Goal: Task Accomplishment & Management: Use online tool/utility

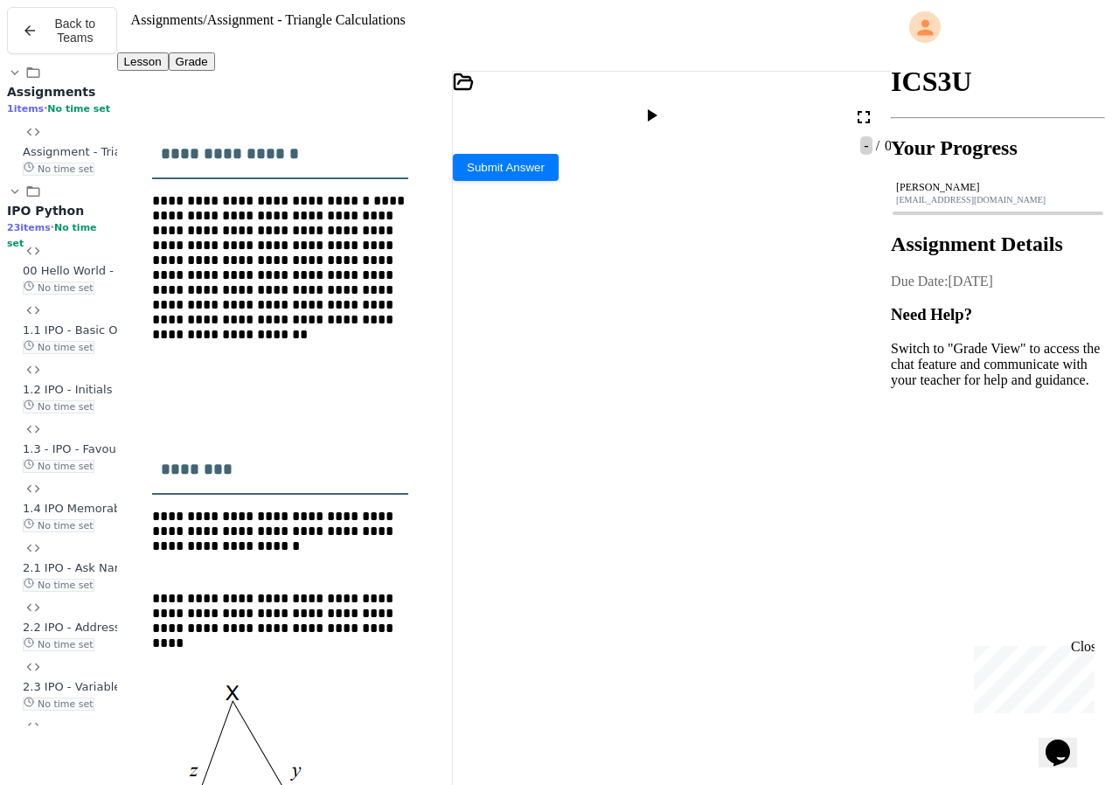
click at [666, 109] on div at bounding box center [653, 117] width 25 height 24
click at [466, 467] on textarea "Terminal input" at bounding box center [459, 457] width 13 height 20
click at [465, 185] on icon at bounding box center [459, 179] width 12 height 12
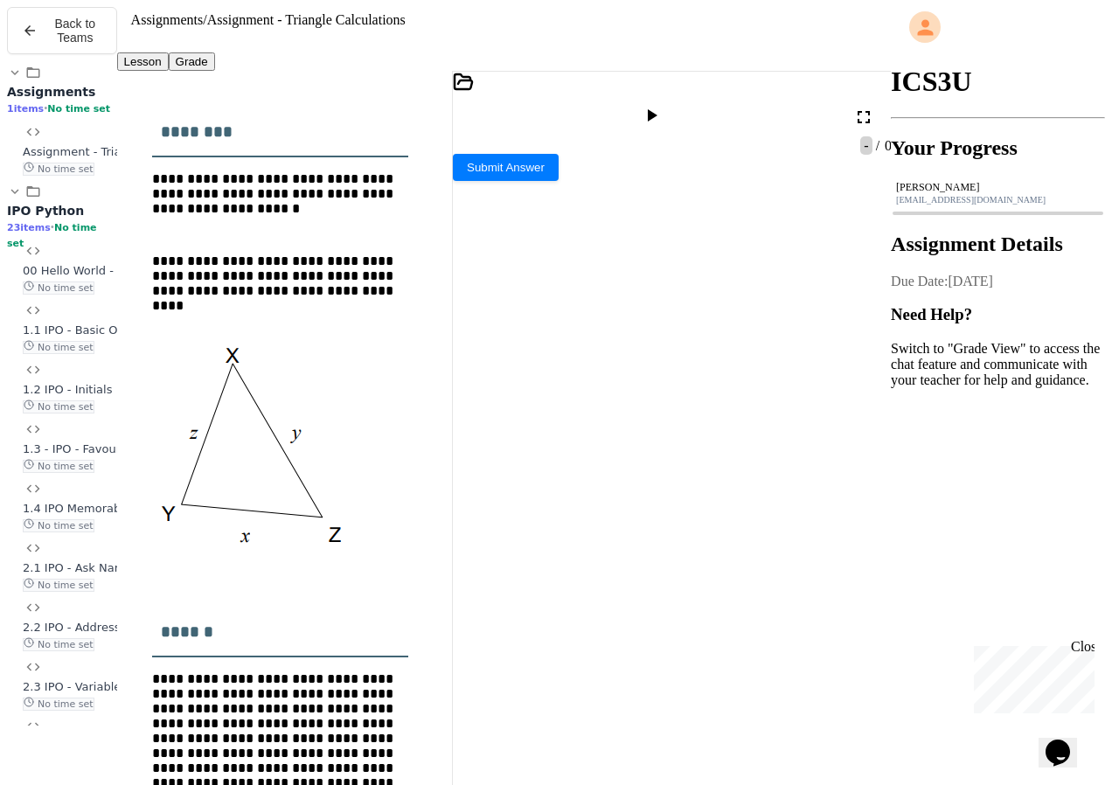
scroll to position [717, 0]
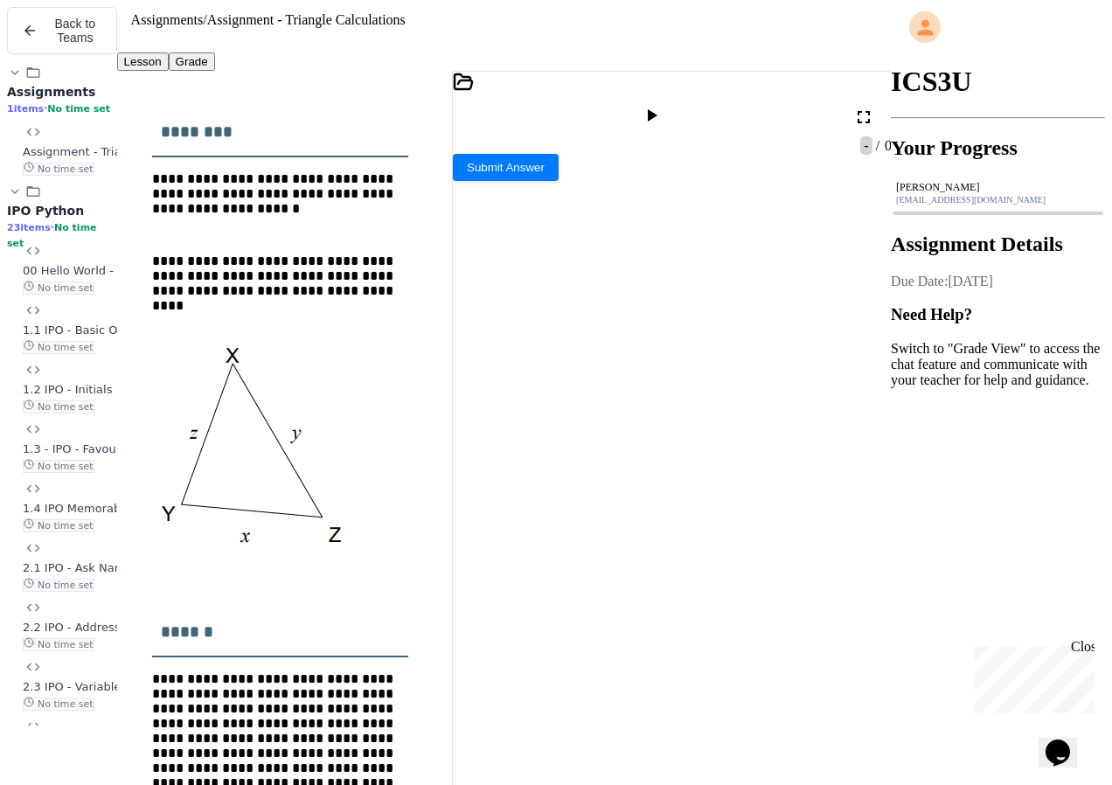
click at [661, 105] on icon at bounding box center [651, 115] width 21 height 21
click at [466, 467] on textarea "Terminal input" at bounding box center [459, 457] width 13 height 20
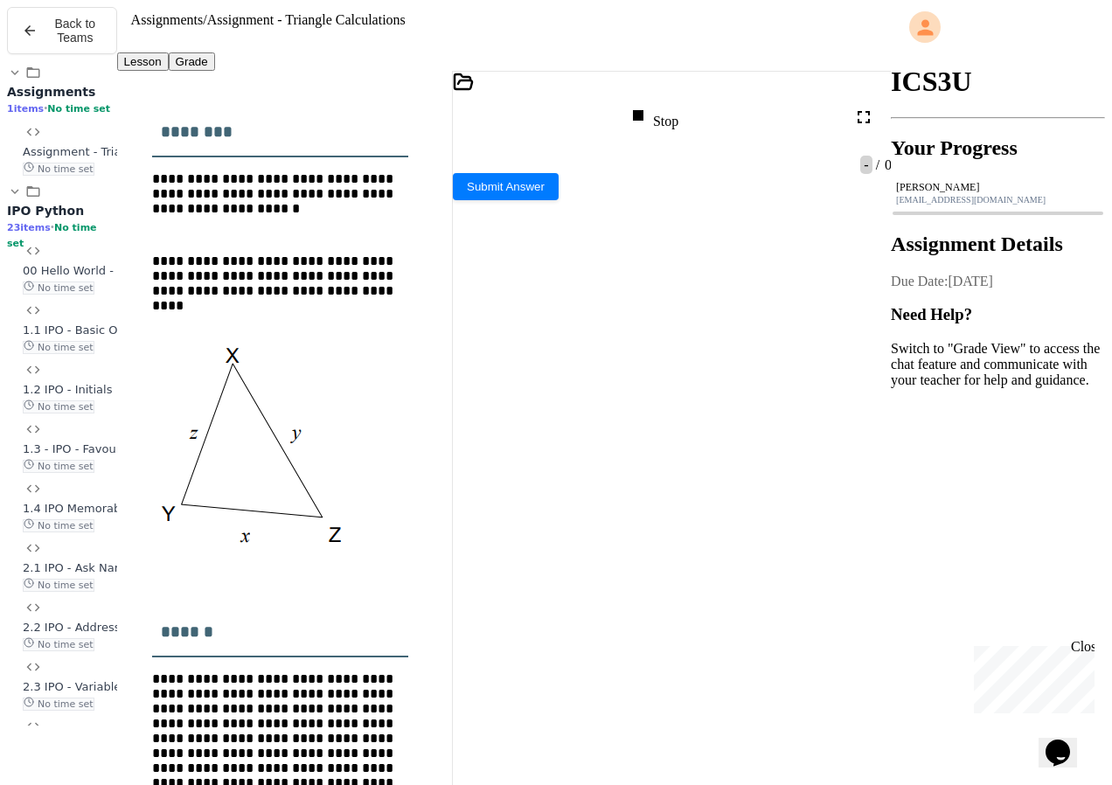
scroll to position [193, 0]
click at [462, 183] on icon at bounding box center [458, 179] width 7 height 7
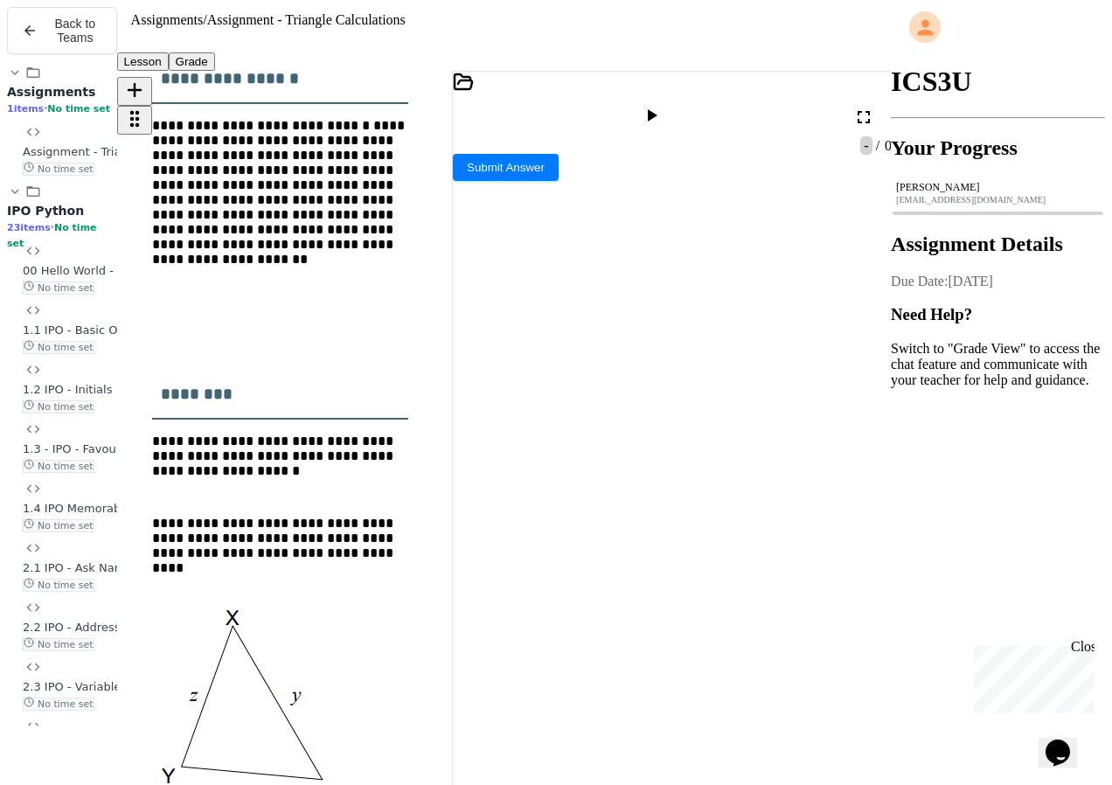
scroll to position [0, 0]
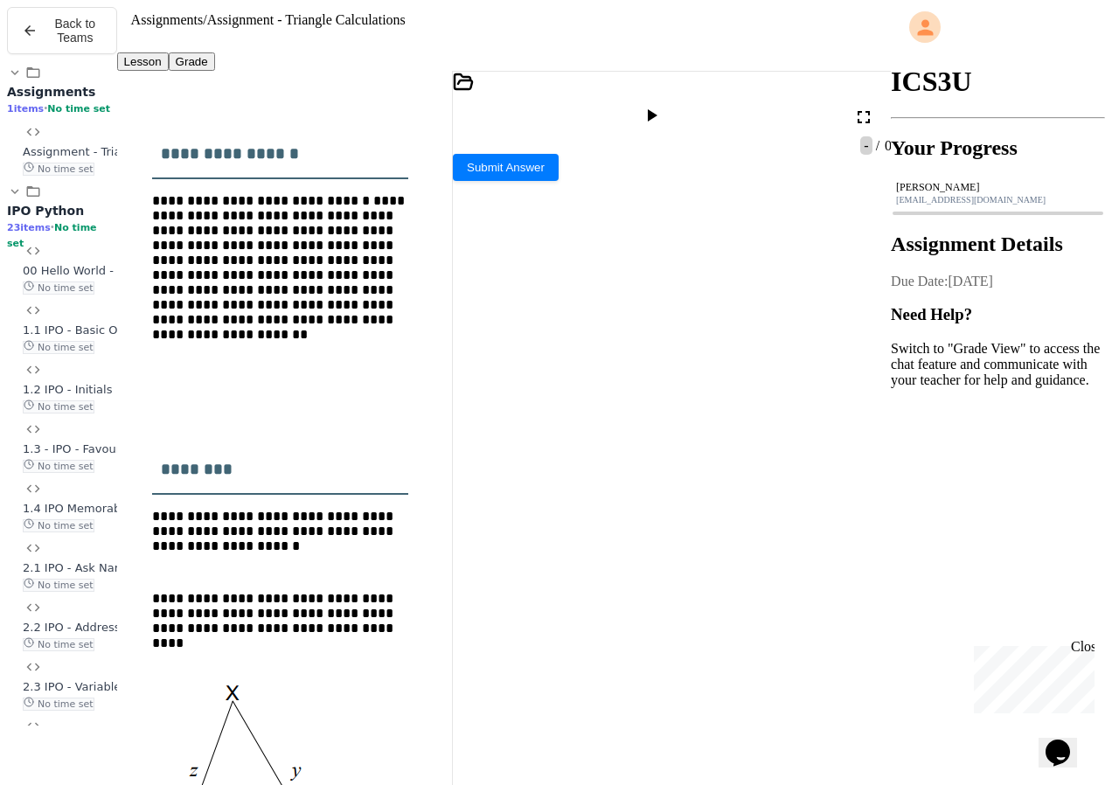
click at [661, 105] on icon at bounding box center [651, 115] width 21 height 21
click at [466, 465] on textarea "Terminal input" at bounding box center [459, 457] width 13 height 20
click at [530, 189] on div at bounding box center [672, 181] width 439 height 16
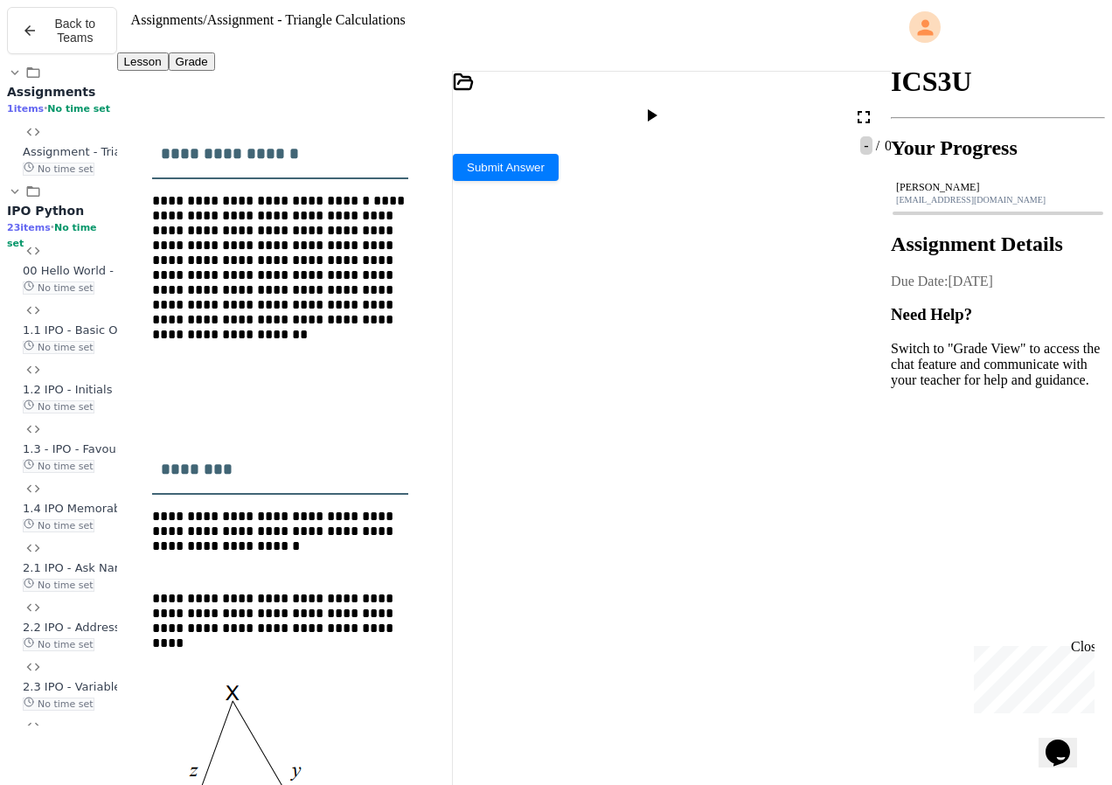
drag, startPoint x: 738, startPoint y: 282, endPoint x: 696, endPoint y: 282, distance: 41.1
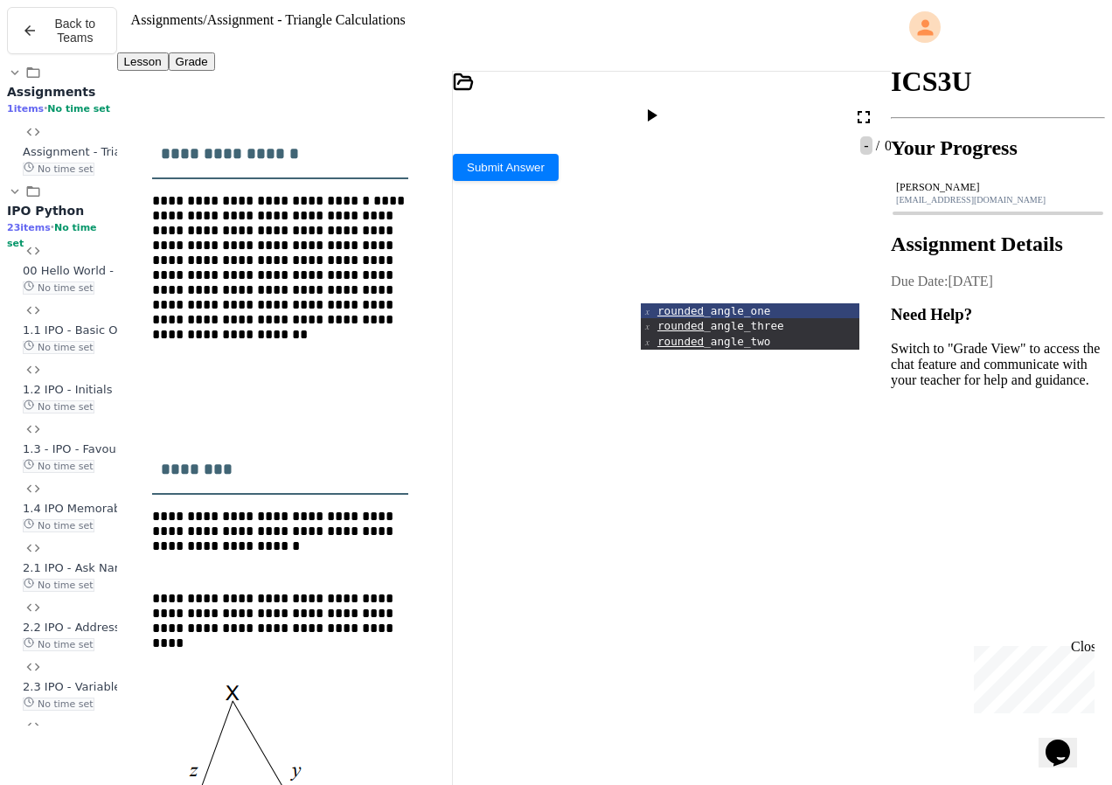
scroll to position [717, 0]
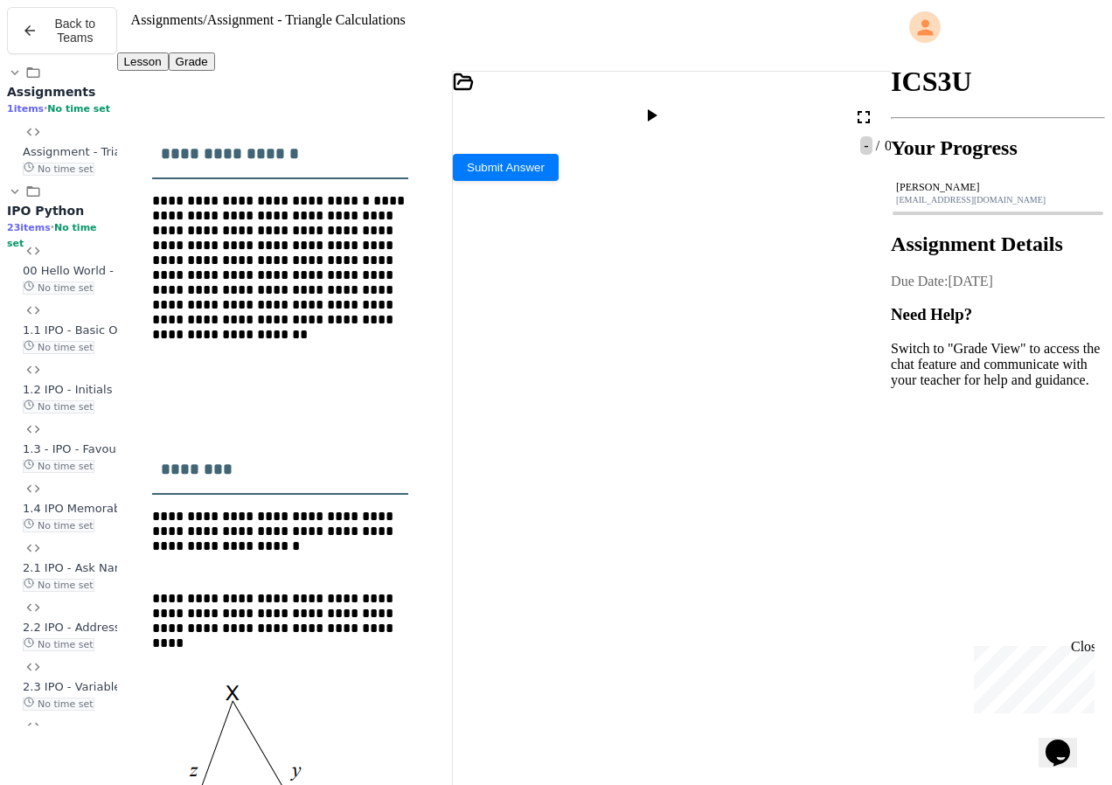
drag, startPoint x: 585, startPoint y: 277, endPoint x: 656, endPoint y: 315, distance: 80.1
drag, startPoint x: 494, startPoint y: 294, endPoint x: 641, endPoint y: 339, distance: 153.4
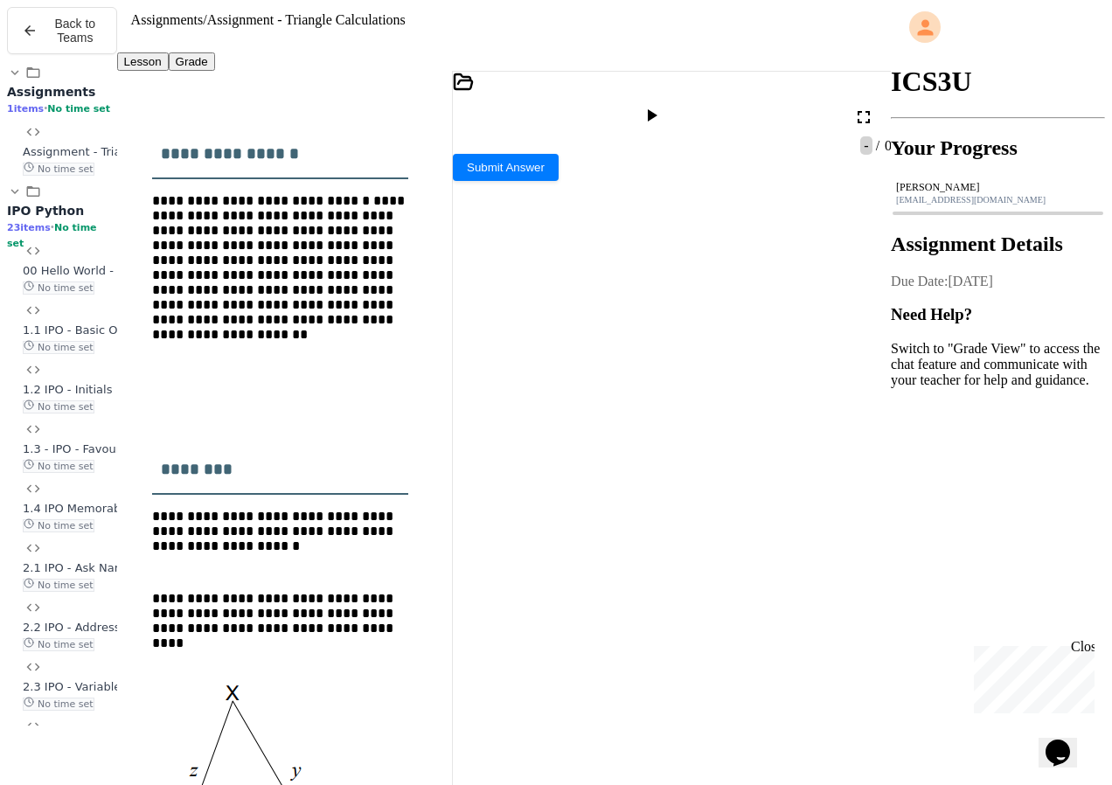
click at [661, 105] on icon at bounding box center [651, 115] width 21 height 21
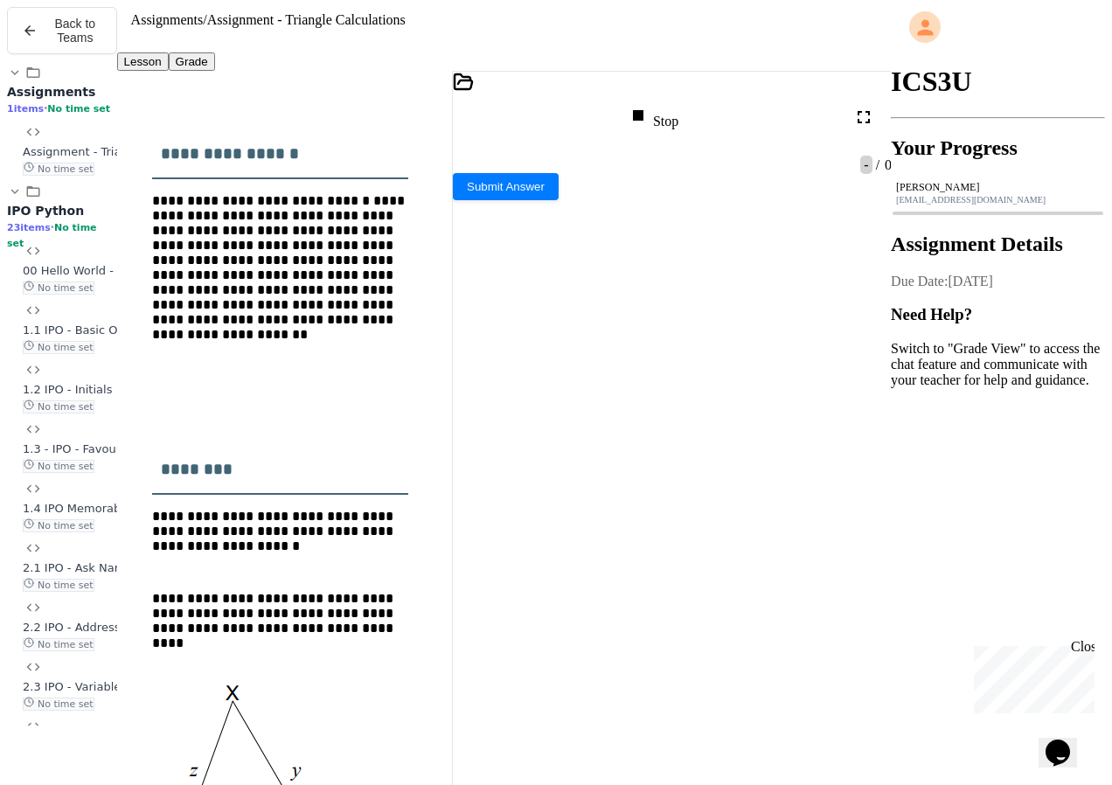
click at [537, 189] on div at bounding box center [672, 181] width 439 height 16
click at [678, 105] on div "Stop" at bounding box center [652, 117] width 51 height 24
click at [657, 109] on icon at bounding box center [653, 115] width 10 height 12
click at [528, 189] on div at bounding box center [672, 181] width 439 height 16
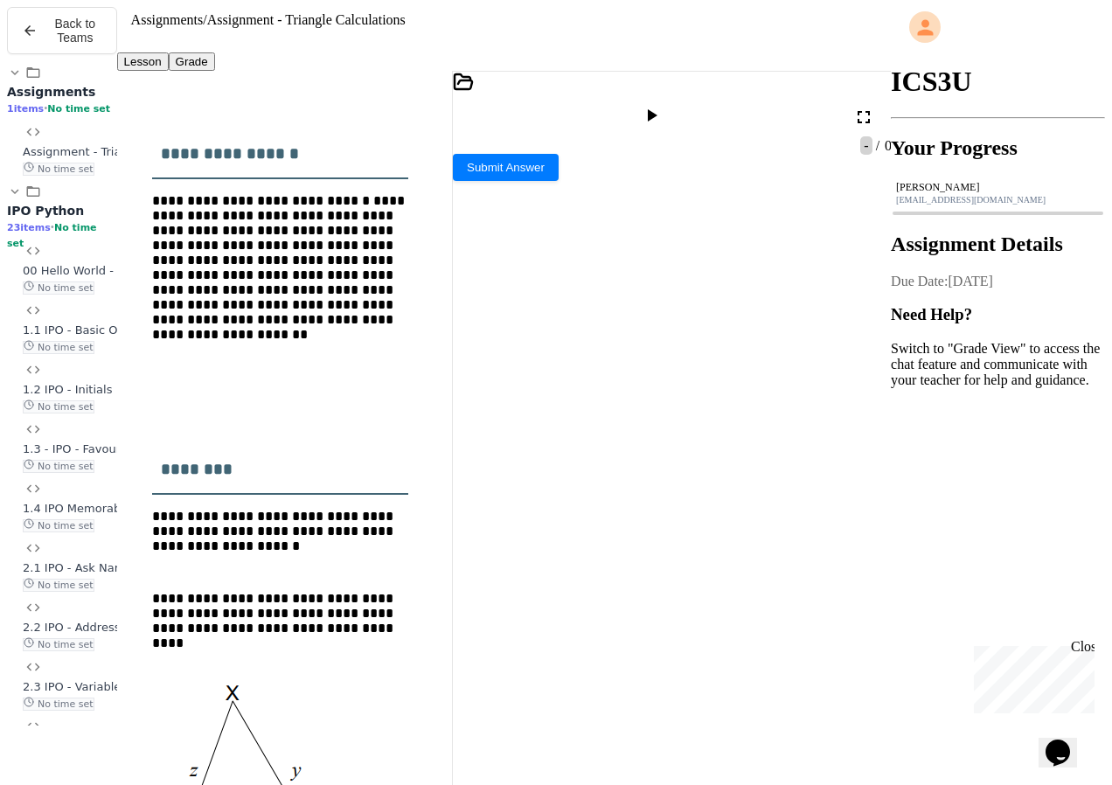
click at [661, 105] on icon at bounding box center [651, 115] width 21 height 21
click at [462, 183] on icon at bounding box center [458, 179] width 7 height 7
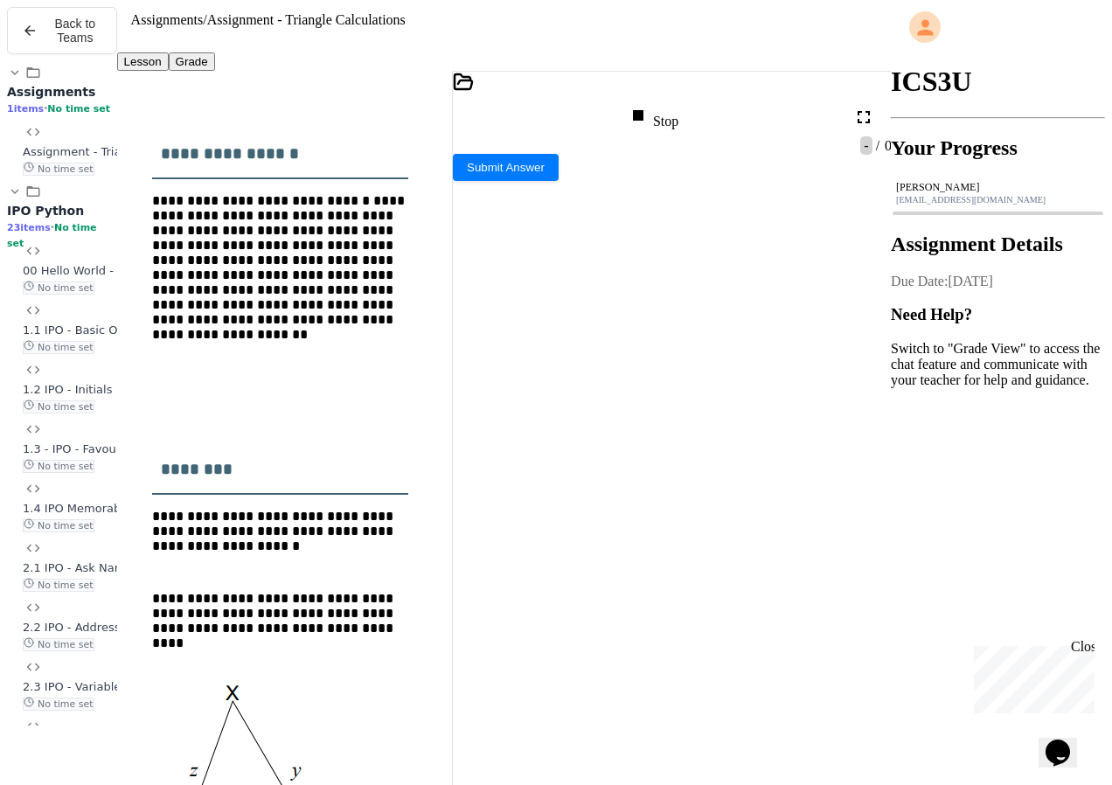
click at [648, 105] on icon at bounding box center [637, 115] width 21 height 21
click at [661, 105] on icon at bounding box center [651, 115] width 21 height 21
click at [466, 467] on textarea "Terminal input" at bounding box center [459, 457] width 13 height 20
click at [538, 189] on div at bounding box center [672, 181] width 439 height 16
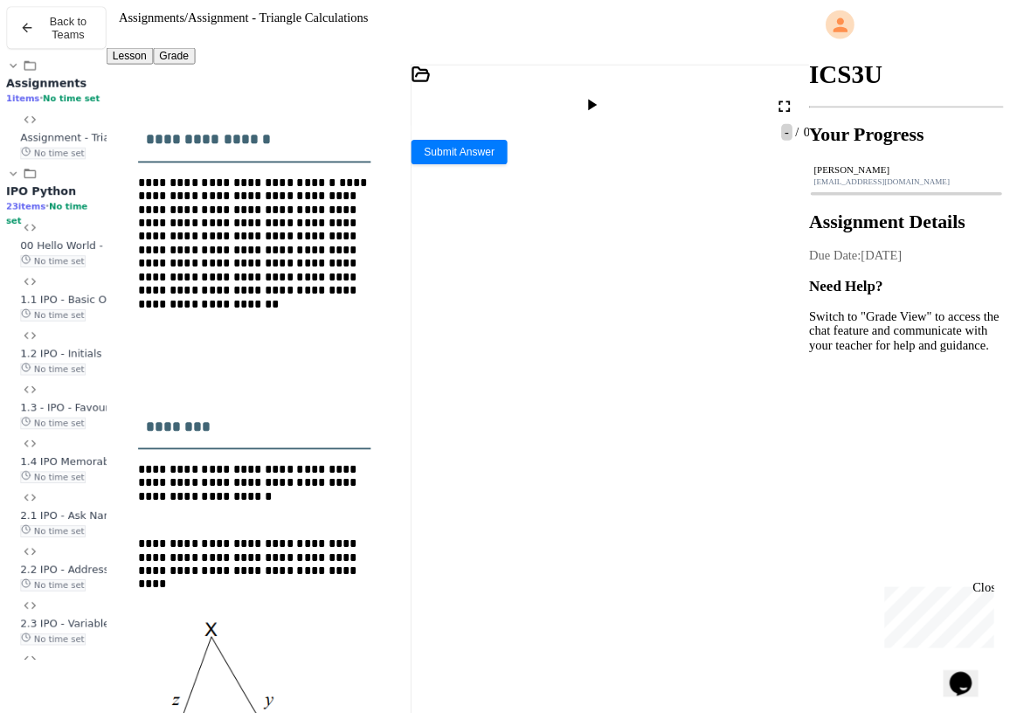
scroll to position [697, 0]
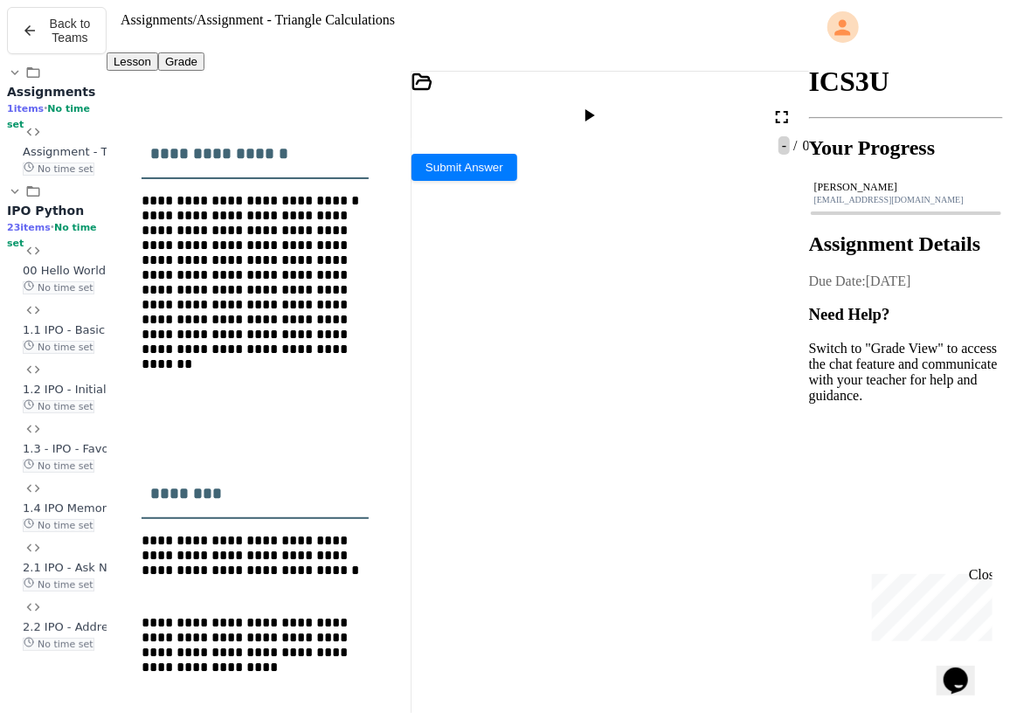
scroll to position [786, 0]
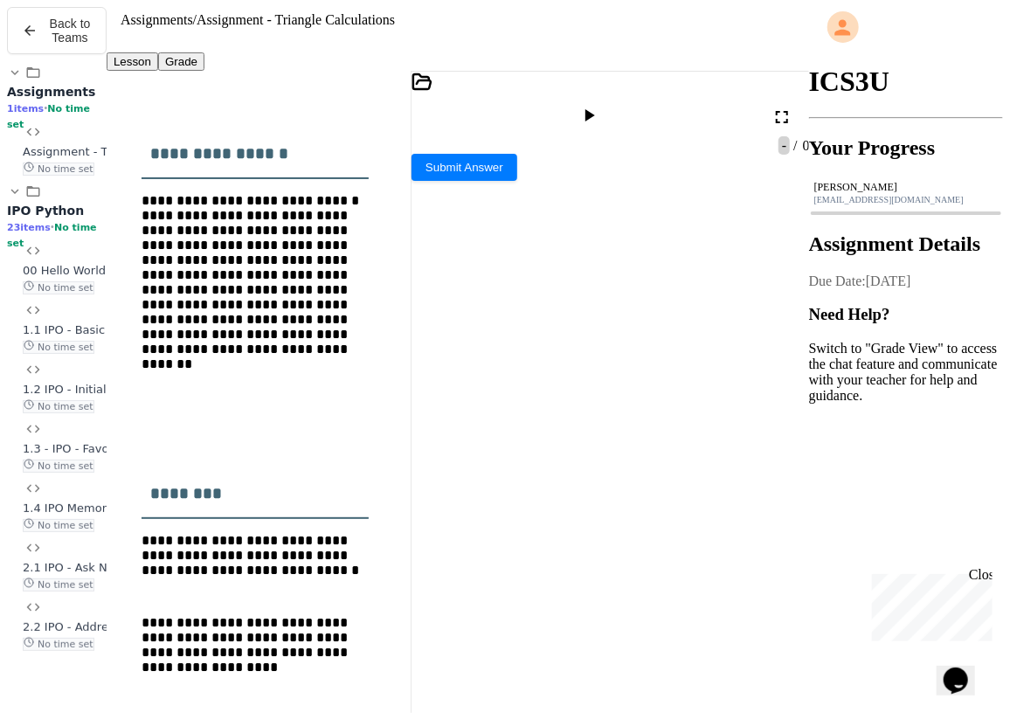
click at [599, 105] on icon at bounding box center [588, 115] width 21 height 21
click at [424, 185] on icon at bounding box center [418, 179] width 12 height 12
click at [599, 105] on icon at bounding box center [588, 115] width 21 height 21
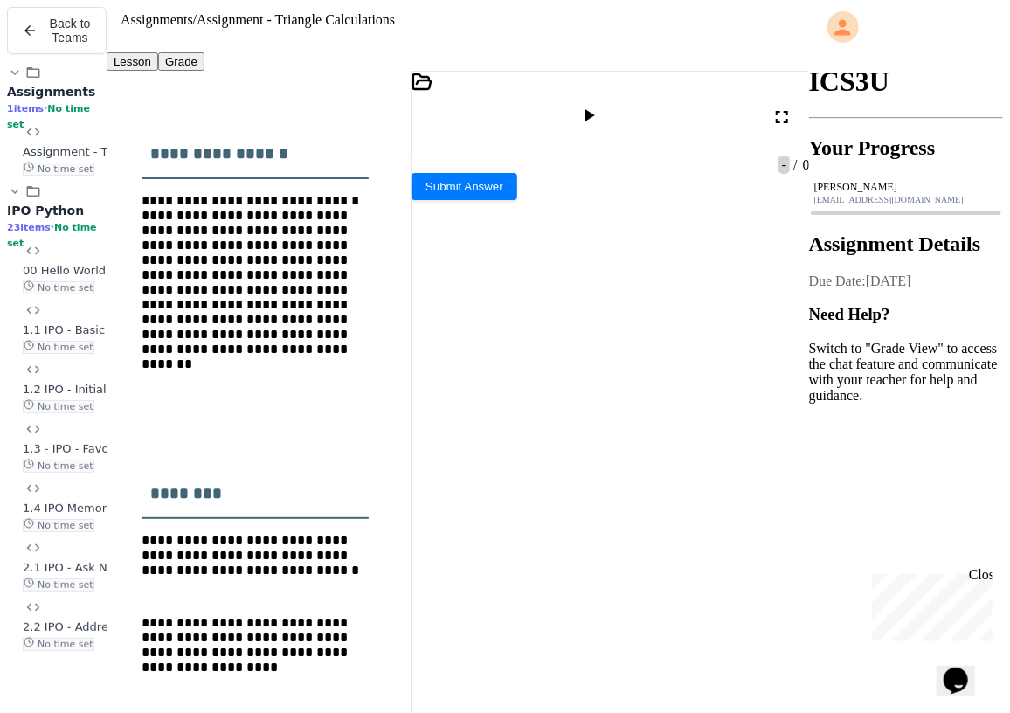
scroll to position [105, 0]
click at [424, 185] on icon at bounding box center [418, 179] width 12 height 12
drag, startPoint x: 618, startPoint y: 383, endPoint x: 626, endPoint y: 393, distance: 13.1
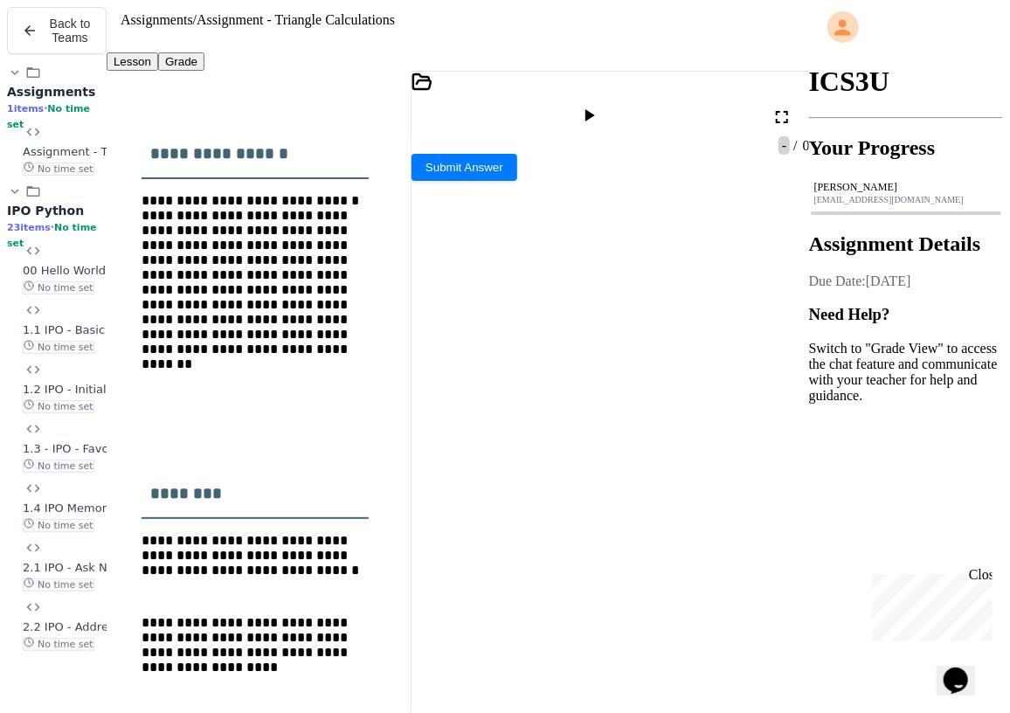
drag, startPoint x: 629, startPoint y: 394, endPoint x: 638, endPoint y: 400, distance: 10.7
drag, startPoint x: 549, startPoint y: 385, endPoint x: 627, endPoint y: 398, distance: 79.6
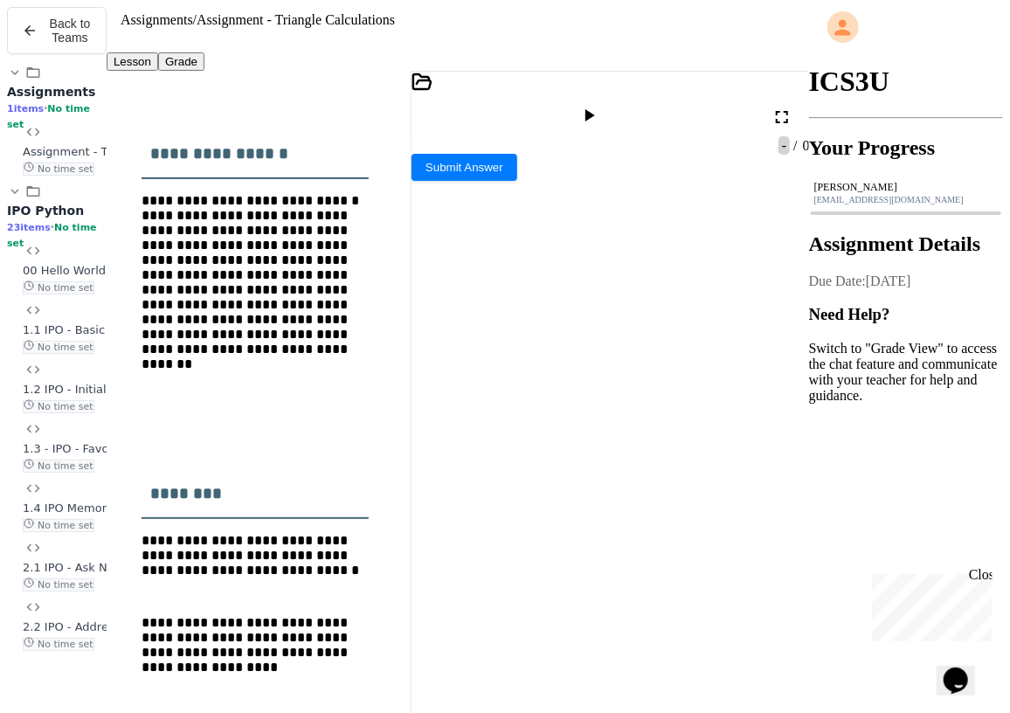
click at [599, 105] on icon at bounding box center [588, 115] width 21 height 21
click at [421, 183] on icon at bounding box center [417, 179] width 7 height 7
click at [617, 105] on div "Stop" at bounding box center [591, 117] width 51 height 24
click at [599, 105] on icon at bounding box center [588, 115] width 21 height 21
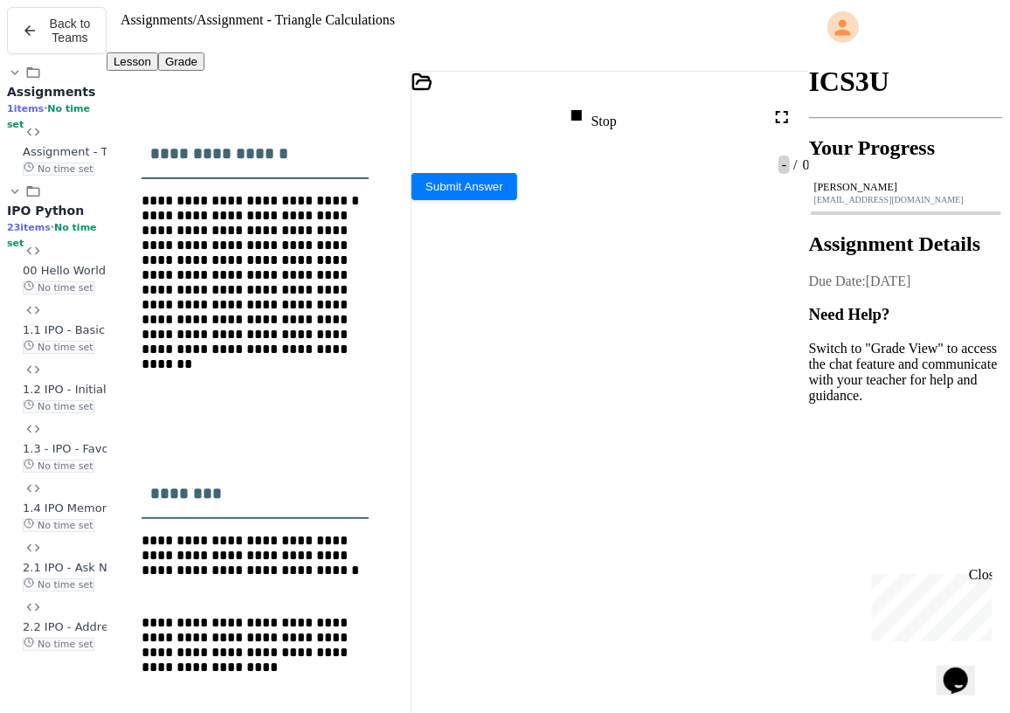
click at [425, 425] on textarea "Terminal input" at bounding box center [418, 415] width 13 height 20
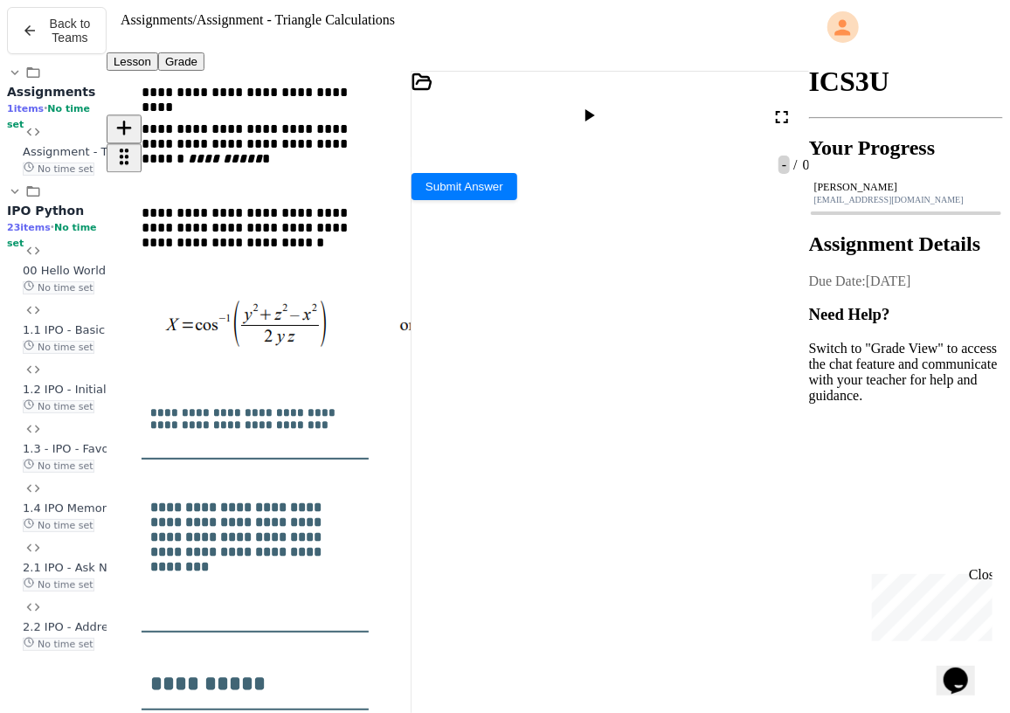
scroll to position [2602, 0]
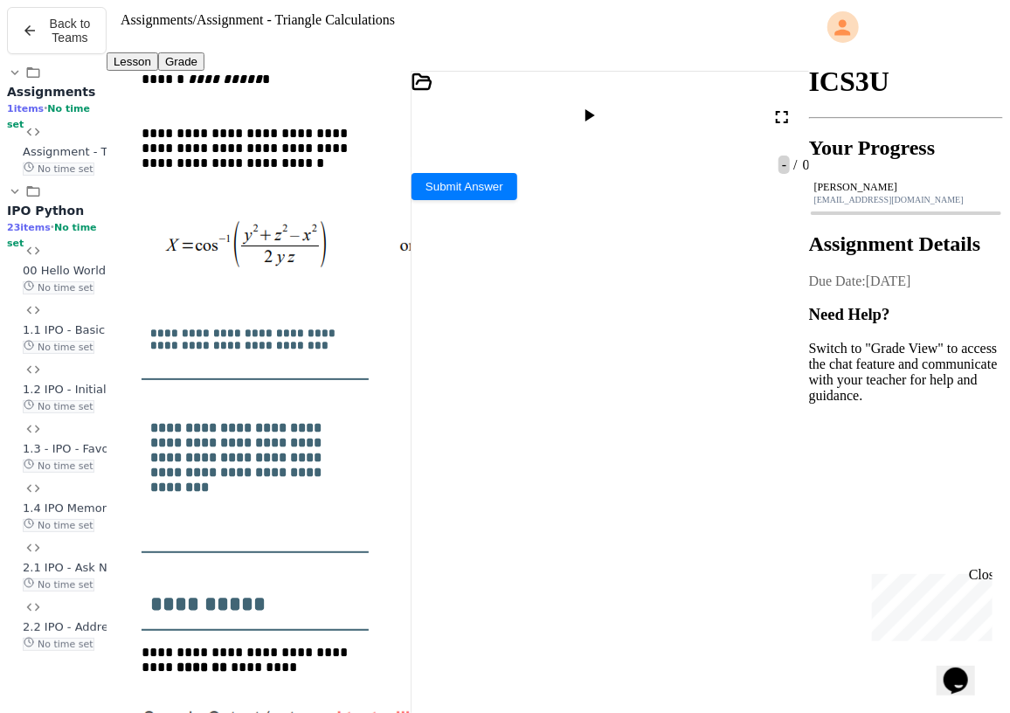
click at [421, 183] on icon at bounding box center [417, 179] width 7 height 7
click at [599, 105] on icon at bounding box center [588, 115] width 21 height 21
click at [498, 189] on div at bounding box center [611, 181] width 398 height 16
click at [615, 105] on div "Stop" at bounding box center [591, 117] width 51 height 24
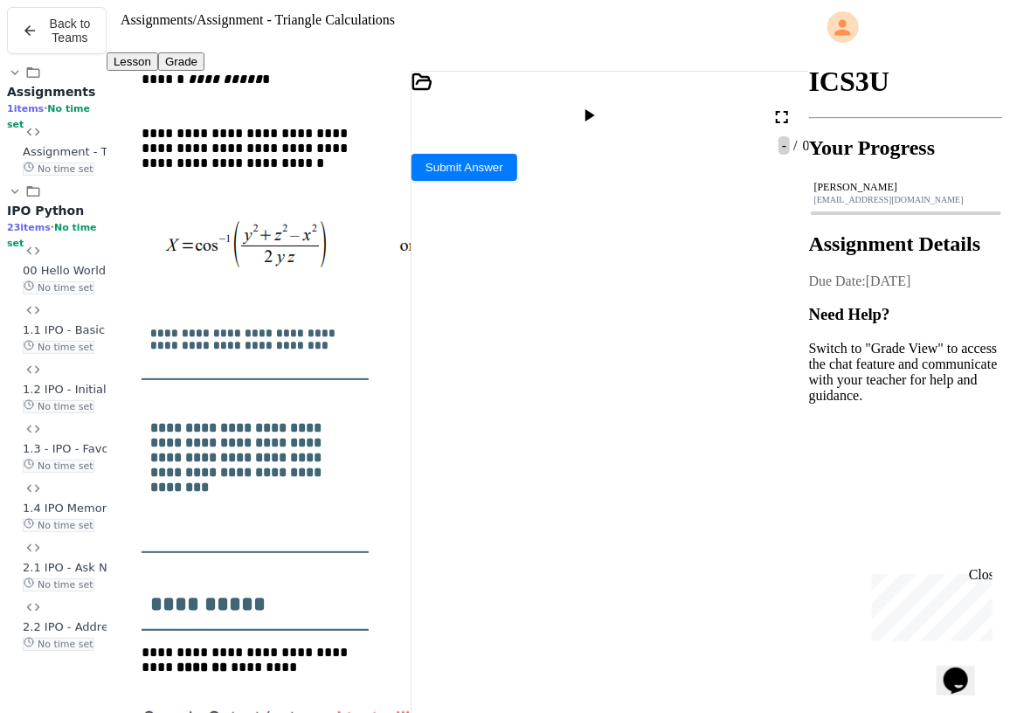
click at [604, 105] on div at bounding box center [590, 117] width 25 height 24
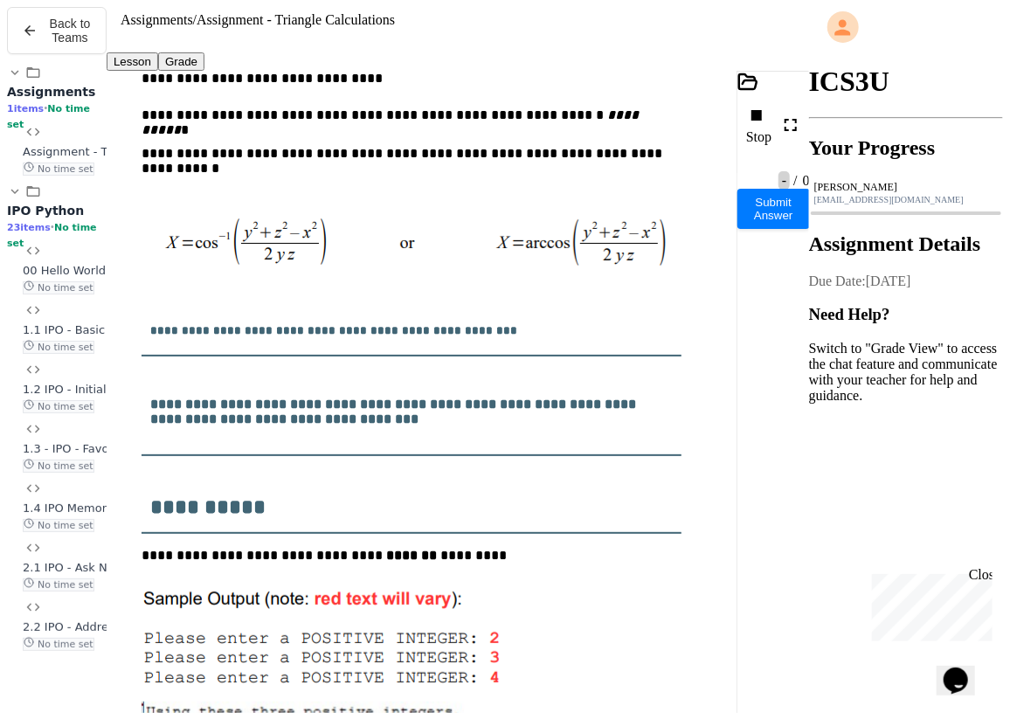
scroll to position [1970, 0]
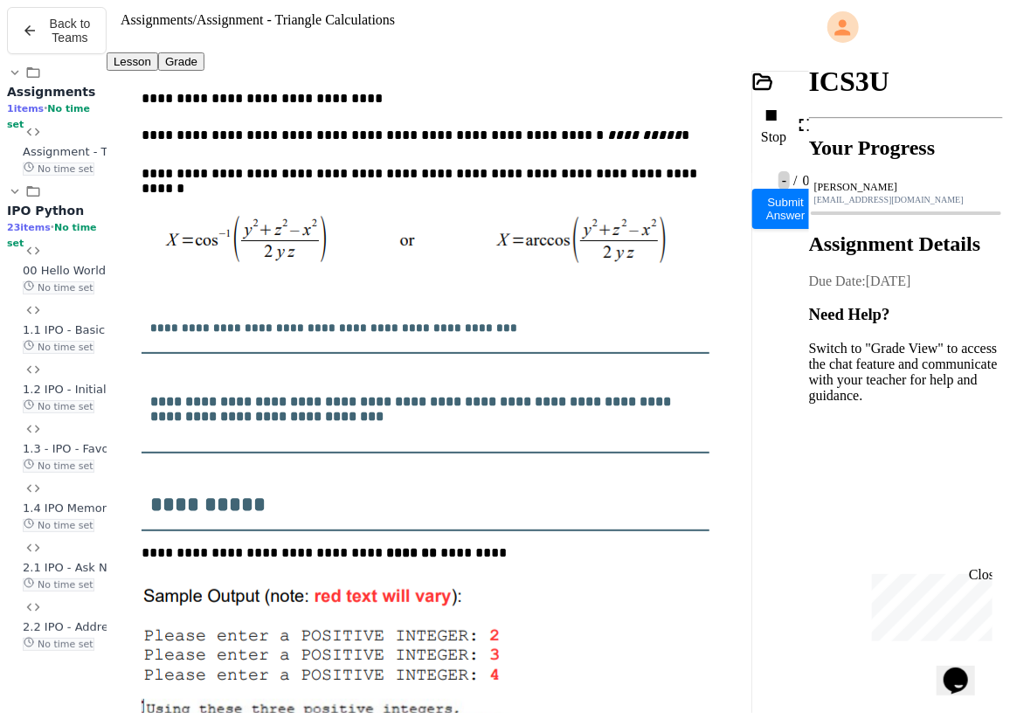
click at [755, 378] on div "**********" at bounding box center [458, 395] width 703 height 649
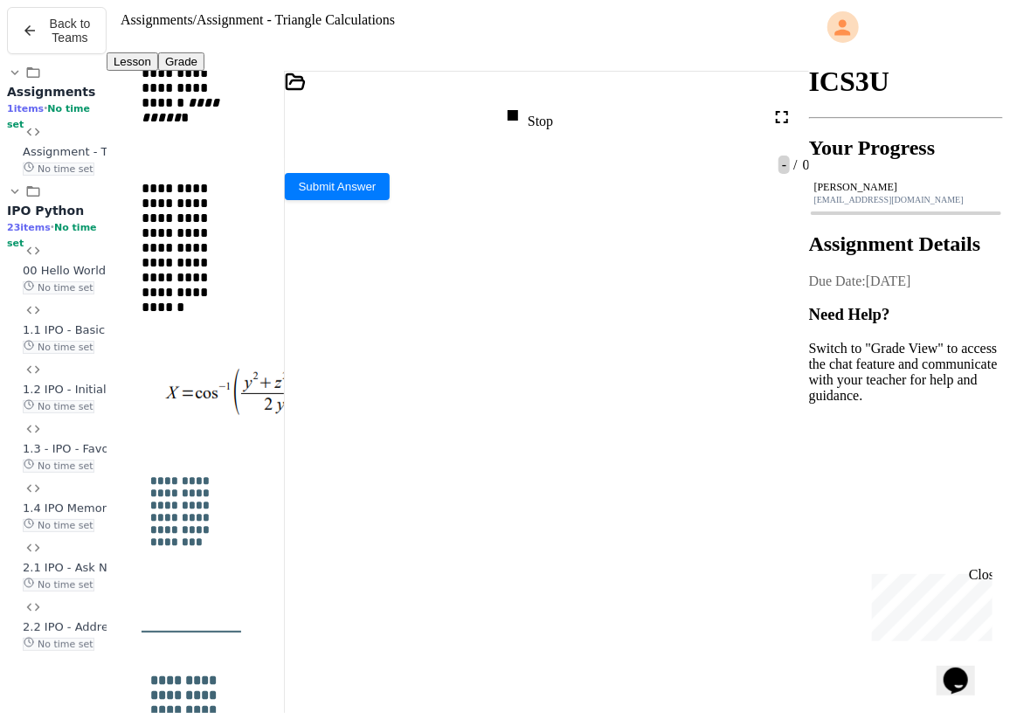
scroll to position [4823, 0]
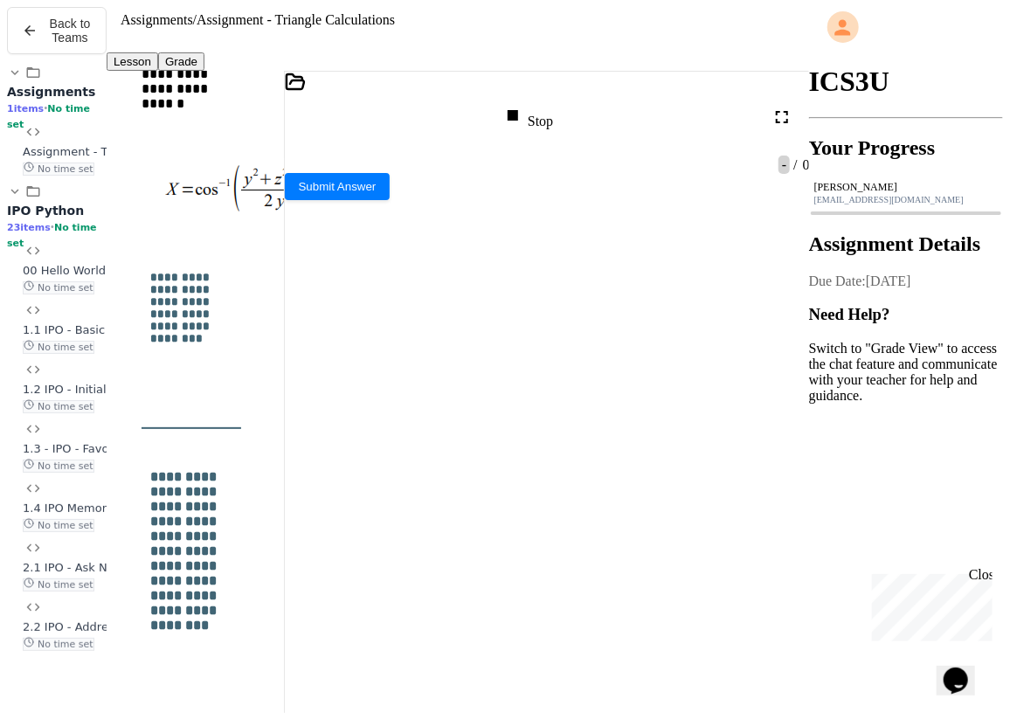
click at [284, 218] on div at bounding box center [284, 395] width 0 height 649
click at [297, 185] on icon at bounding box center [291, 179] width 12 height 12
click at [392, 589] on div "***** * ** *" at bounding box center [541, 597] width 452 height 17
click at [553, 105] on div "Stop" at bounding box center [527, 117] width 51 height 24
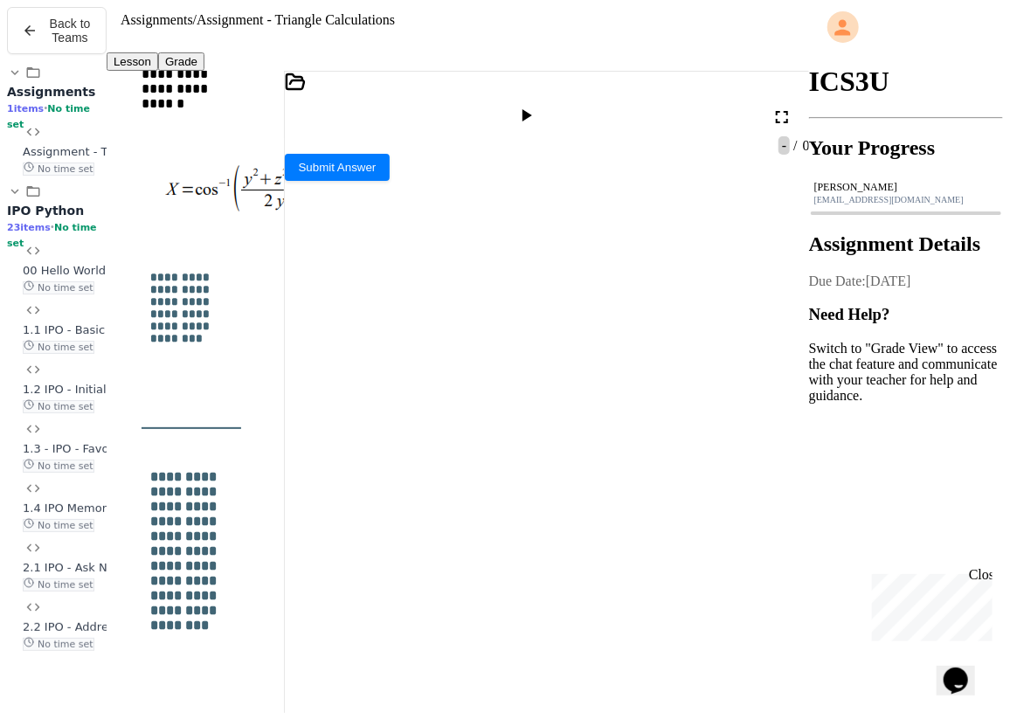
click at [541, 105] on div at bounding box center [528, 117] width 25 height 24
click at [558, 431] on div "Please enter a POSITIVE INTEGER:" at bounding box center [529, 436] width 488 height 15
click at [364, 189] on div at bounding box center [547, 181] width 525 height 16
drag, startPoint x: 329, startPoint y: 405, endPoint x: 585, endPoint y: 454, distance: 260.8
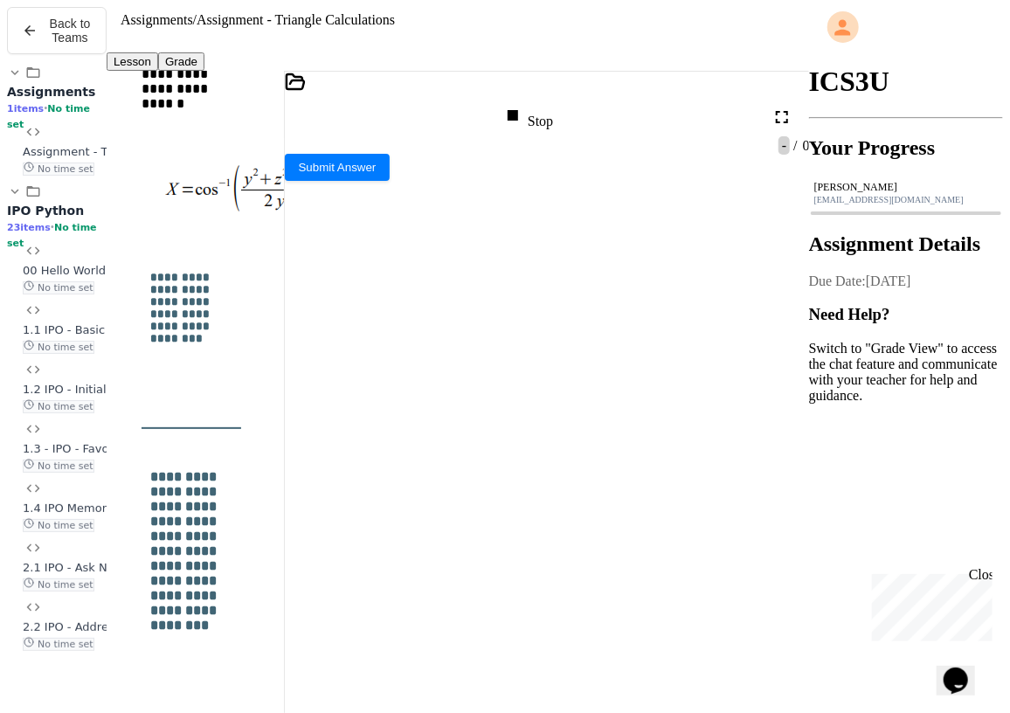
click at [745, 502] on div "**********" at bounding box center [541, 510] width 452 height 17
click at [523, 105] on icon at bounding box center [512, 115] width 21 height 21
click at [537, 105] on icon at bounding box center [526, 115] width 21 height 21
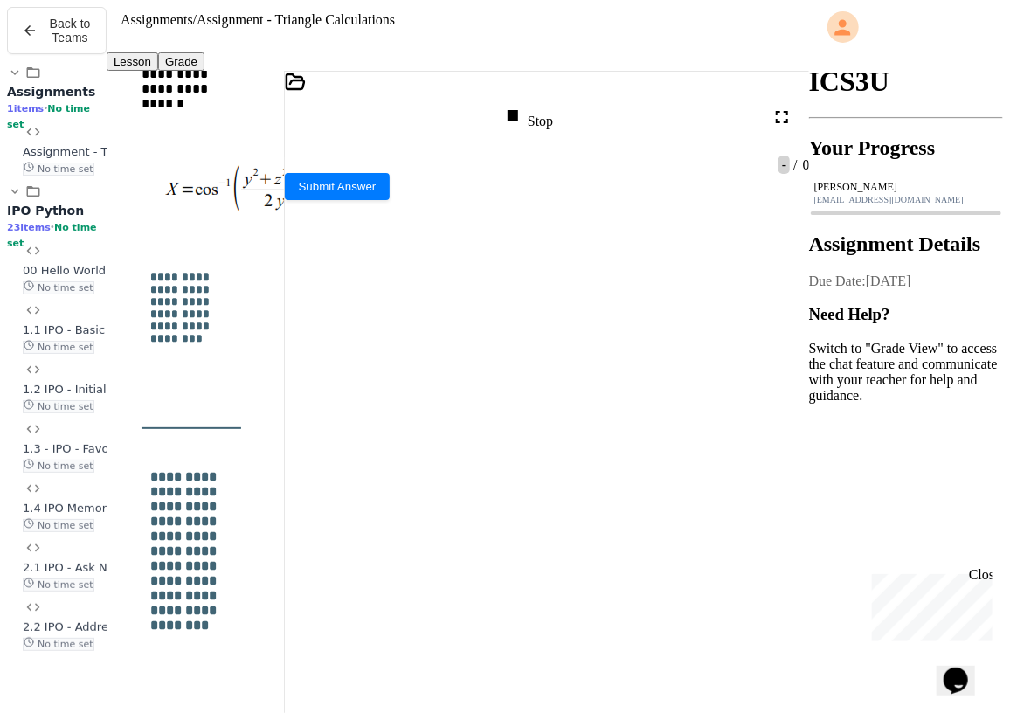
click at [297, 185] on icon at bounding box center [291, 179] width 12 height 12
click at [548, 105] on div "Stop" at bounding box center [527, 117] width 51 height 24
click at [537, 105] on icon at bounding box center [526, 115] width 21 height 21
click at [298, 425] on textarea "Terminal input" at bounding box center [291, 415] width 13 height 20
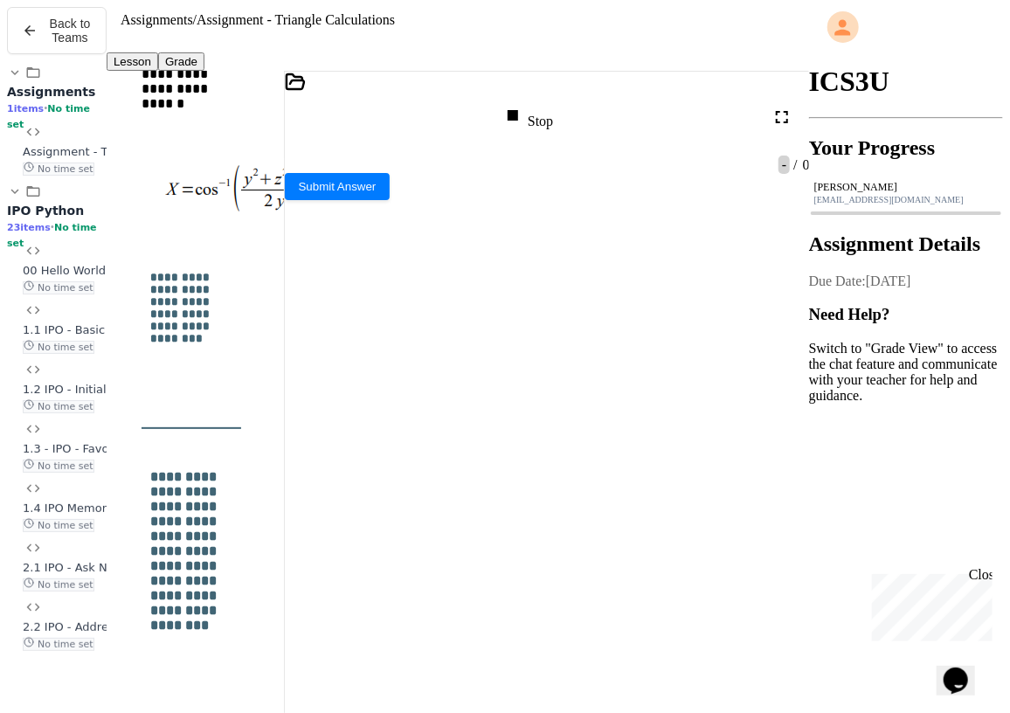
click at [364, 189] on div at bounding box center [547, 181] width 525 height 16
click at [553, 105] on div "Stop" at bounding box center [527, 117] width 51 height 24
click at [541, 105] on div at bounding box center [528, 117] width 25 height 24
click at [294, 183] on icon at bounding box center [290, 179] width 7 height 7
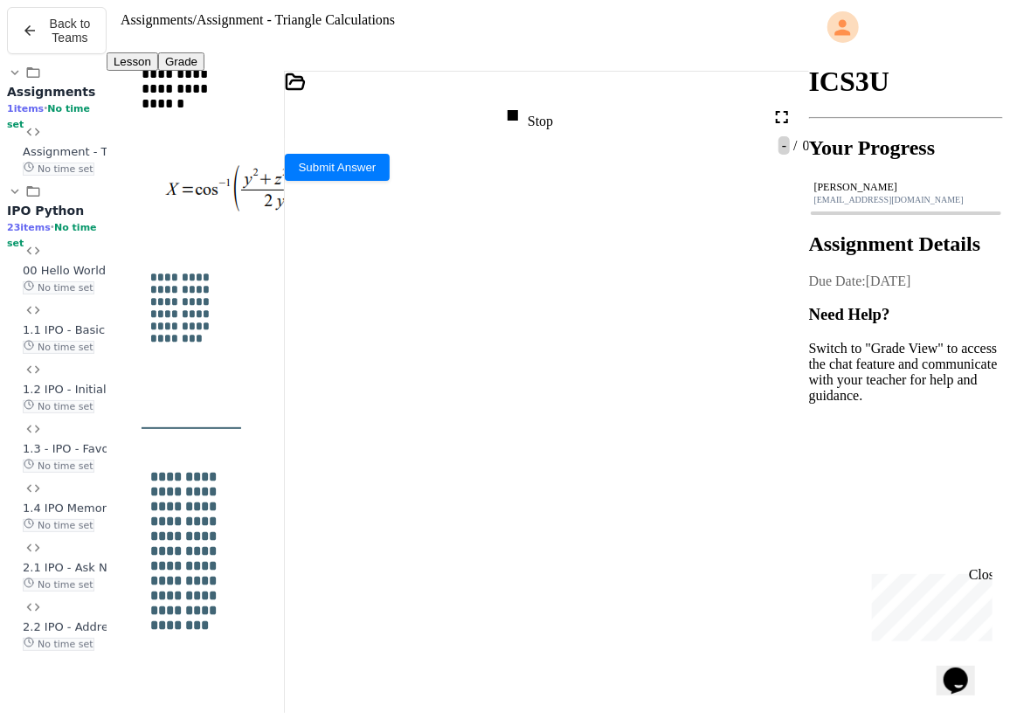
click at [552, 114] on div "Stop" at bounding box center [528, 117] width 68 height 42
click at [553, 105] on div "Stop" at bounding box center [527, 117] width 51 height 24
click at [537, 105] on icon at bounding box center [526, 115] width 21 height 21
click at [298, 425] on textarea "Terminal input" at bounding box center [291, 415] width 13 height 20
click at [294, 183] on icon at bounding box center [290, 179] width 7 height 7
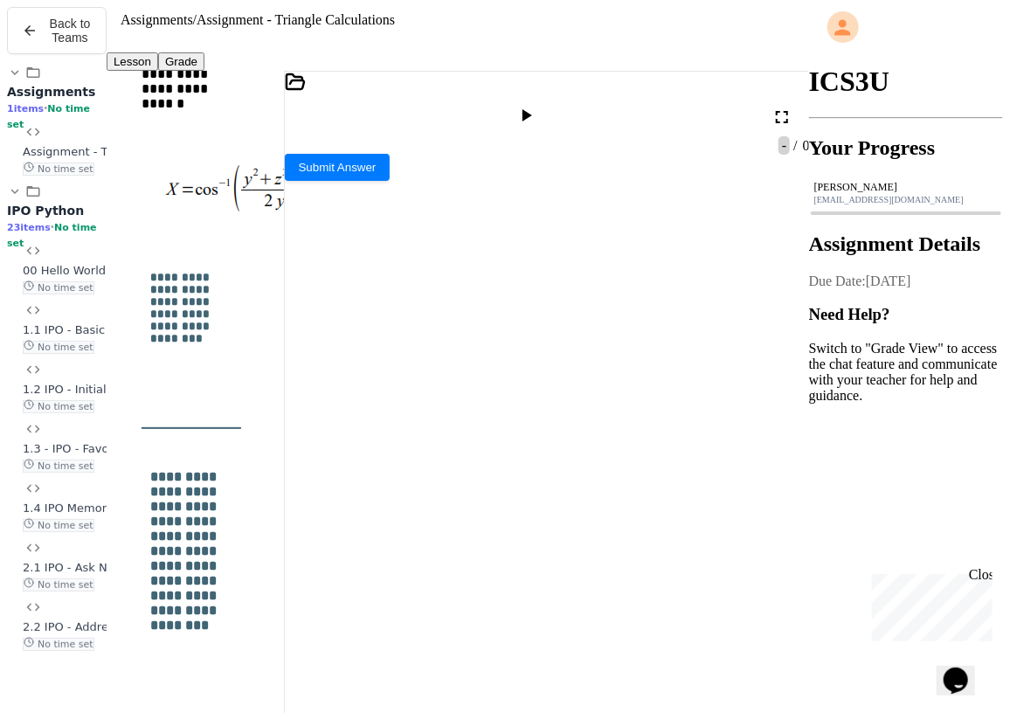
click at [532, 109] on icon at bounding box center [528, 115] width 10 height 12
click at [375, 189] on div at bounding box center [547, 181] width 525 height 16
click at [553, 105] on div "Stop" at bounding box center [527, 117] width 51 height 24
click at [541, 105] on div at bounding box center [528, 117] width 25 height 24
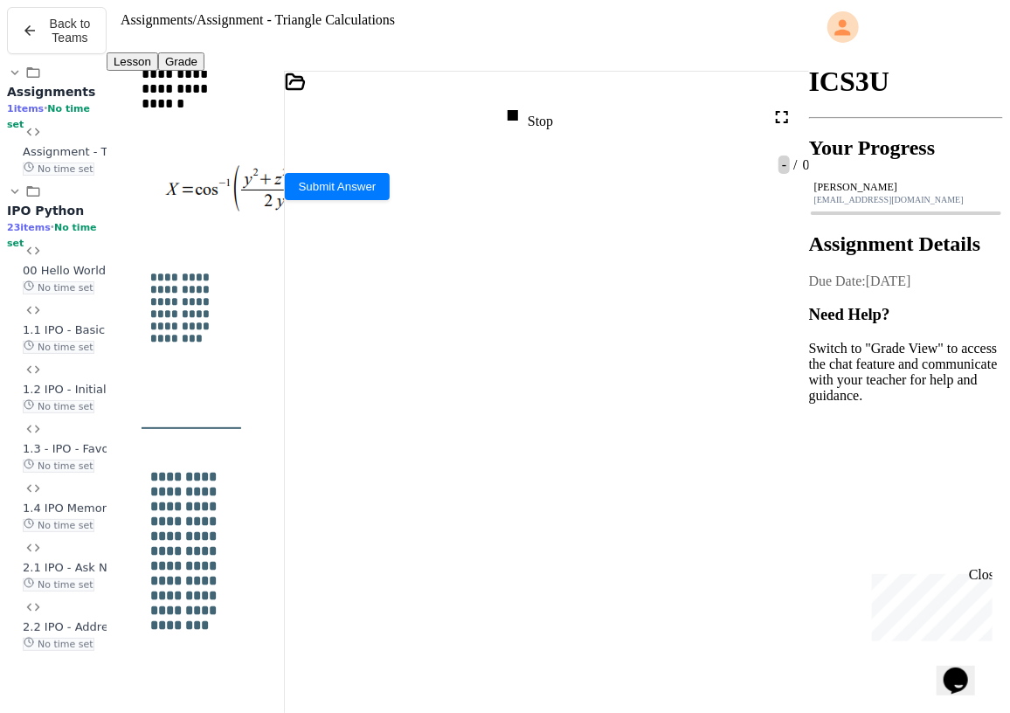
scroll to position [135, 0]
click at [367, 189] on div at bounding box center [547, 181] width 525 height 16
click at [552, 105] on div "Stop" at bounding box center [527, 117] width 51 height 24
click at [537, 105] on icon at bounding box center [526, 115] width 21 height 21
click at [298, 425] on textarea "Terminal input" at bounding box center [291, 415] width 13 height 20
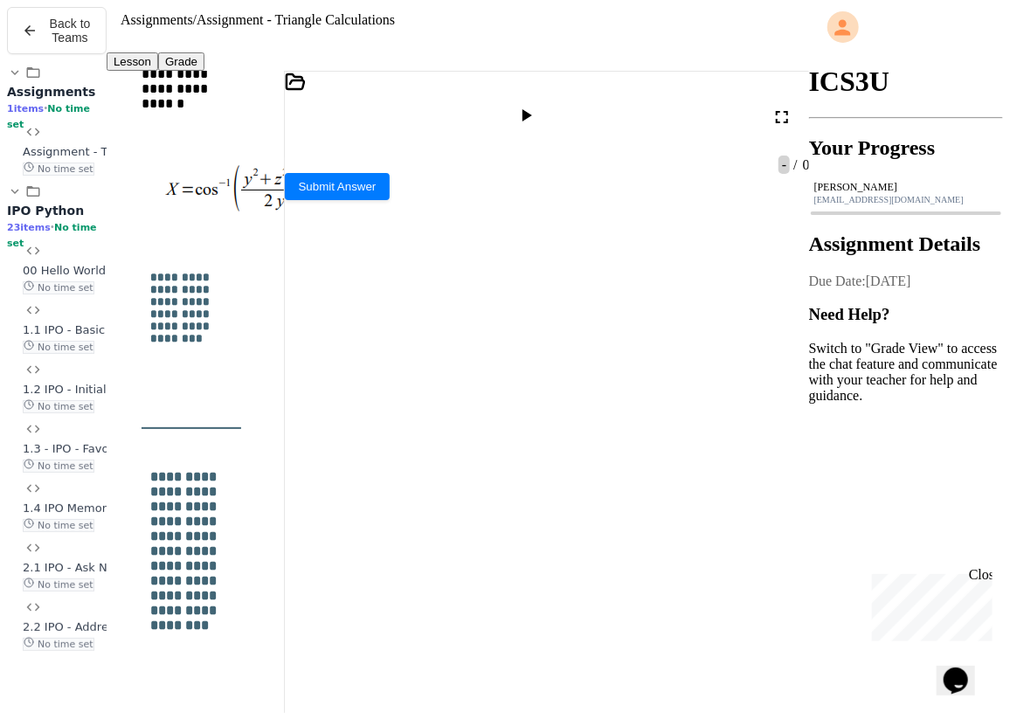
click at [297, 185] on icon at bounding box center [291, 179] width 12 height 12
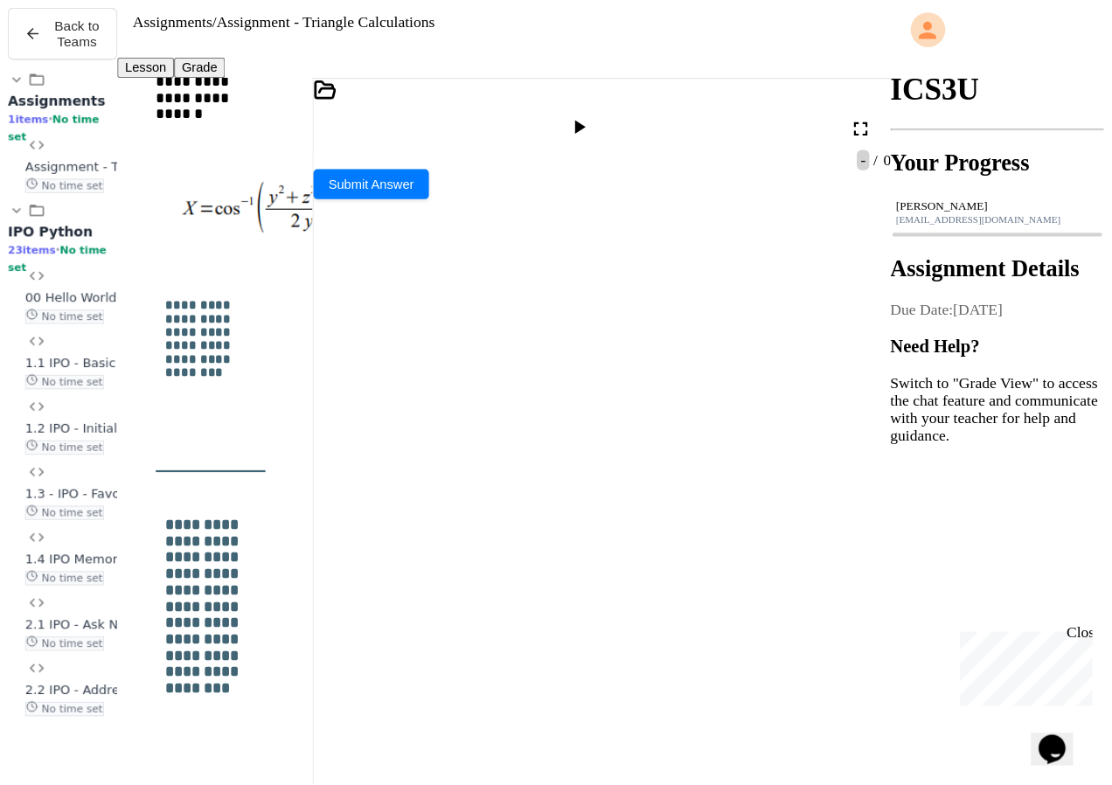
scroll to position [158, 0]
drag, startPoint x: 322, startPoint y: 370, endPoint x: 422, endPoint y: 383, distance: 100.5
click at [333, 554] on div at bounding box center [541, 562] width 452 height 17
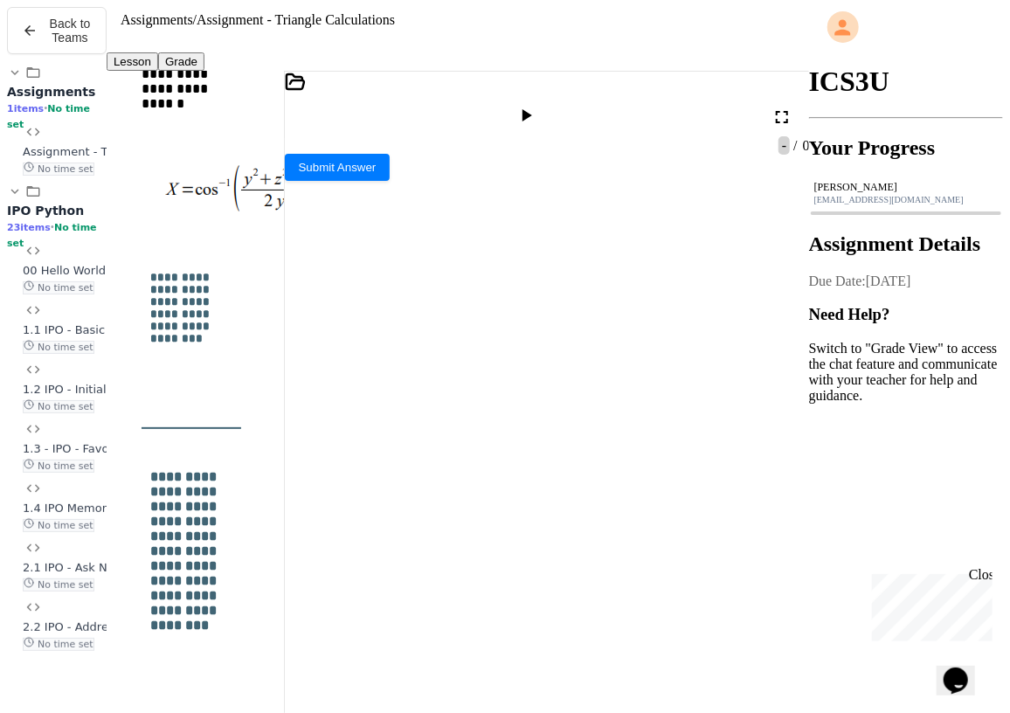
drag, startPoint x: 323, startPoint y: 334, endPoint x: 373, endPoint y: 339, distance: 50.1
click at [343, 521] on span "*****" at bounding box center [332, 527] width 23 height 12
drag, startPoint x: 373, startPoint y: 339, endPoint x: 504, endPoint y: 359, distance: 132.6
click at [551, 519] on div "**********" at bounding box center [541, 536] width 452 height 35
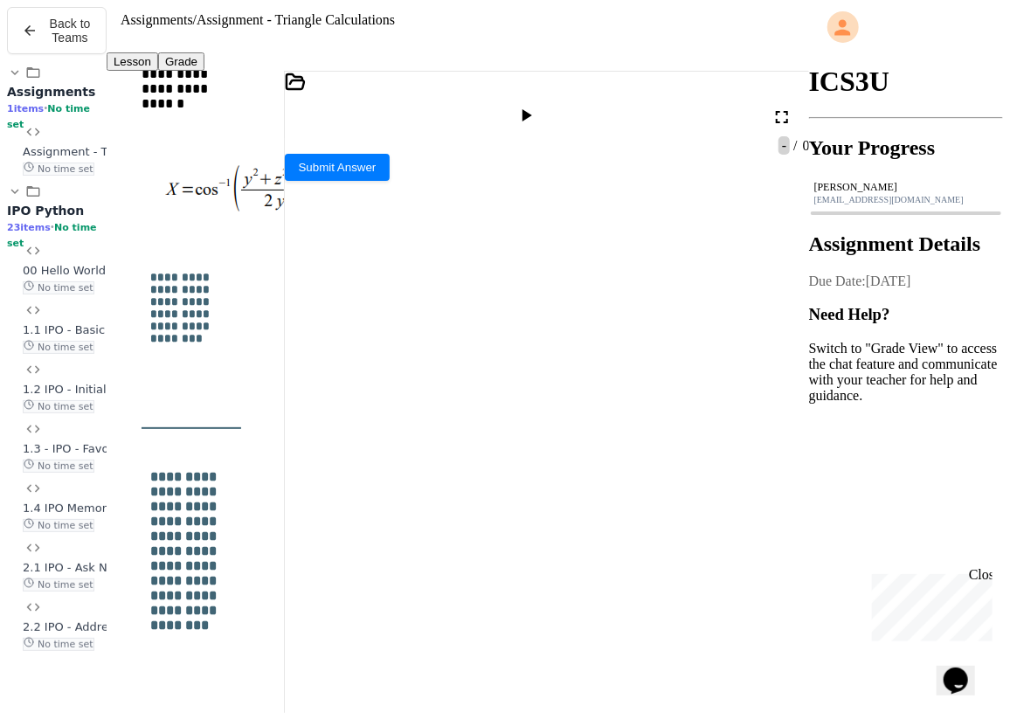
click at [551, 519] on div "**********" at bounding box center [541, 536] width 452 height 35
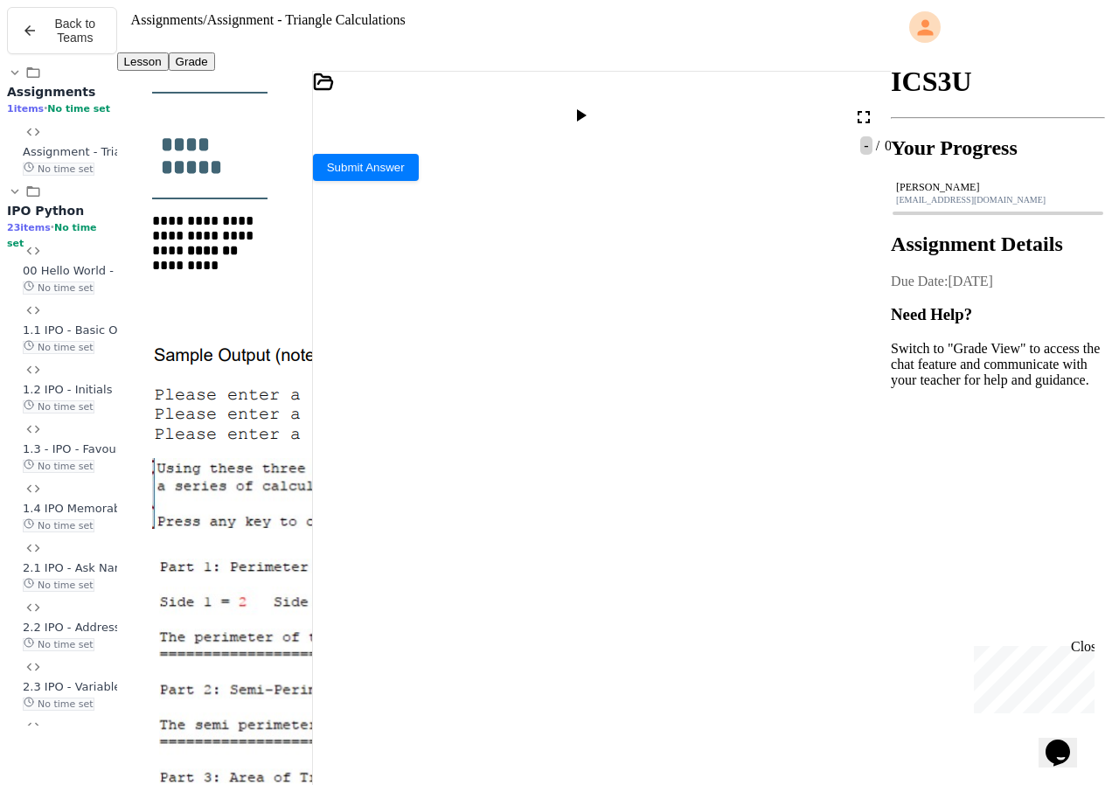
click at [660, 628] on div "***** **" at bounding box center [593, 636] width 501 height 17
drag, startPoint x: 349, startPoint y: 318, endPoint x: 494, endPoint y: 343, distance: 147.1
click at [494, 503] on div "**********" at bounding box center [593, 521] width 501 height 36
click at [574, 521] on div "**********" at bounding box center [593, 539] width 501 height 36
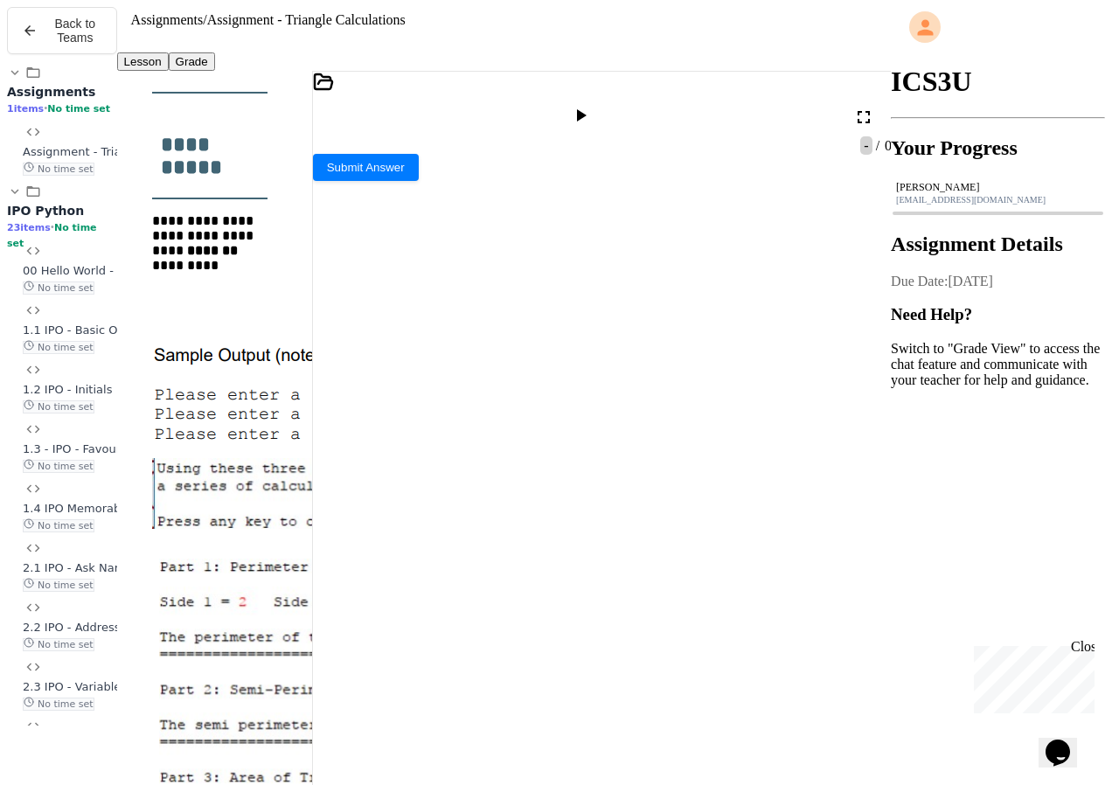
click at [362, 503] on div at bounding box center [593, 511] width 501 height 17
click at [586, 109] on icon at bounding box center [582, 115] width 10 height 12
click at [392, 189] on div at bounding box center [602, 181] width 578 height 16
click at [591, 105] on icon at bounding box center [580, 115] width 21 height 21
click at [403, 189] on div at bounding box center [602, 181] width 578 height 16
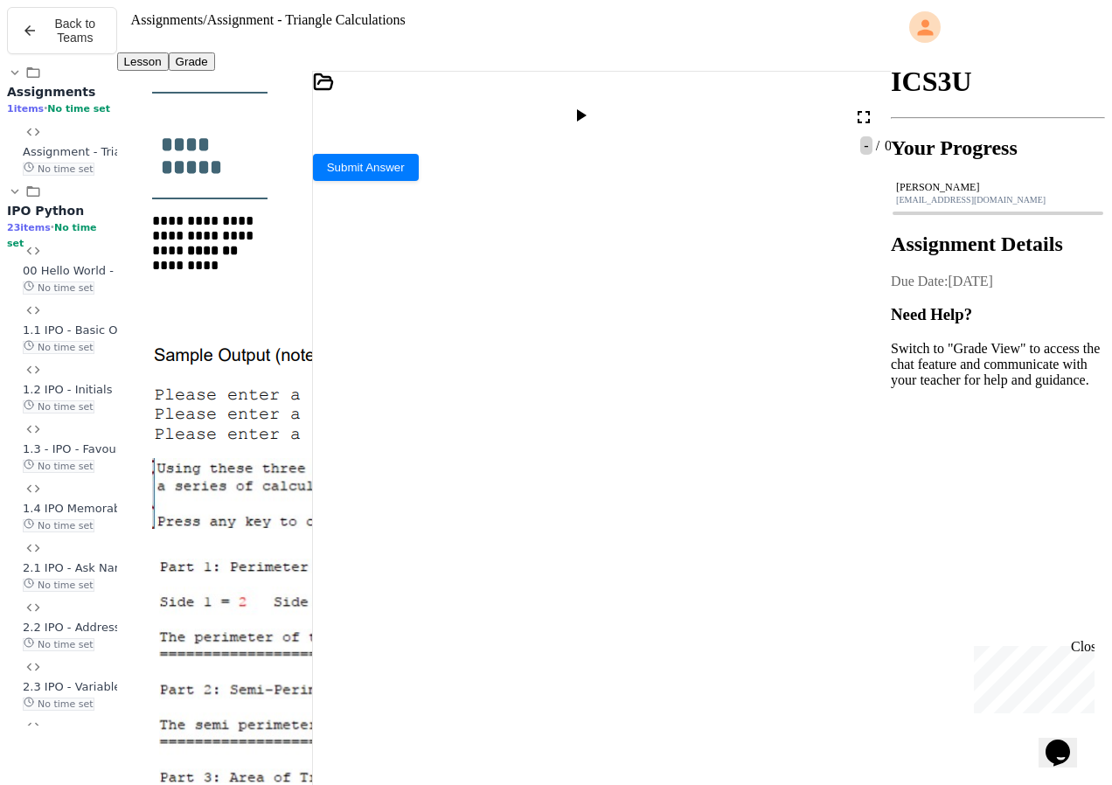
click at [359, 610] on div at bounding box center [593, 618] width 501 height 17
drag, startPoint x: 365, startPoint y: 351, endPoint x: 398, endPoint y: 361, distance: 33.7
click at [370, 541] on span "*****" at bounding box center [369, 547] width 23 height 12
drag, startPoint x: 474, startPoint y: 373, endPoint x: 579, endPoint y: 384, distance: 106.3
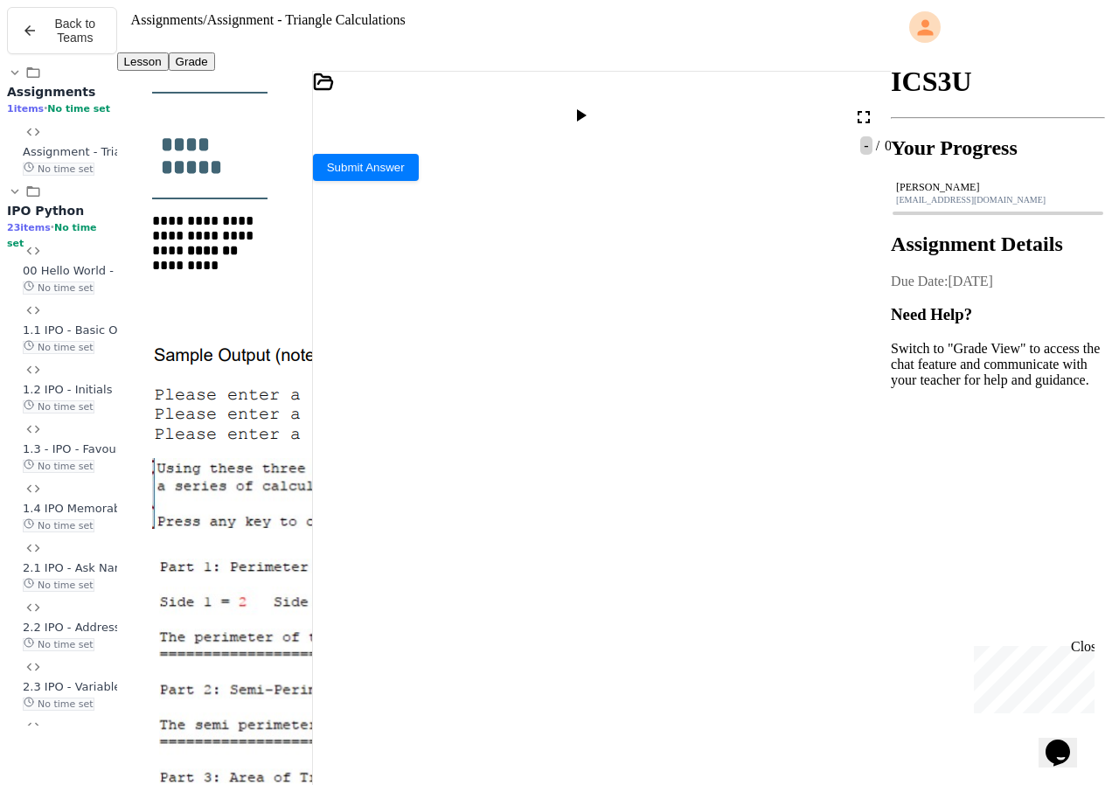
click at [360, 539] on div "**********" at bounding box center [593, 557] width 501 height 36
click at [586, 109] on icon at bounding box center [582, 115] width 10 height 12
click at [325, 185] on icon at bounding box center [319, 179] width 12 height 12
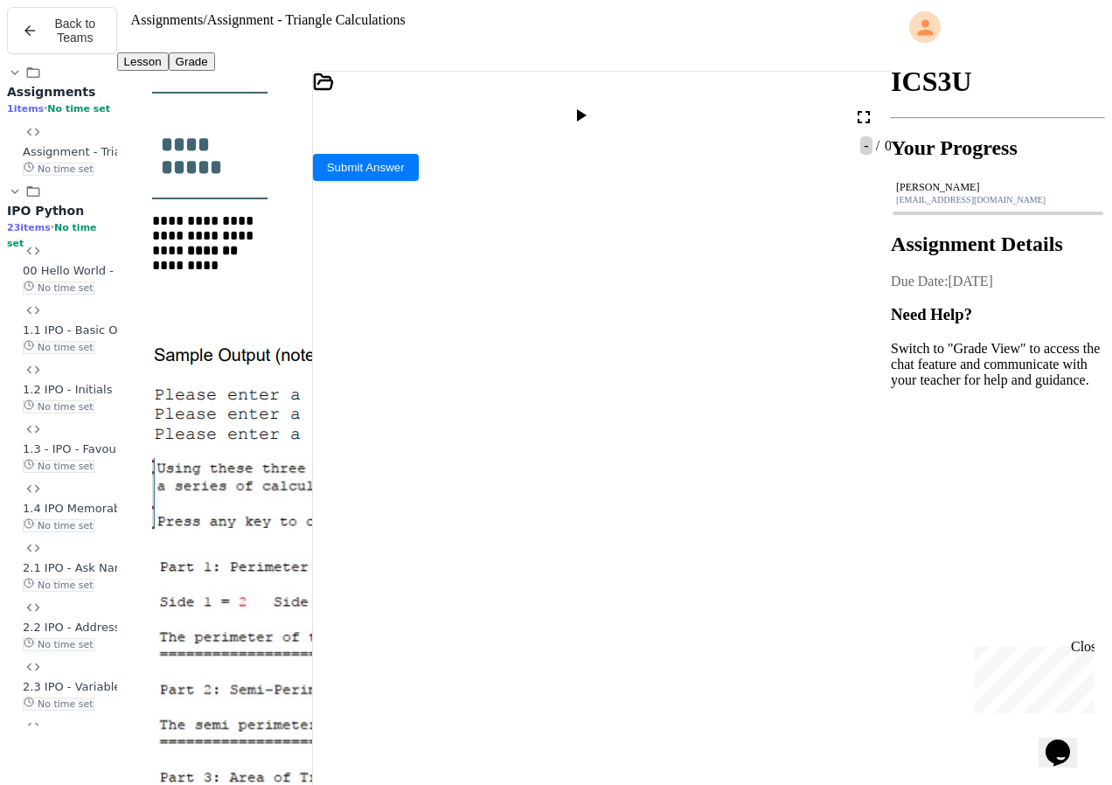
scroll to position [250, 0]
click at [473, 574] on div "**********" at bounding box center [593, 592] width 501 height 36
click at [595, 105] on div at bounding box center [582, 117] width 25 height 24
click at [326, 467] on textarea "Terminal input" at bounding box center [319, 457] width 13 height 20
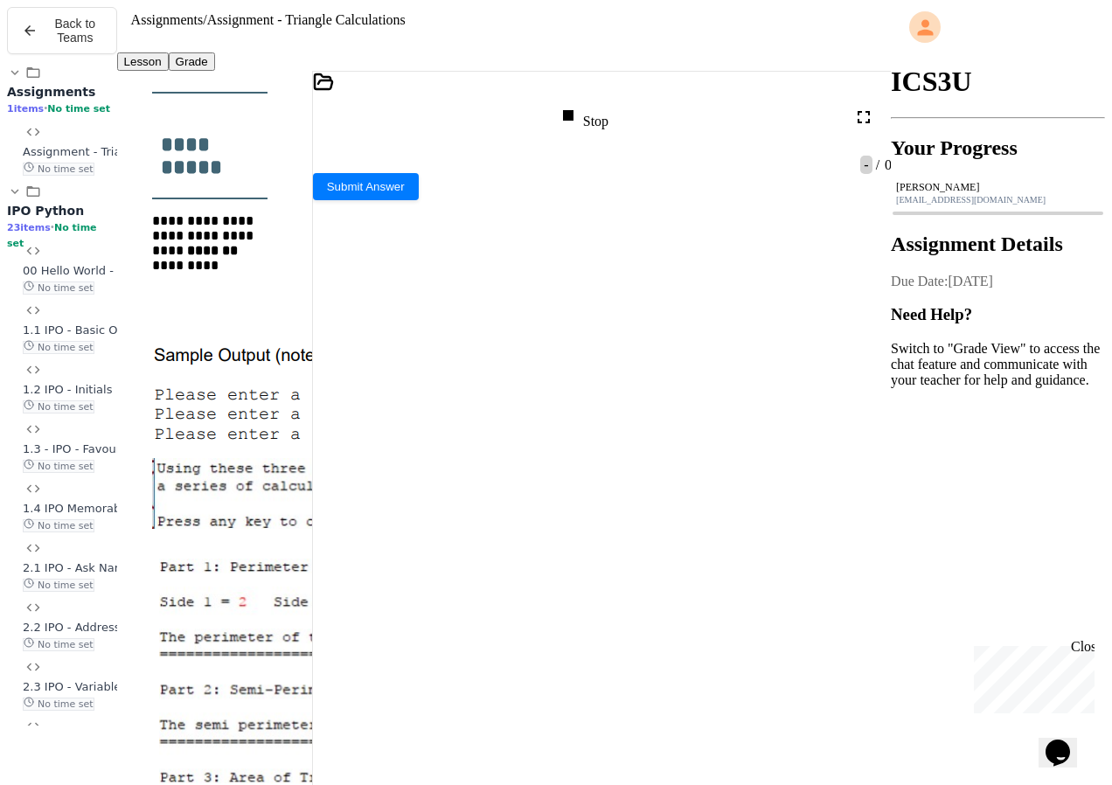
drag, startPoint x: 545, startPoint y: 454, endPoint x: 410, endPoint y: 411, distance: 142.3
click at [322, 183] on icon at bounding box center [318, 179] width 7 height 7
click at [608, 105] on div "Stop" at bounding box center [583, 117] width 51 height 24
click at [591, 105] on icon at bounding box center [580, 115] width 21 height 21
click at [325, 185] on icon at bounding box center [319, 179] width 12 height 12
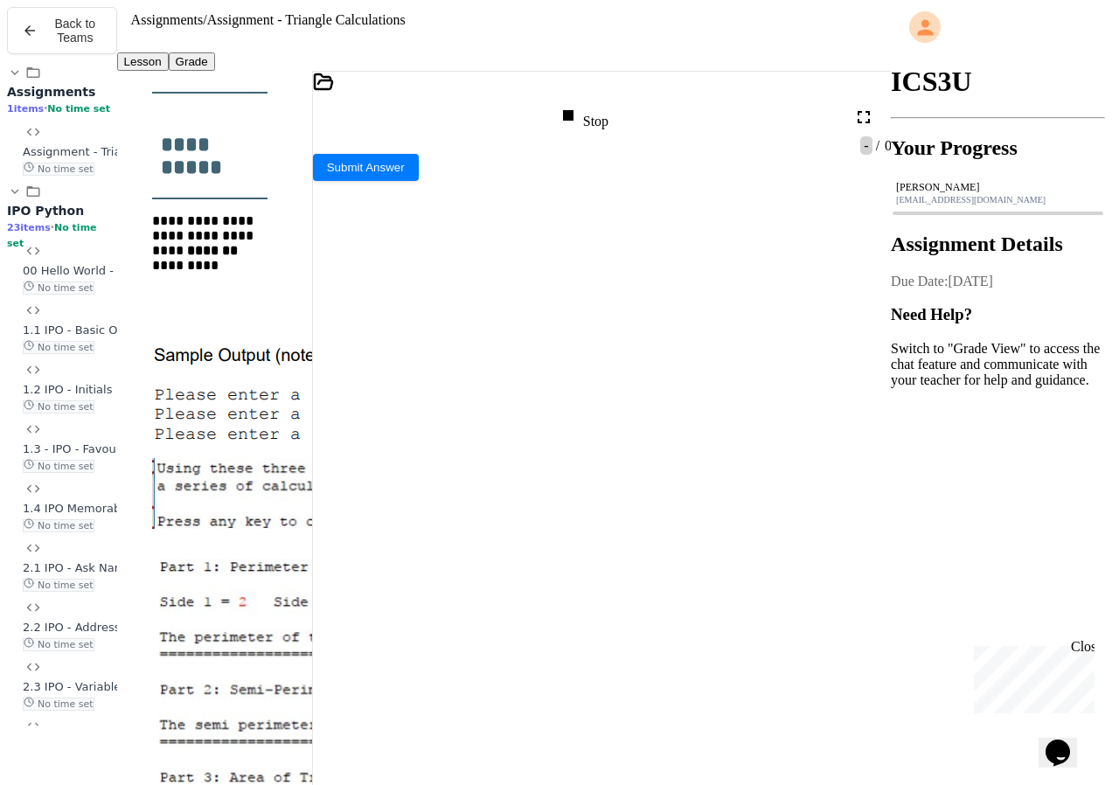
click at [608, 105] on div "Stop" at bounding box center [583, 117] width 51 height 24
click at [604, 96] on div at bounding box center [582, 117] width 43 height 42
click at [591, 105] on icon at bounding box center [580, 115] width 21 height 21
click at [326, 464] on textarea "Terminal input" at bounding box center [319, 457] width 13 height 20
click at [325, 185] on icon at bounding box center [319, 179] width 12 height 12
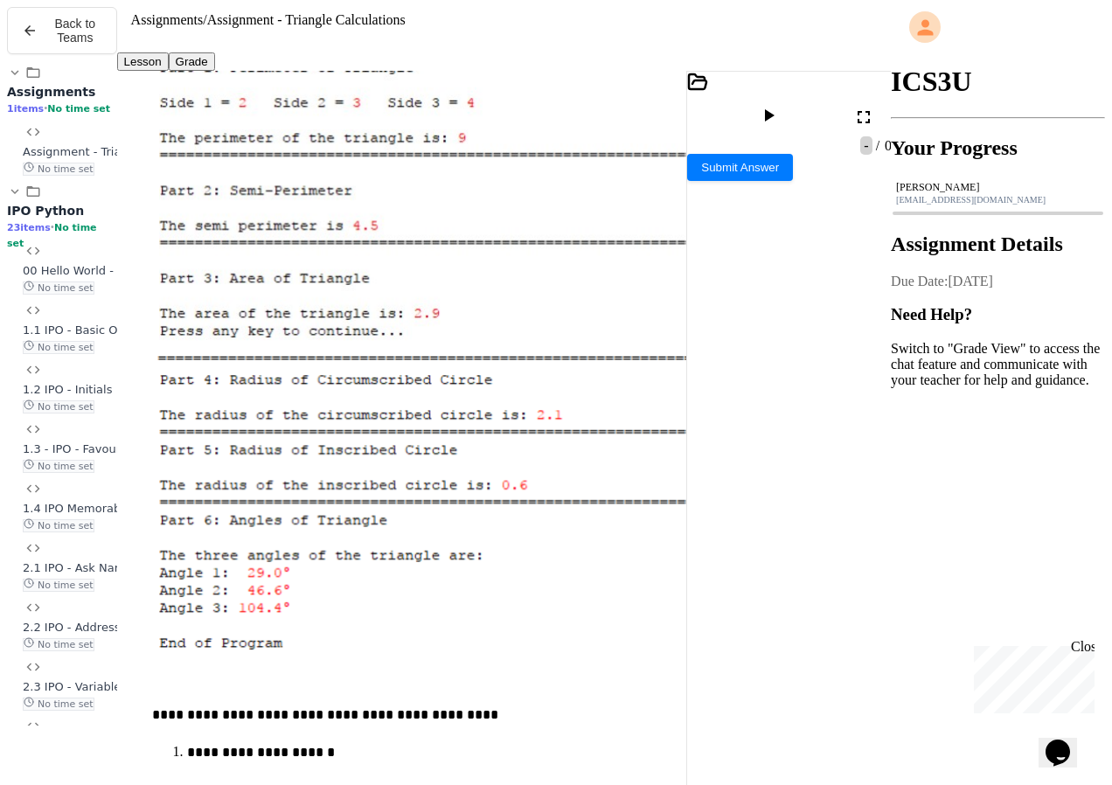
scroll to position [177, 0]
click at [691, 446] on div "**********" at bounding box center [503, 431] width 773 height 721
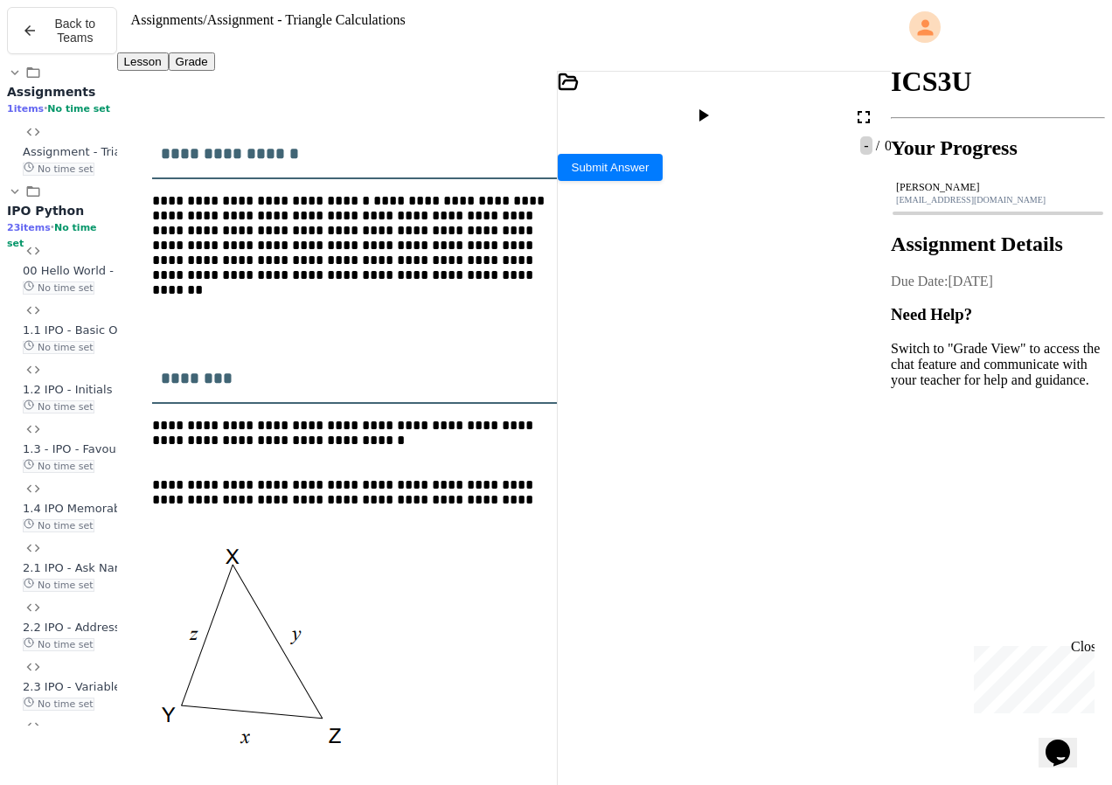
scroll to position [87, 0]
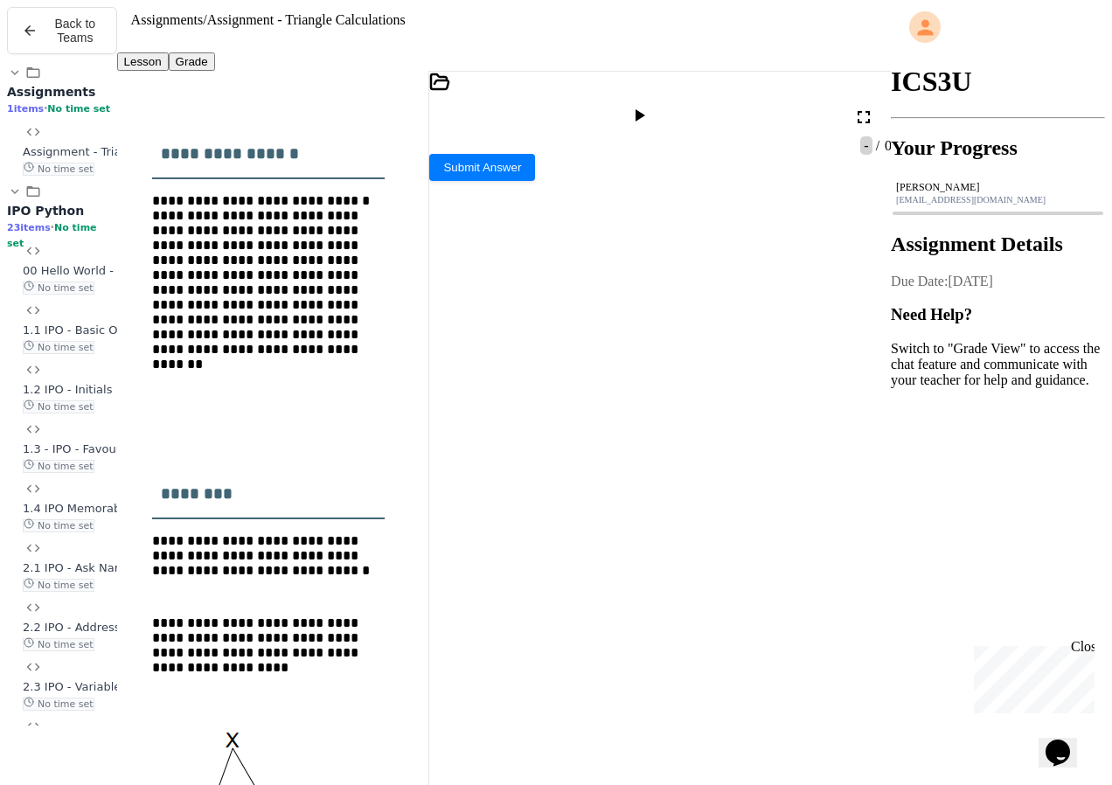
click at [428, 246] on div at bounding box center [428, 431] width 0 height 721
click at [649, 105] on icon at bounding box center [638, 115] width 21 height 21
click at [441, 185] on icon at bounding box center [435, 179] width 12 height 12
click at [667, 105] on div "Stop" at bounding box center [641, 117] width 51 height 24
click at [654, 105] on div at bounding box center [640, 117] width 25 height 24
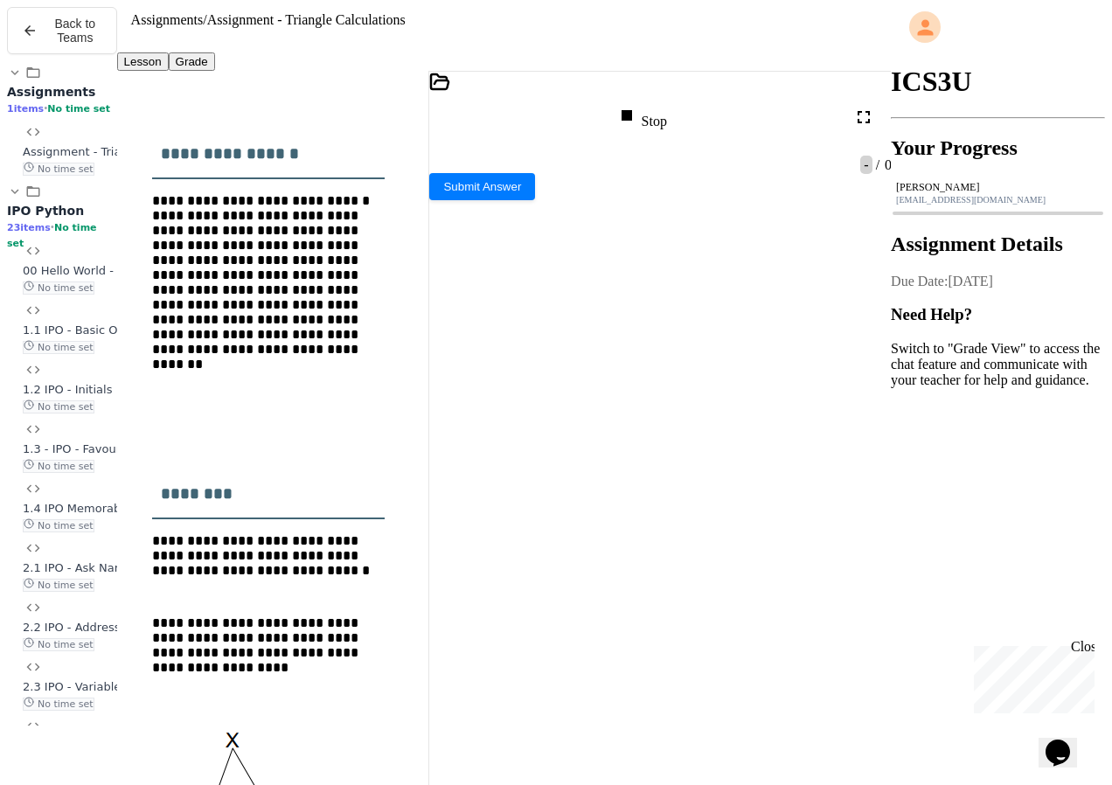
click at [442, 467] on textarea "Terminal input" at bounding box center [435, 457] width 13 height 20
click at [441, 185] on icon at bounding box center [435, 179] width 12 height 12
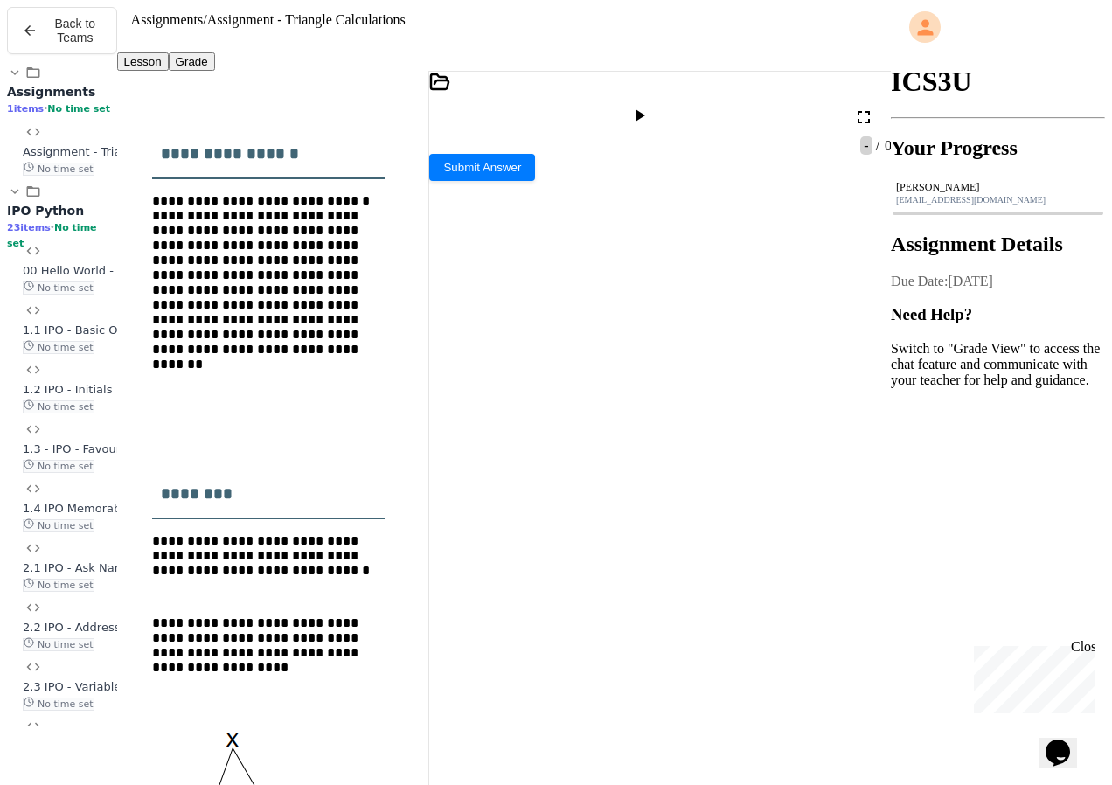
click at [654, 105] on div at bounding box center [640, 117] width 25 height 24
click at [441, 185] on icon at bounding box center [435, 179] width 12 height 12
click at [663, 105] on div "Stop" at bounding box center [641, 117] width 51 height 24
click at [645, 109] on icon at bounding box center [640, 115] width 10 height 12
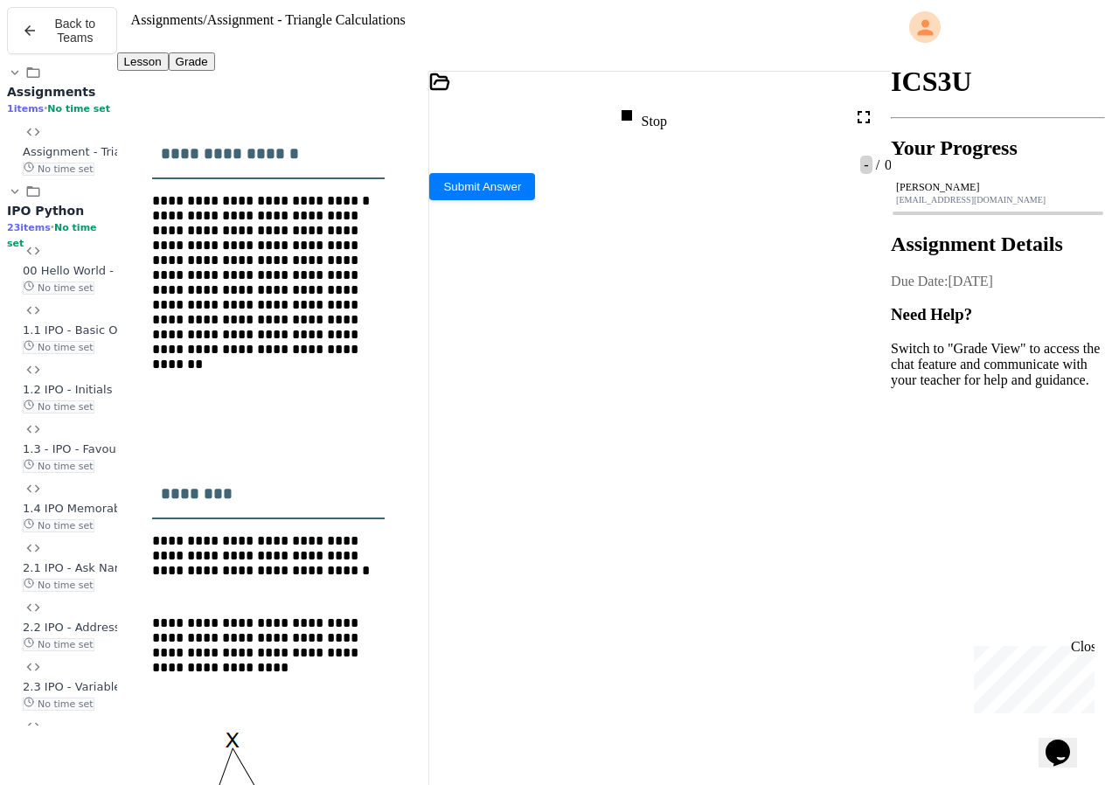
click at [441, 185] on icon at bounding box center [435, 179] width 12 height 12
click at [667, 105] on div "Stop" at bounding box center [641, 117] width 51 height 24
click at [654, 105] on div at bounding box center [640, 117] width 25 height 24
click at [442, 467] on textarea "Terminal input" at bounding box center [435, 457] width 13 height 20
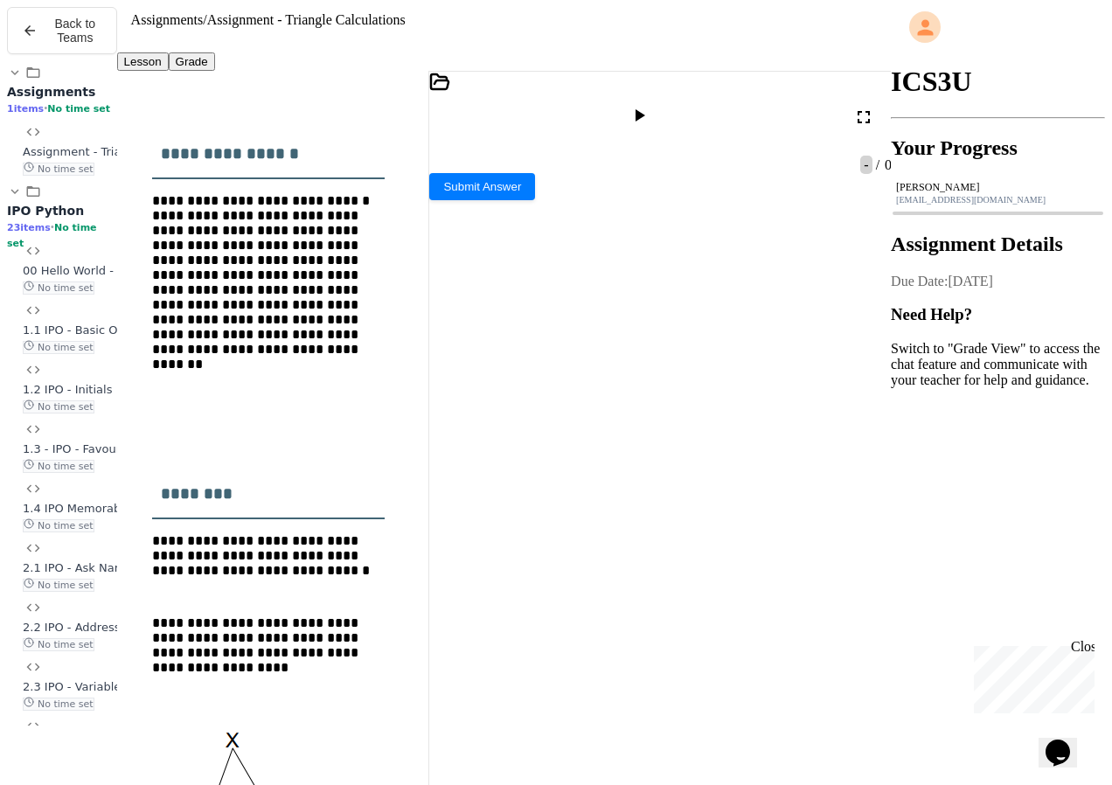
click at [521, 189] on div at bounding box center [660, 181] width 462 height 16
click at [645, 109] on icon at bounding box center [640, 115] width 10 height 12
click at [441, 185] on icon at bounding box center [435, 179] width 12 height 12
click at [667, 105] on div "Stop" at bounding box center [641, 117] width 51 height 24
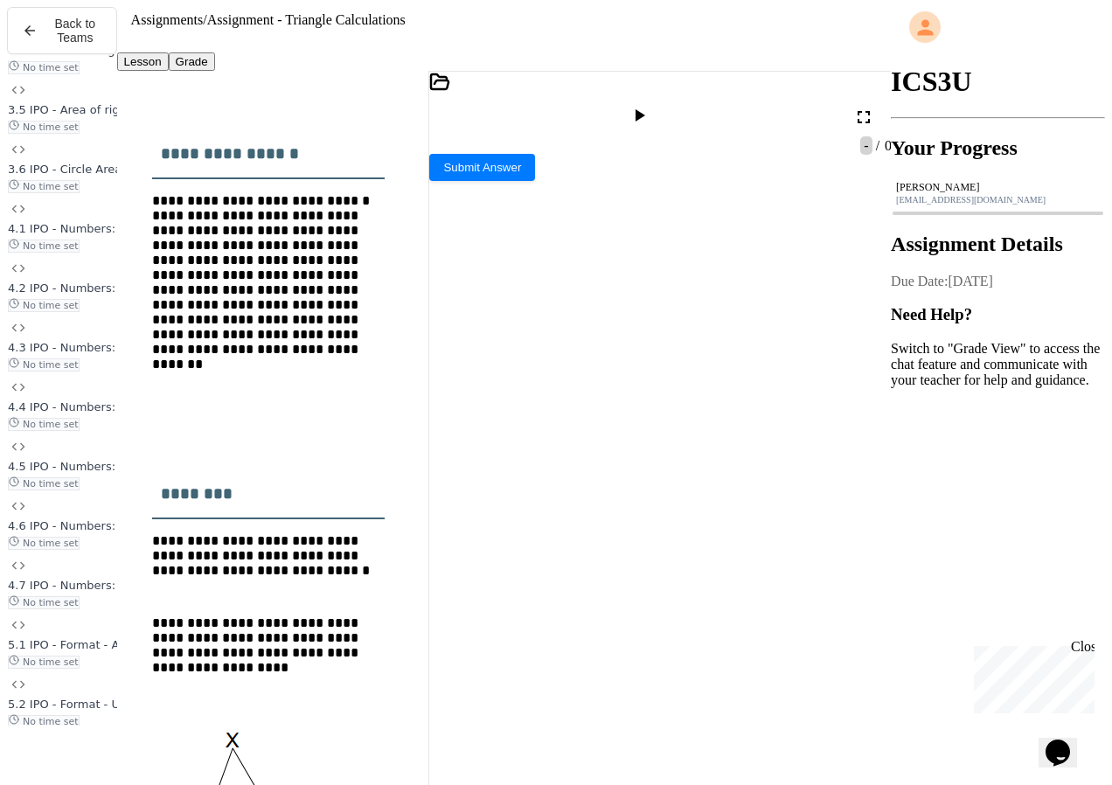
scroll to position [1039, 15]
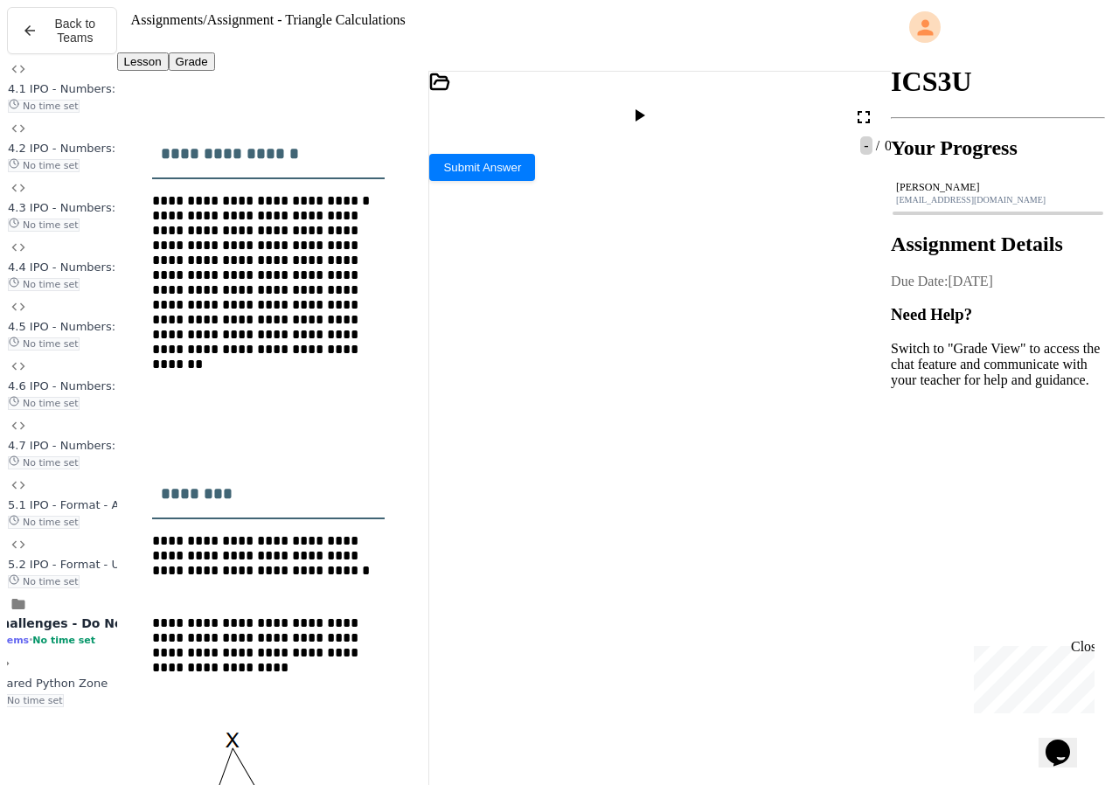
click at [61, 588] on span "No time set" at bounding box center [44, 581] width 72 height 13
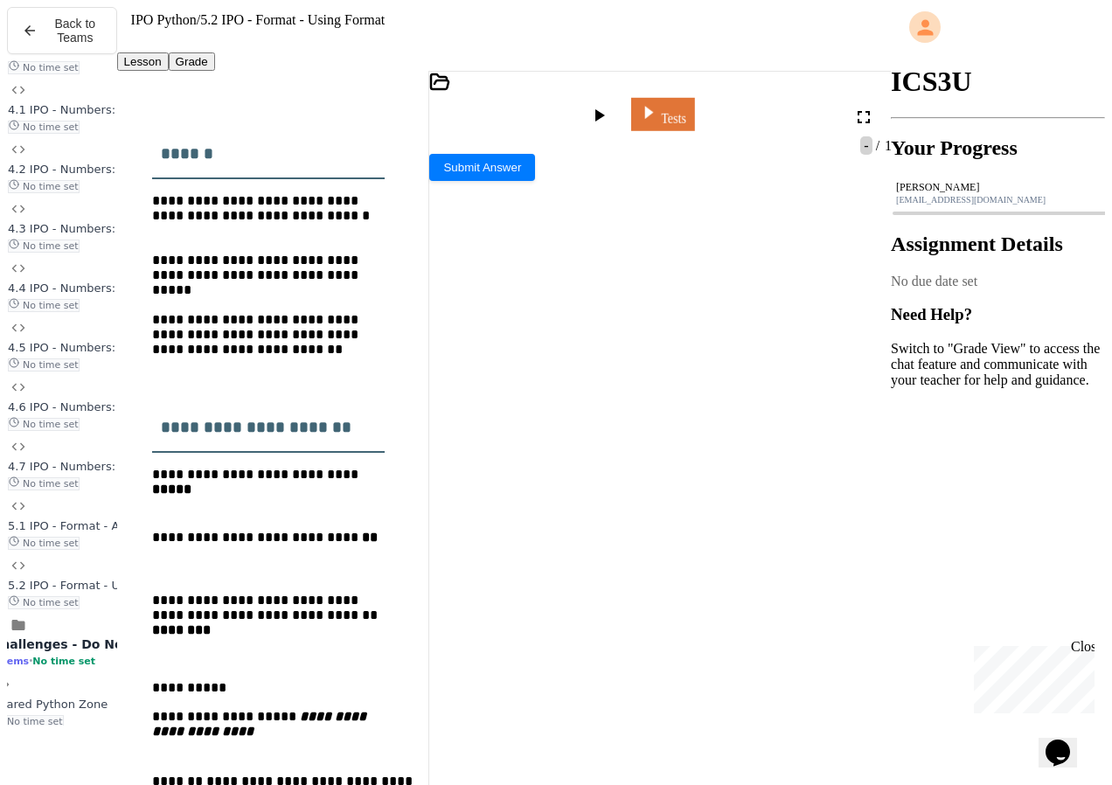
click at [689, 98] on link "Tests" at bounding box center [662, 114] width 63 height 33
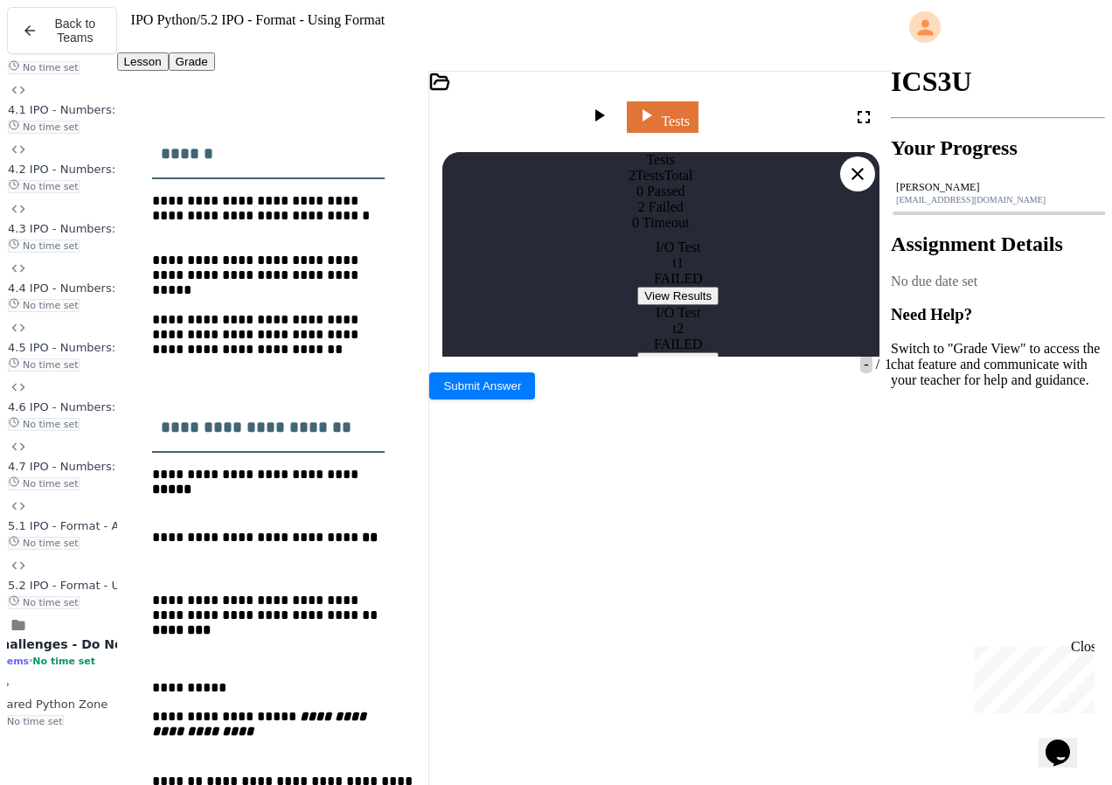
click at [718, 305] on button "View Results" at bounding box center [677, 296] width 81 height 18
click at [854, 163] on icon at bounding box center [857, 173] width 21 height 21
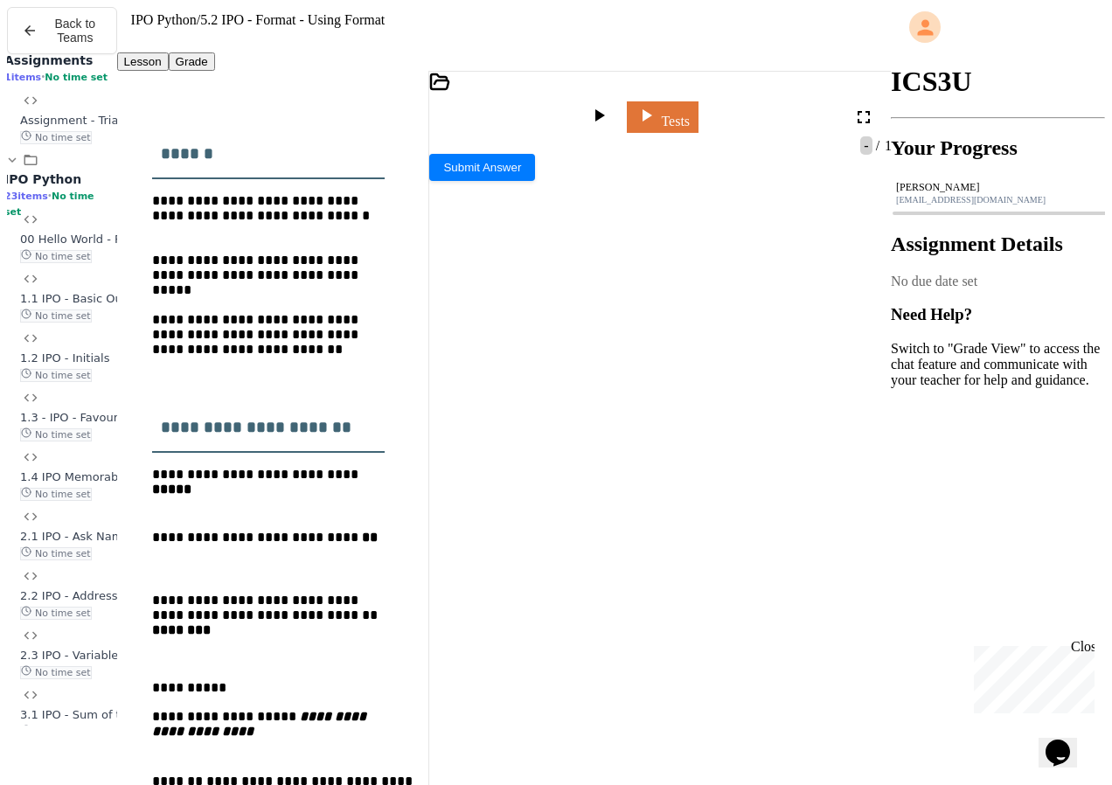
scroll to position [0, 3]
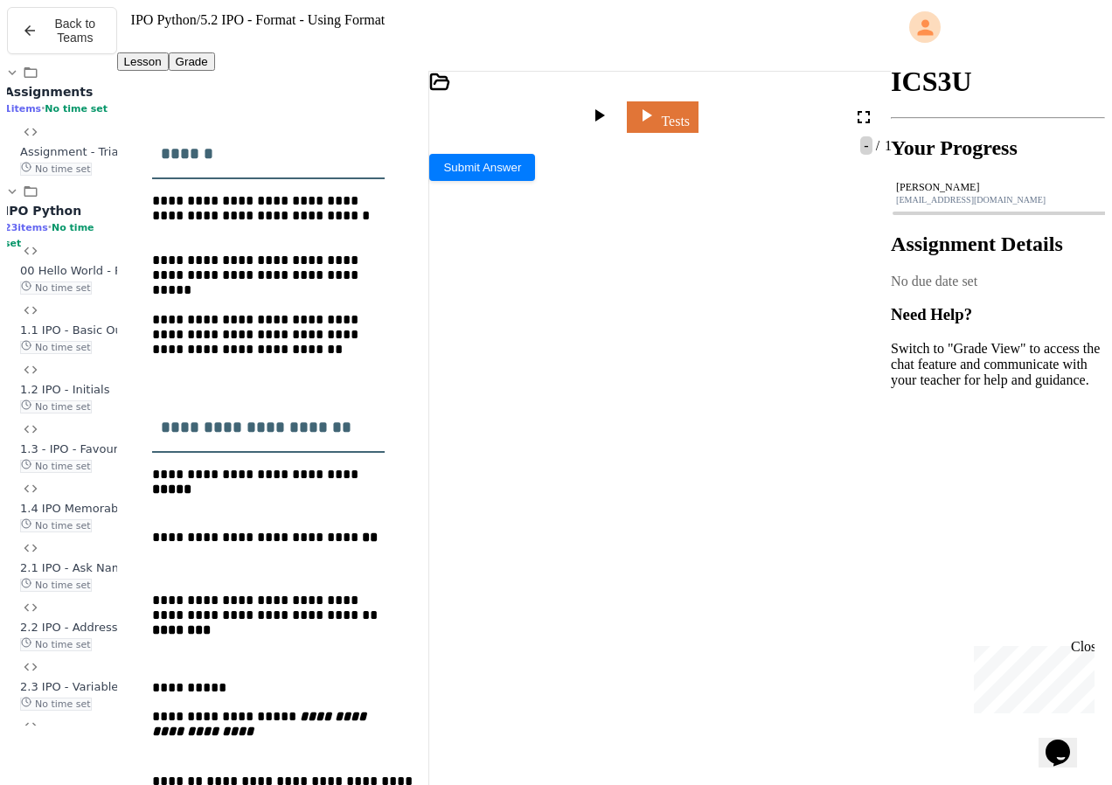
click at [41, 114] on span "1 items" at bounding box center [22, 108] width 37 height 11
click at [58, 115] on div "1 items • No time set" at bounding box center [59, 108] width 110 height 16
click at [54, 158] on span "Assignment - Triangle Calculations" at bounding box center [118, 151] width 196 height 13
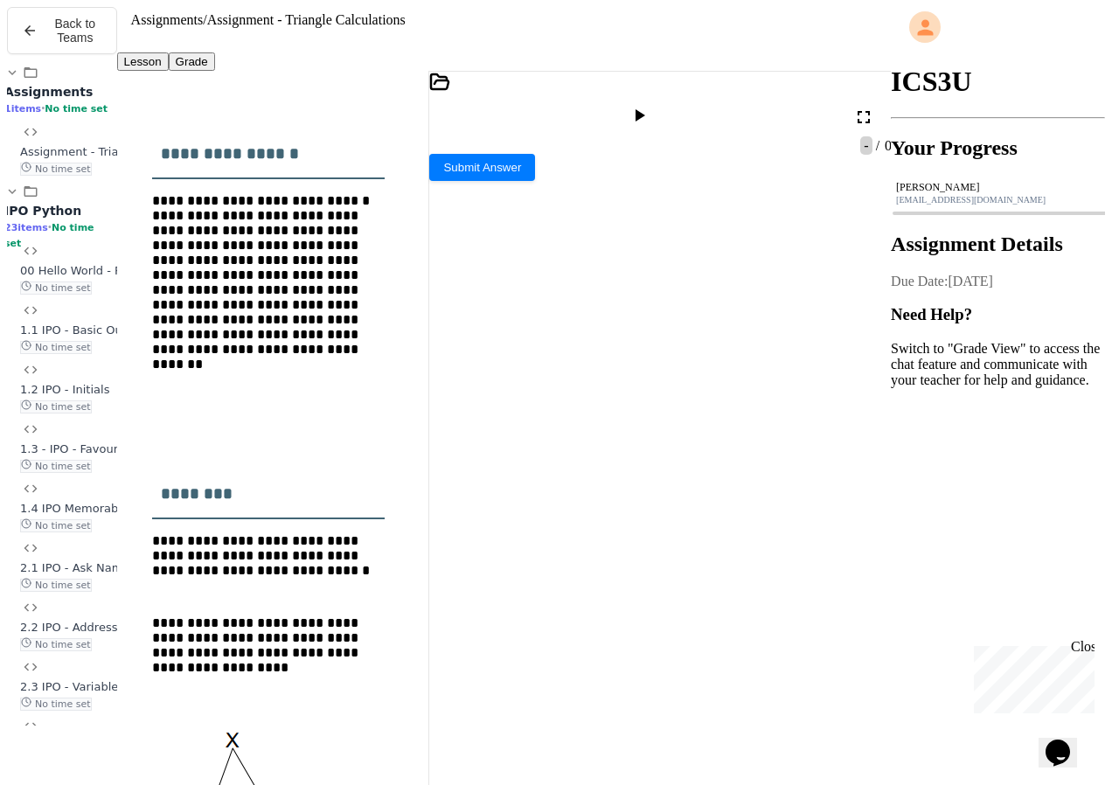
drag, startPoint x: 536, startPoint y: 304, endPoint x: 600, endPoint y: 324, distance: 67.7
click at [599, 328] on div "**********" at bounding box center [653, 346] width 384 height 36
click at [610, 328] on div "**********" at bounding box center [653, 346] width 384 height 36
drag, startPoint x: 537, startPoint y: 301, endPoint x: 553, endPoint y: 304, distance: 16.8
click at [541, 329] on span "**********" at bounding box center [619, 335] width 218 height 12
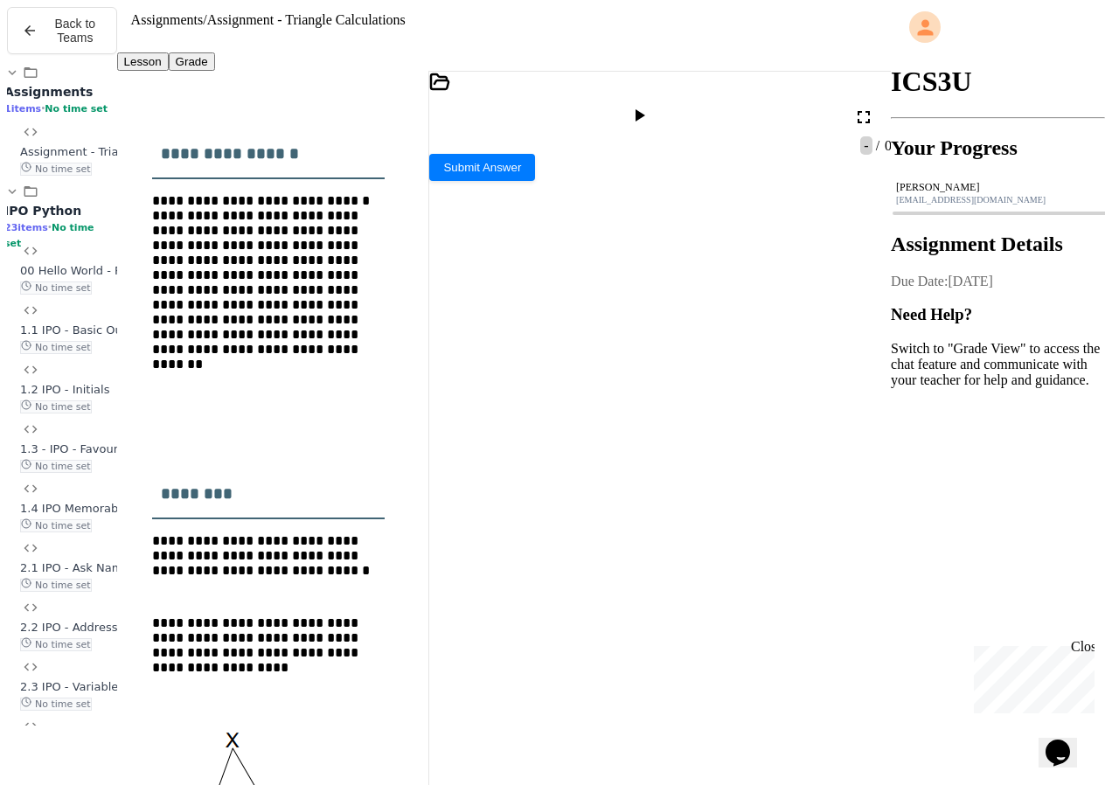
drag, startPoint x: 553, startPoint y: 304, endPoint x: 596, endPoint y: 319, distance: 45.3
click at [596, 329] on span "**********" at bounding box center [639, 335] width 259 height 12
click at [475, 753] on div at bounding box center [676, 761] width 431 height 17
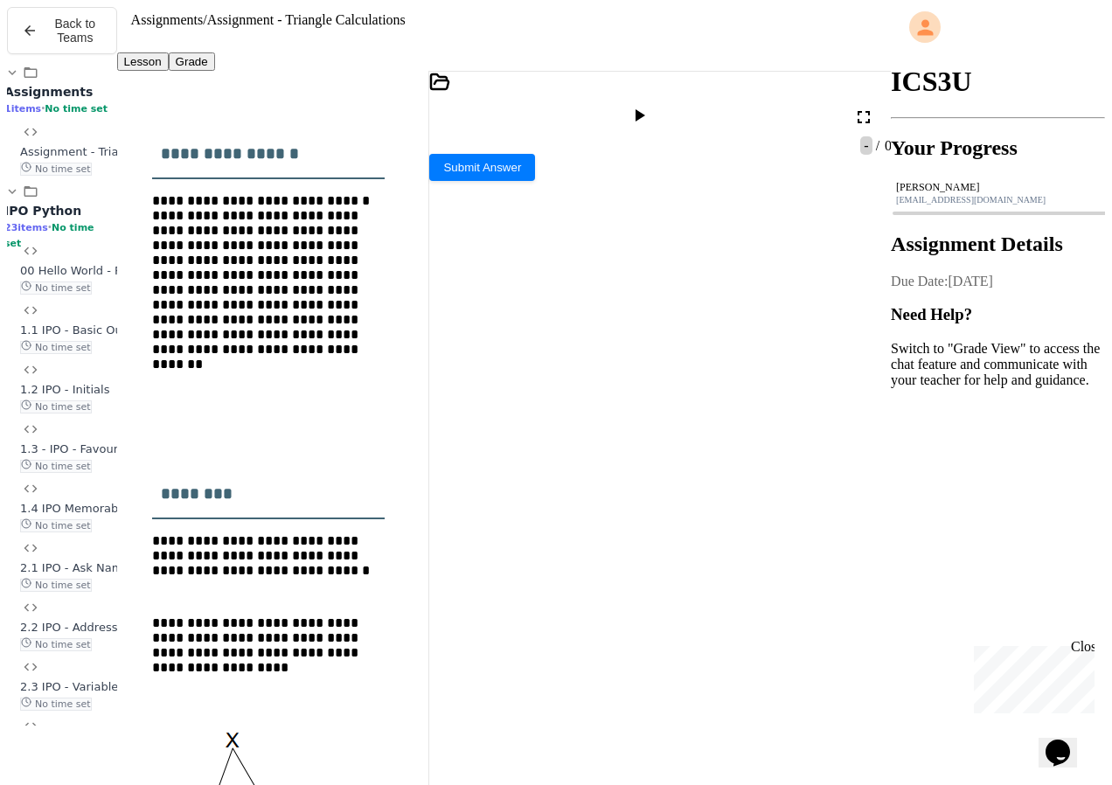
click at [484, 210] on span "**********" at bounding box center [517, 216] width 102 height 12
click at [488, 210] on span "**********" at bounding box center [517, 216] width 102 height 12
click at [509, 210] on span "**********" at bounding box center [526, 216] width 120 height 12
click at [666, 208] on div "**********" at bounding box center [676, 216] width 431 height 17
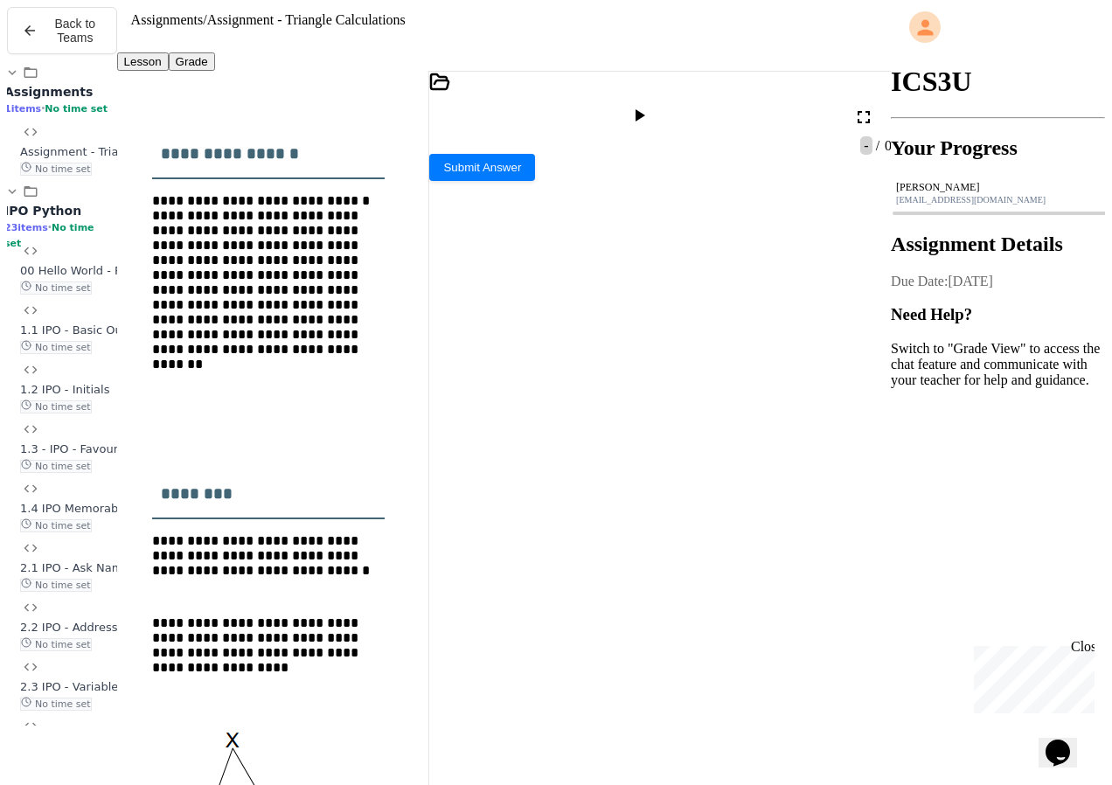
click at [468, 450] on div "**********" at bounding box center [653, 468] width 384 height 36
click at [467, 486] on div "**********" at bounding box center [653, 504] width 384 height 36
click at [791, 486] on div "**********" at bounding box center [653, 504] width 384 height 36
click at [822, 522] on div "**********" at bounding box center [653, 540] width 384 height 36
click at [771, 557] on div "**********" at bounding box center [653, 583] width 384 height 52
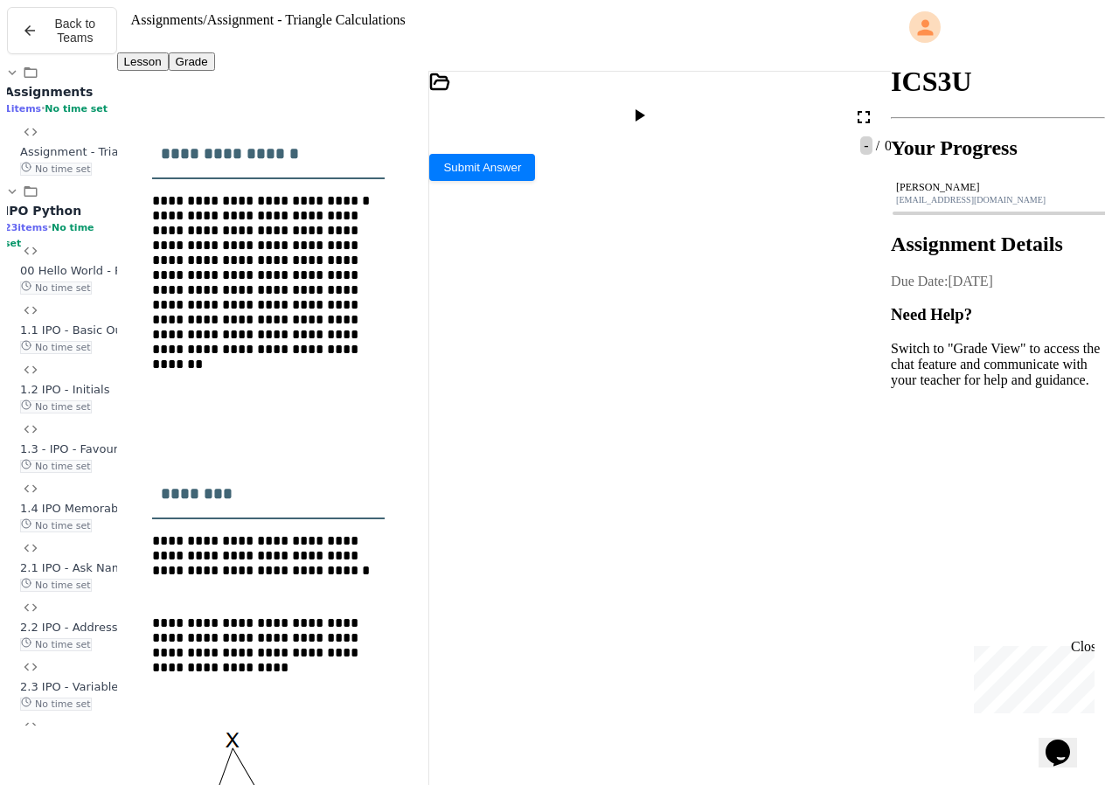
click at [833, 609] on div "**********" at bounding box center [653, 627] width 384 height 36
click at [793, 698] on div "***** **" at bounding box center [653, 706] width 384 height 17
click at [649, 105] on icon at bounding box center [638, 115] width 21 height 21
click at [442, 466] on textarea "Terminal input" at bounding box center [435, 457] width 13 height 20
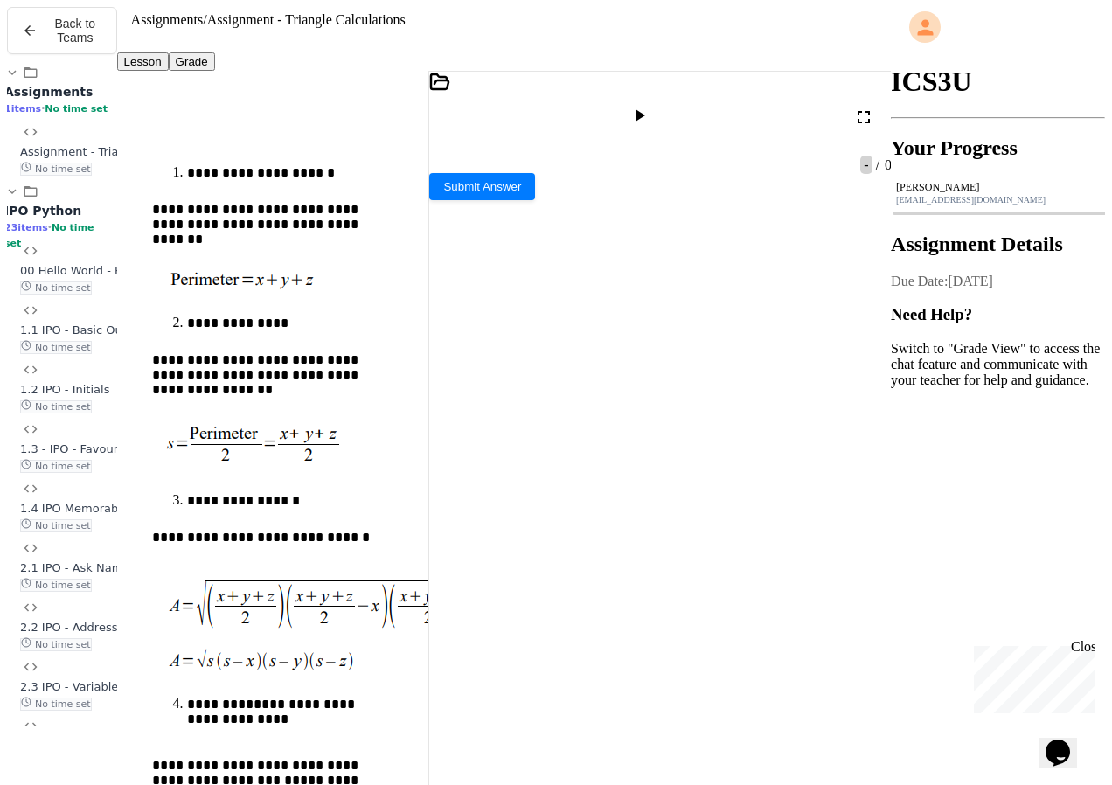
scroll to position [1839, 0]
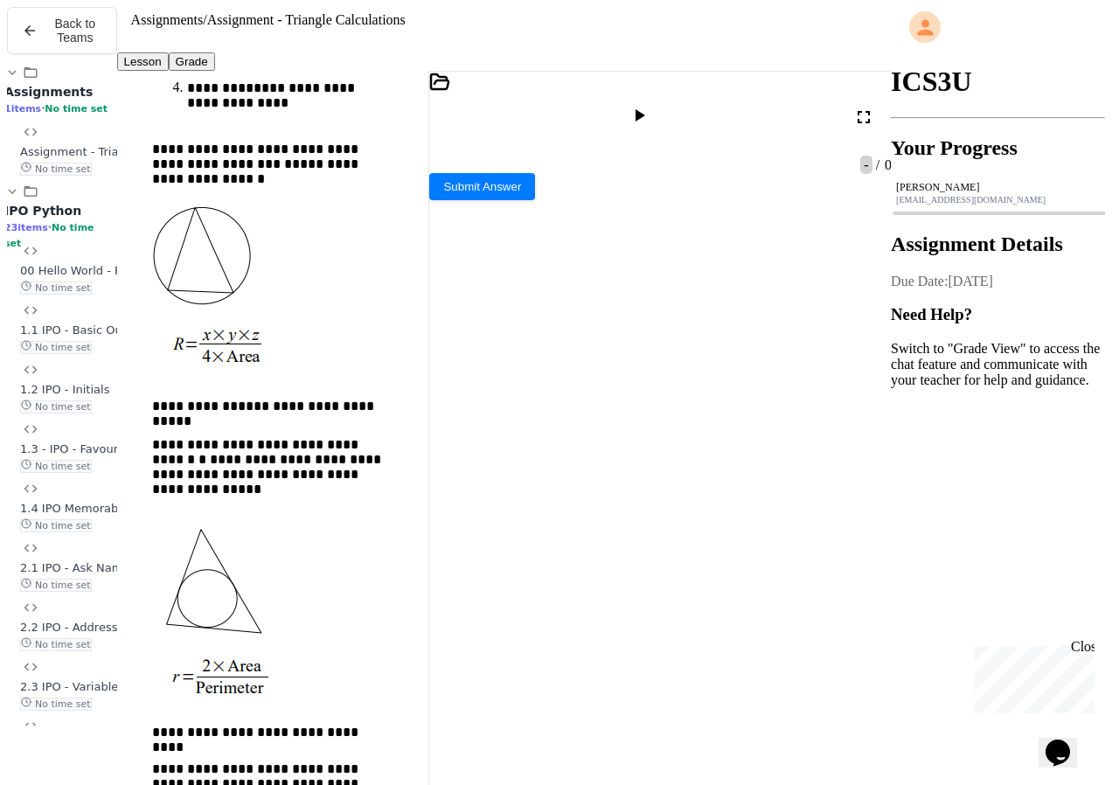
click at [429, 531] on div "**********" at bounding box center [503, 431] width 773 height 721
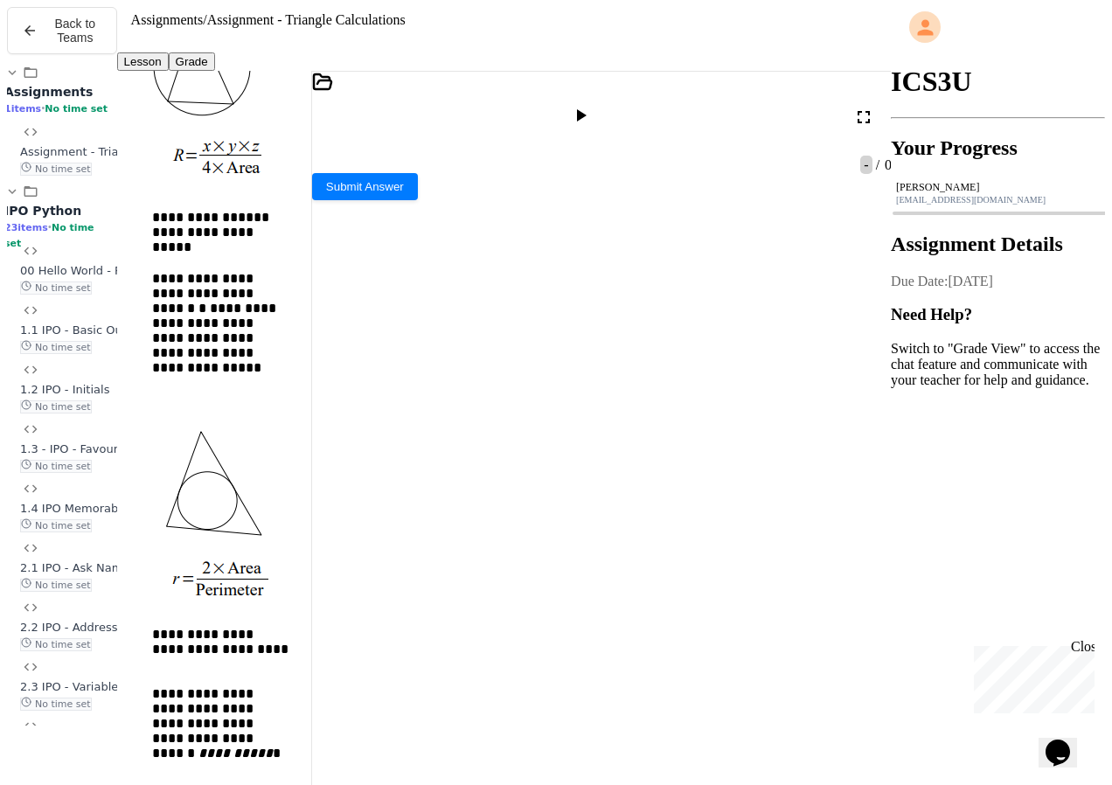
scroll to position [765, 0]
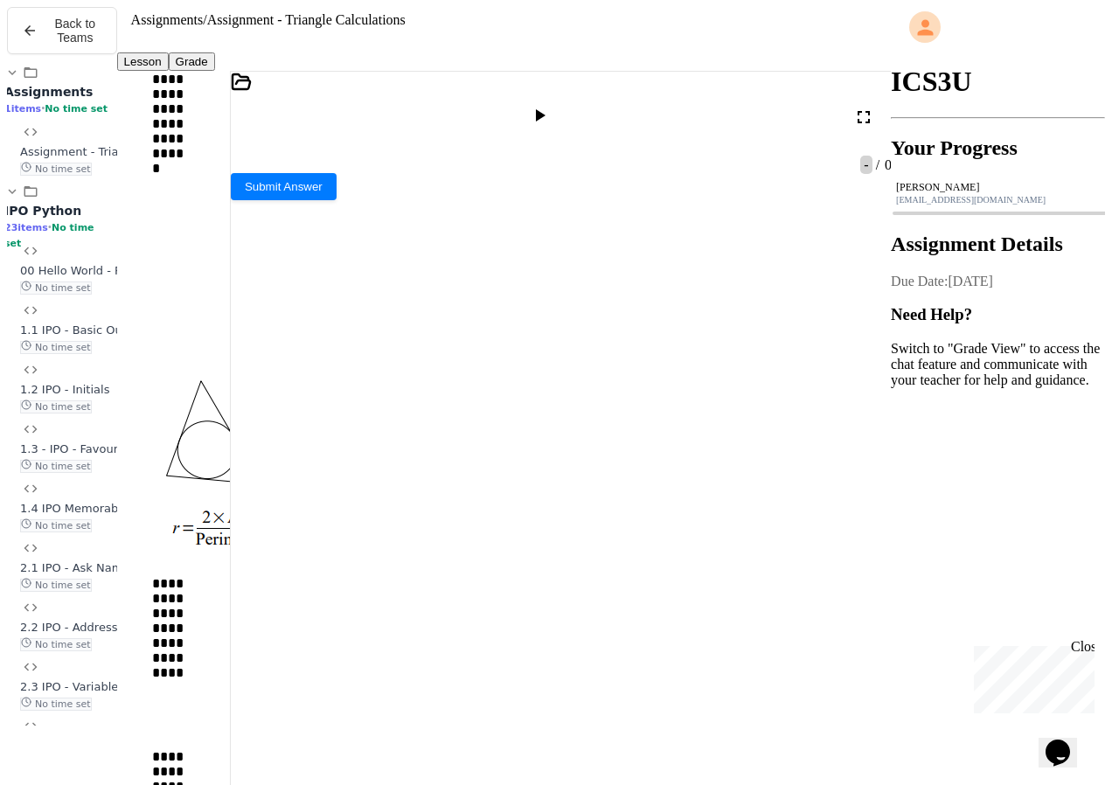
click at [212, 474] on div "**********" at bounding box center [503, 431] width 773 height 721
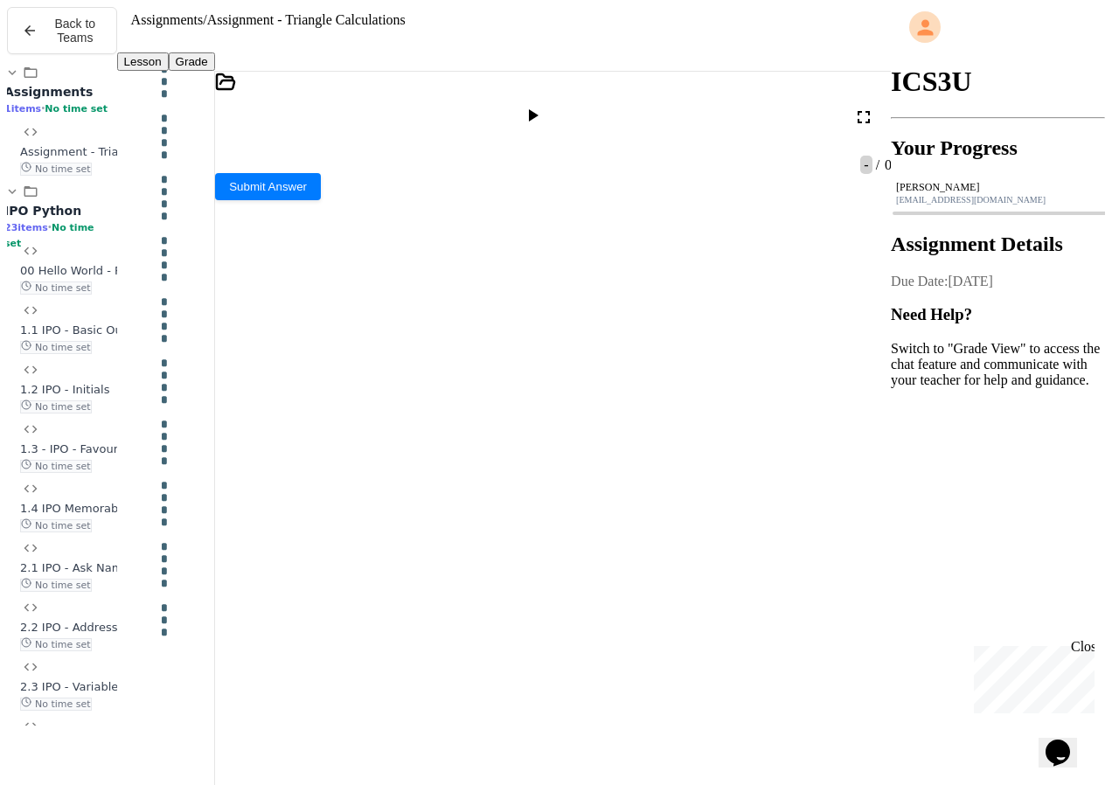
drag, startPoint x: 178, startPoint y: 471, endPoint x: 169, endPoint y: 470, distance: 9.7
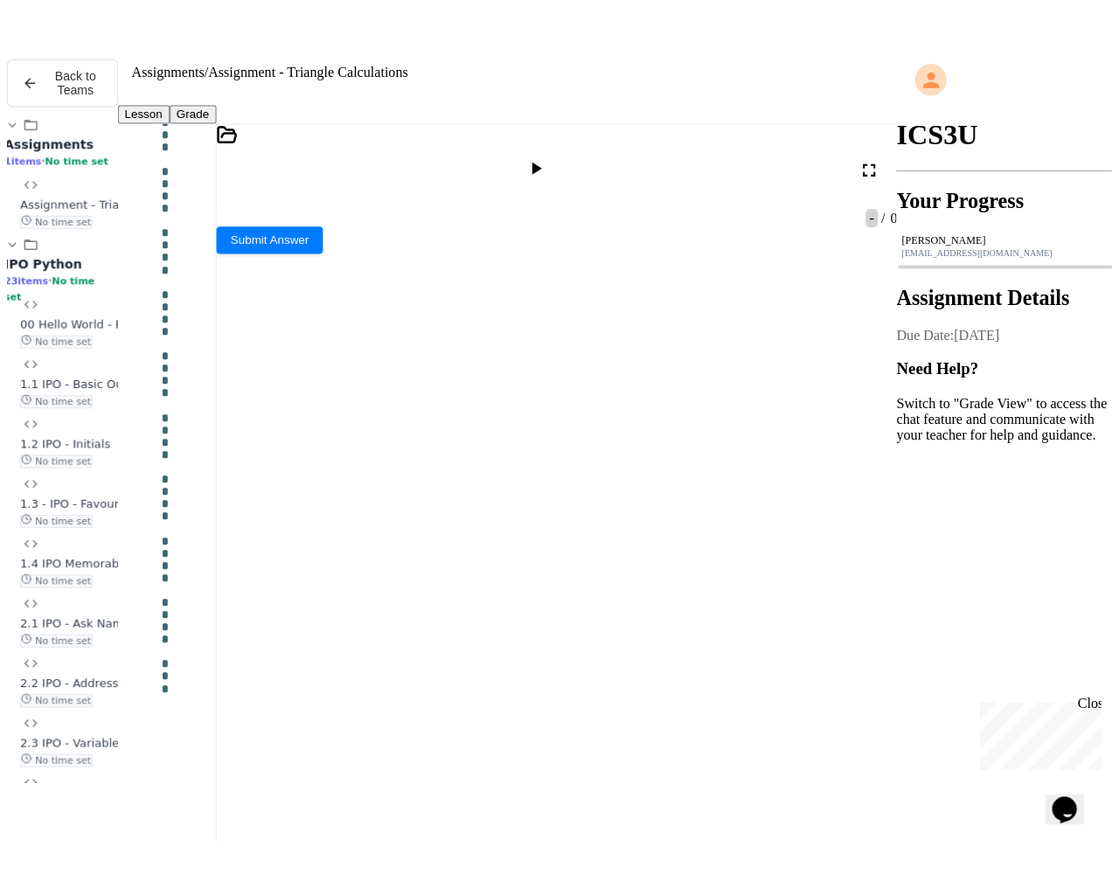
scroll to position [15, 0]
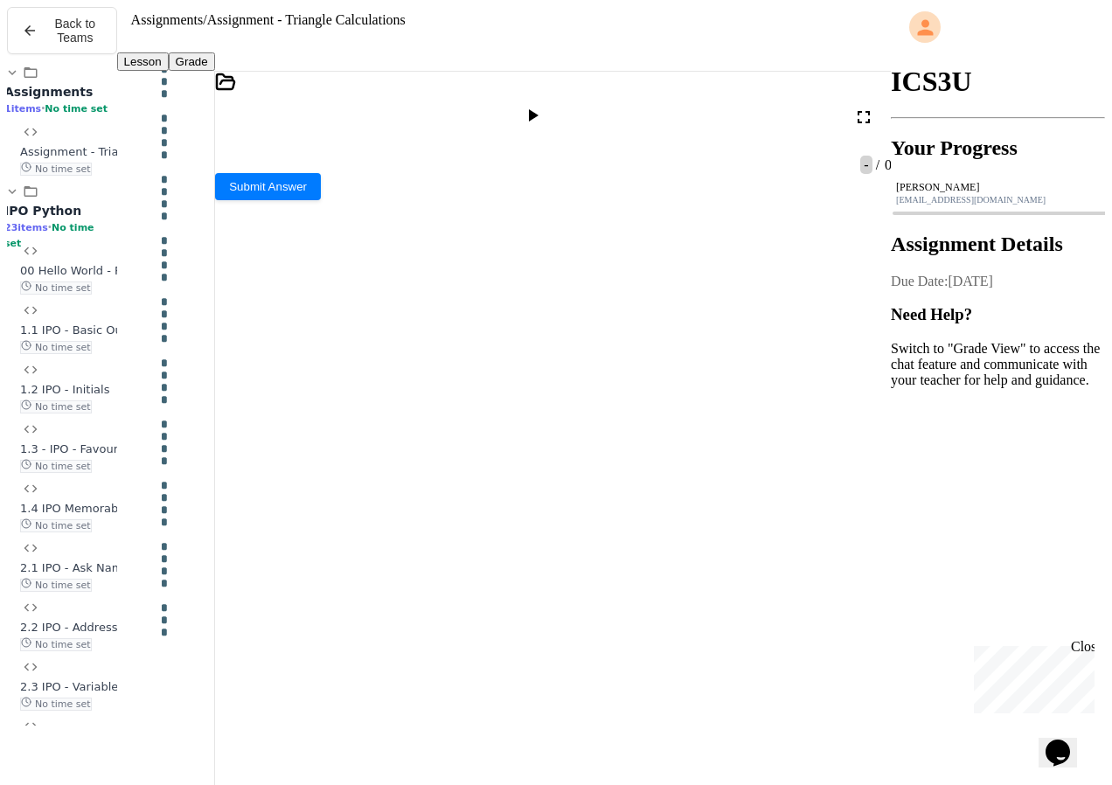
click at [864, 107] on icon at bounding box center [863, 117] width 21 height 21
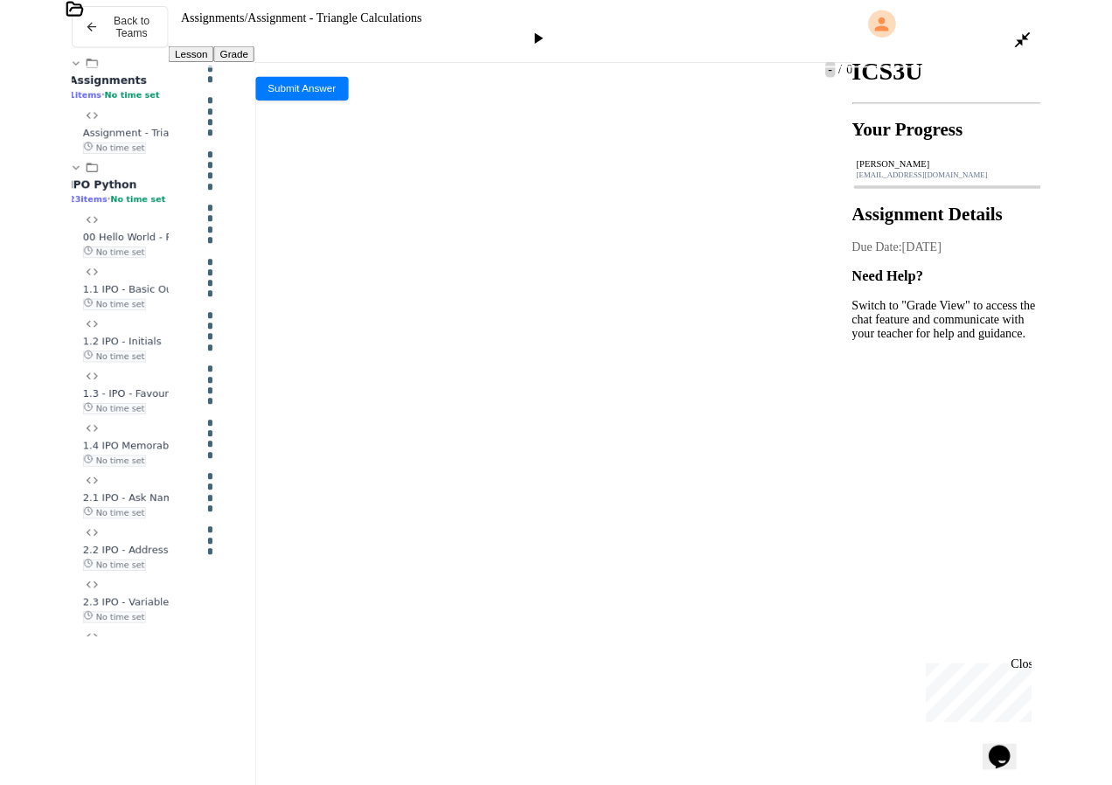
scroll to position [0, 0]
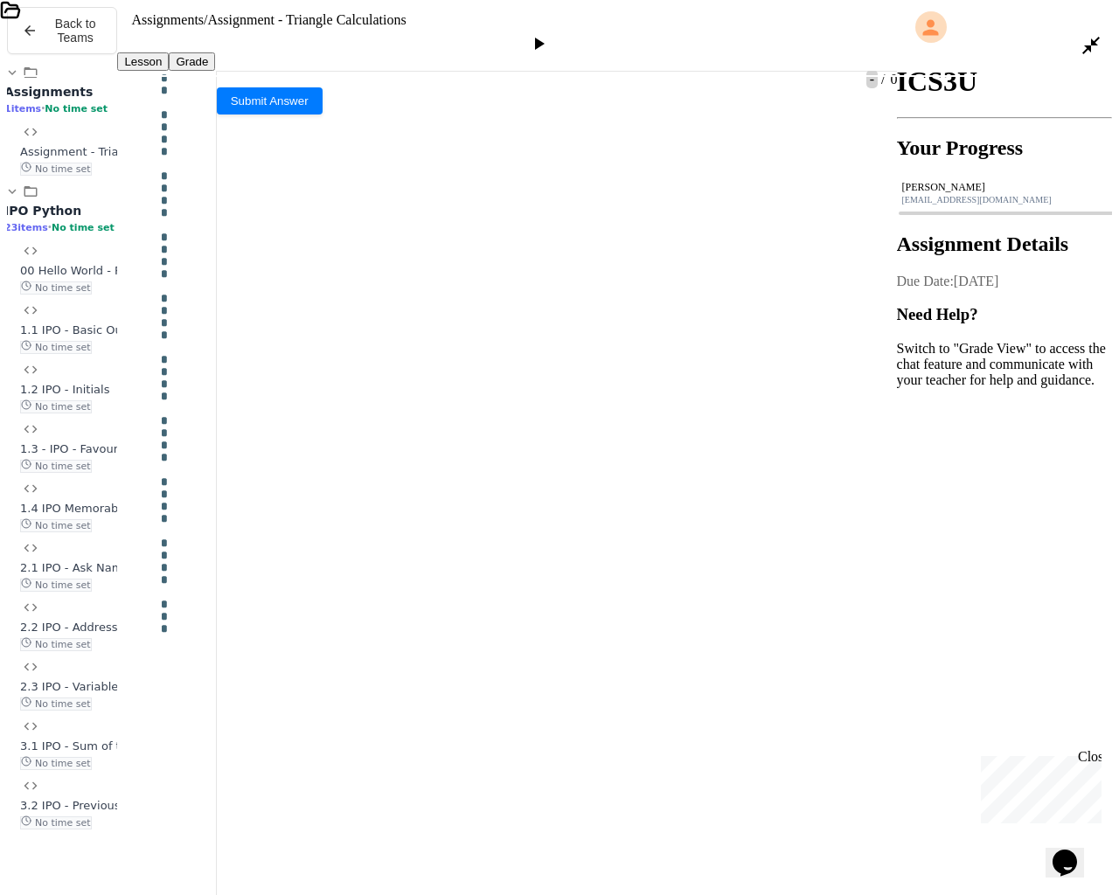
click at [1095, 35] on icon at bounding box center [1090, 45] width 21 height 21
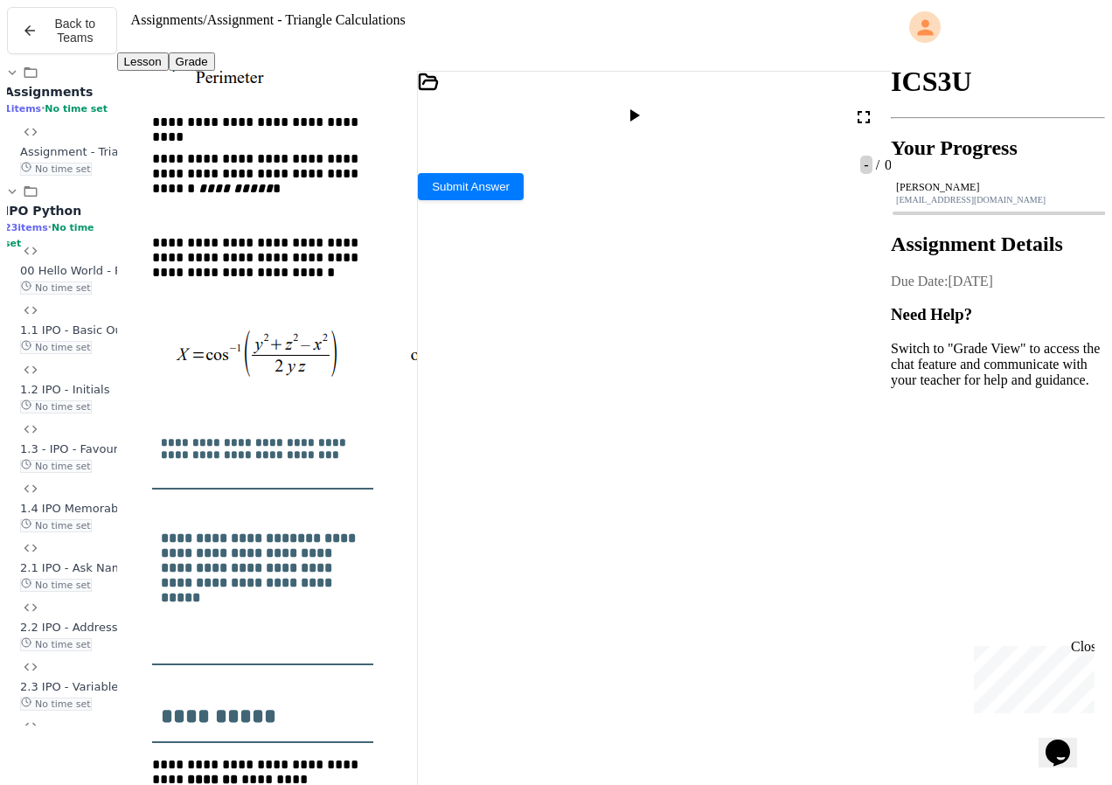
click at [420, 369] on div "**********" at bounding box center [503, 431] width 773 height 721
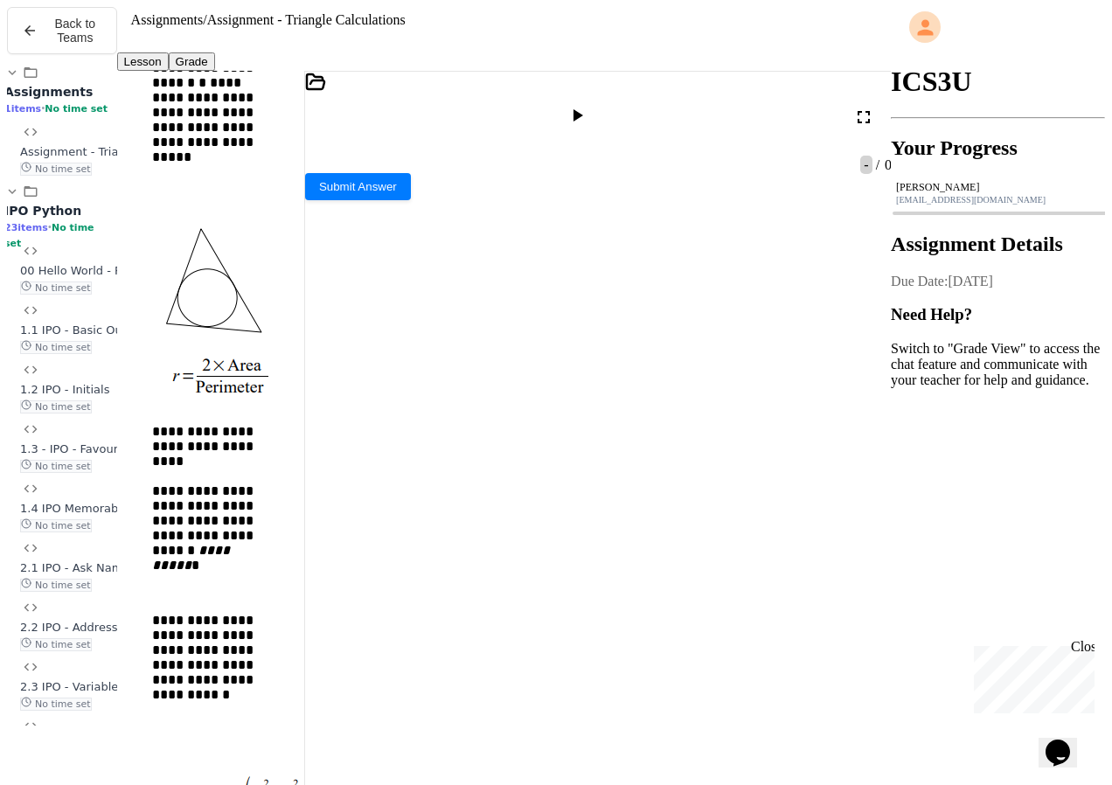
click at [300, 348] on div "**********" at bounding box center [503, 431] width 773 height 721
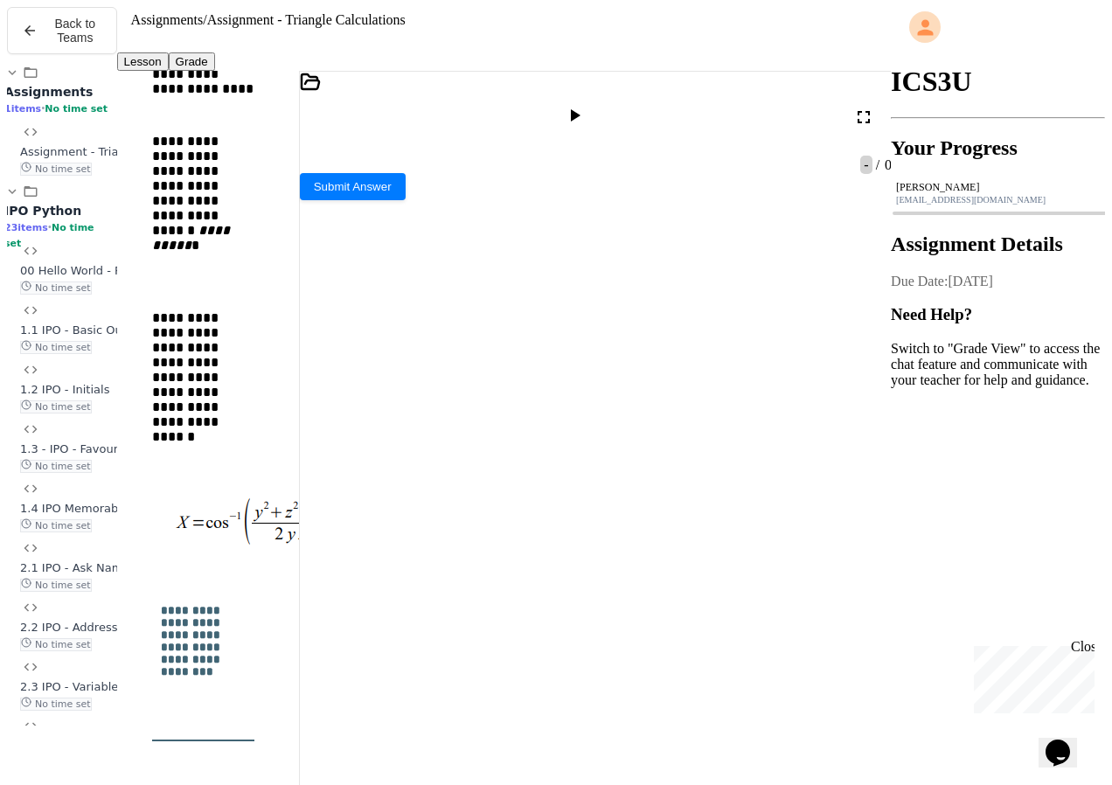
click at [312, 185] on icon at bounding box center [306, 179] width 12 height 12
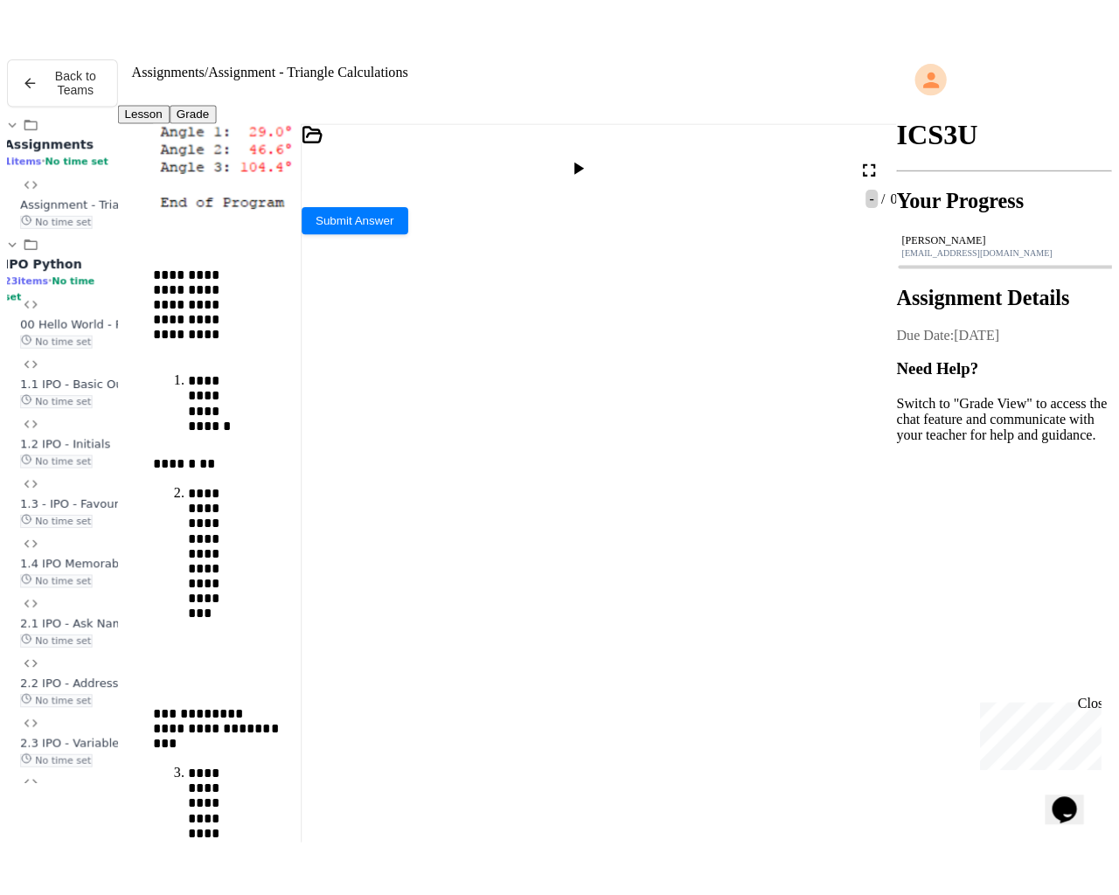
scroll to position [87, 0]
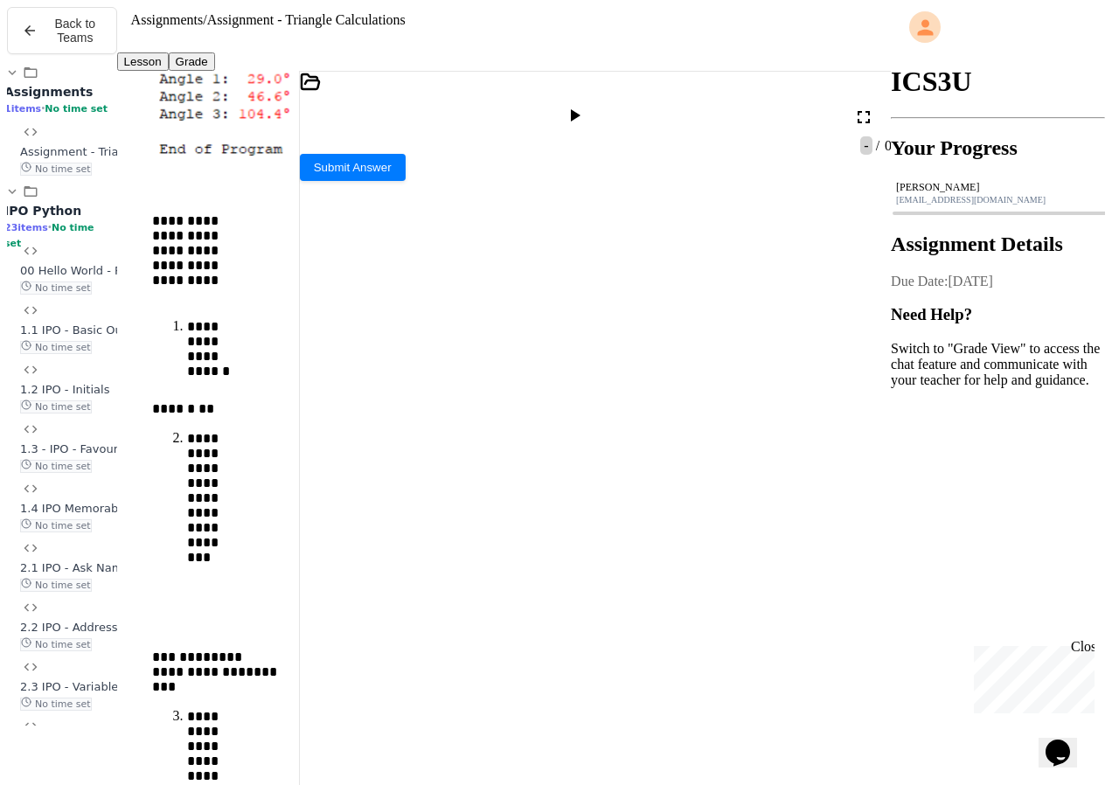
click at [580, 109] on icon at bounding box center [576, 115] width 10 height 12
click at [872, 107] on icon at bounding box center [863, 117] width 21 height 21
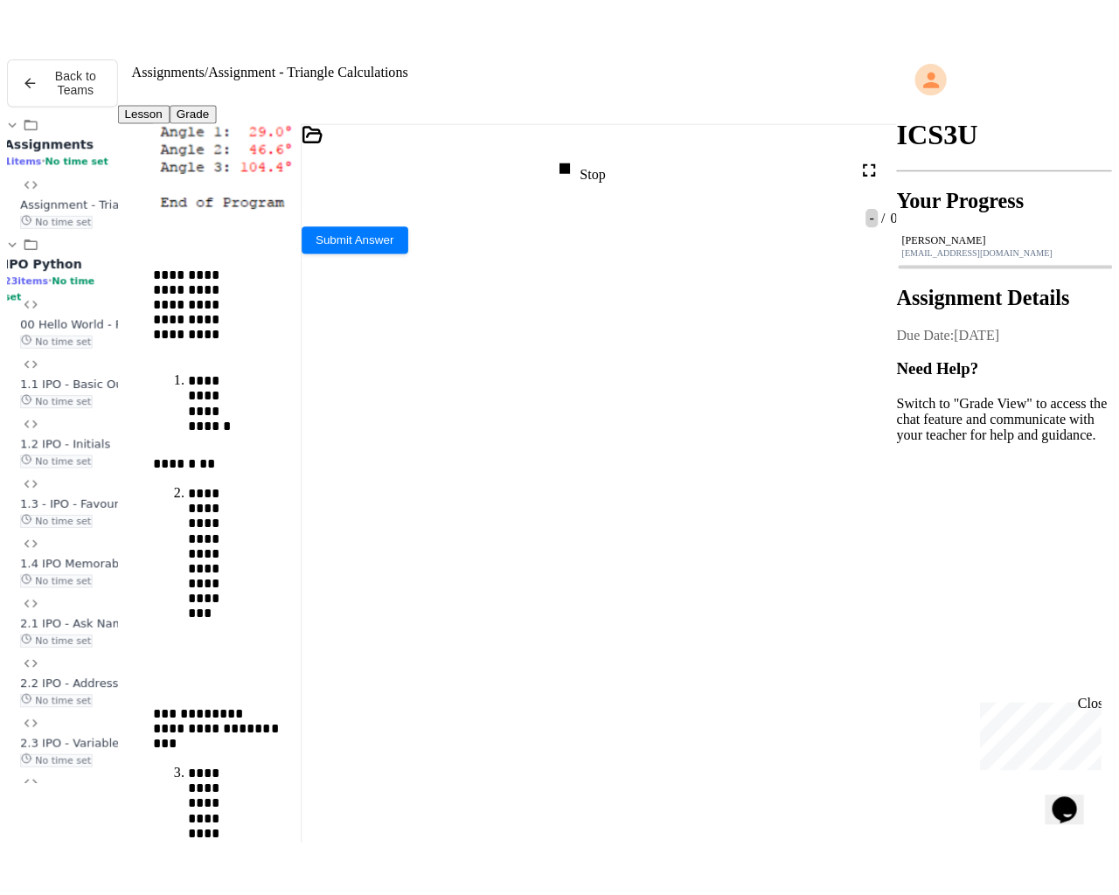
scroll to position [6201, 0]
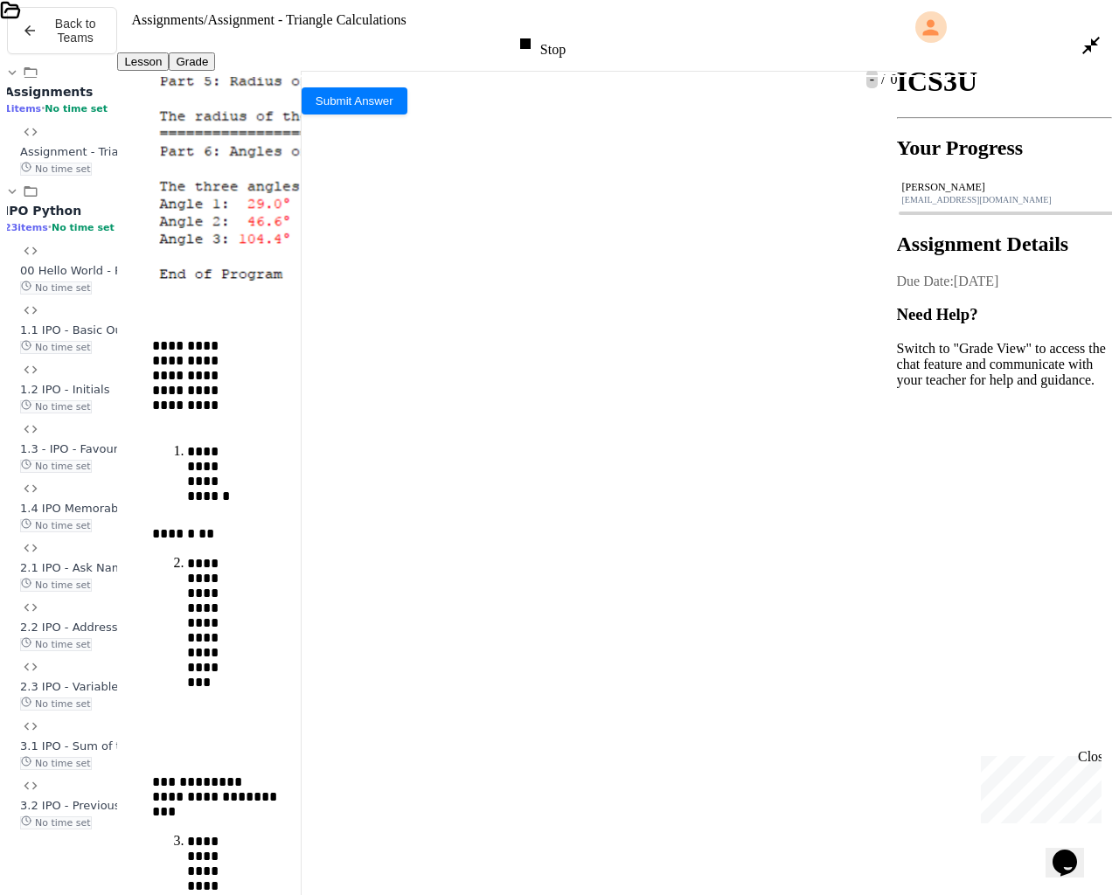
click at [305, 533] on div at bounding box center [538, 540] width 1077 height 15
click at [549, 33] on icon at bounding box center [538, 43] width 21 height 21
click at [291, 533] on div at bounding box center [538, 540] width 1077 height 15
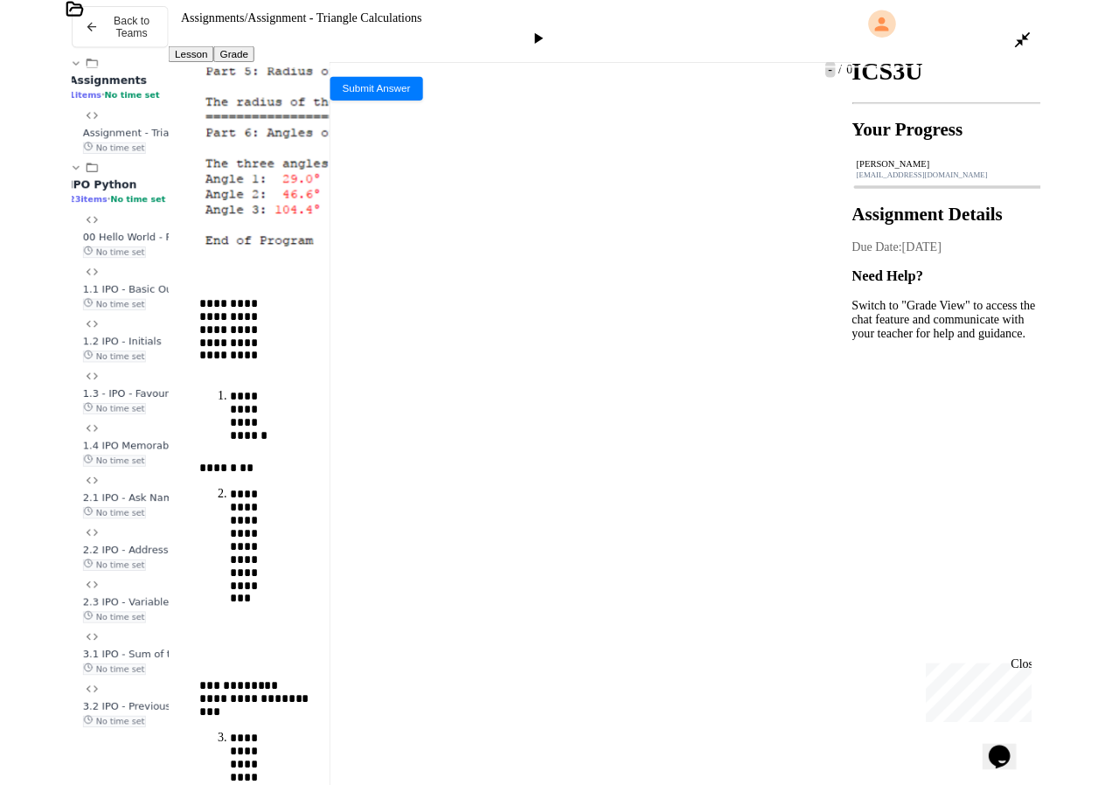
scroll to position [44, 0]
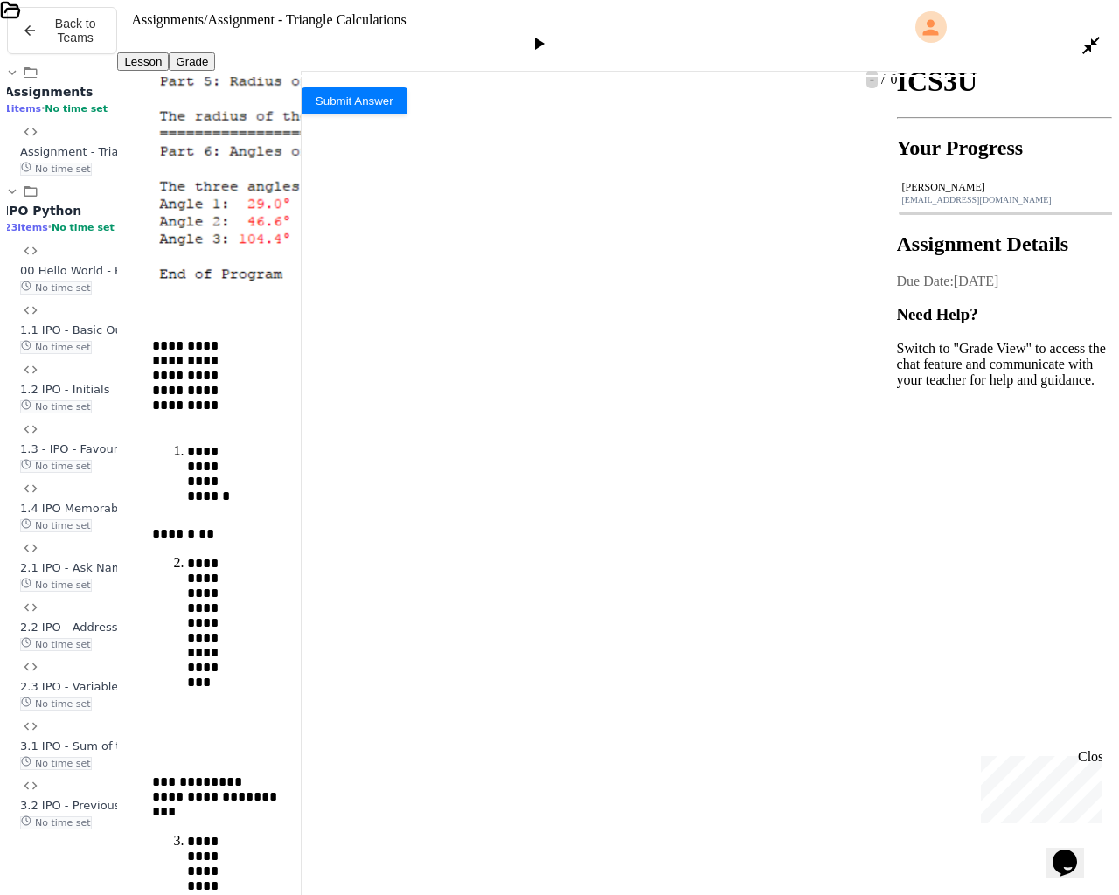
click at [12, 114] on icon at bounding box center [6, 107] width 12 height 12
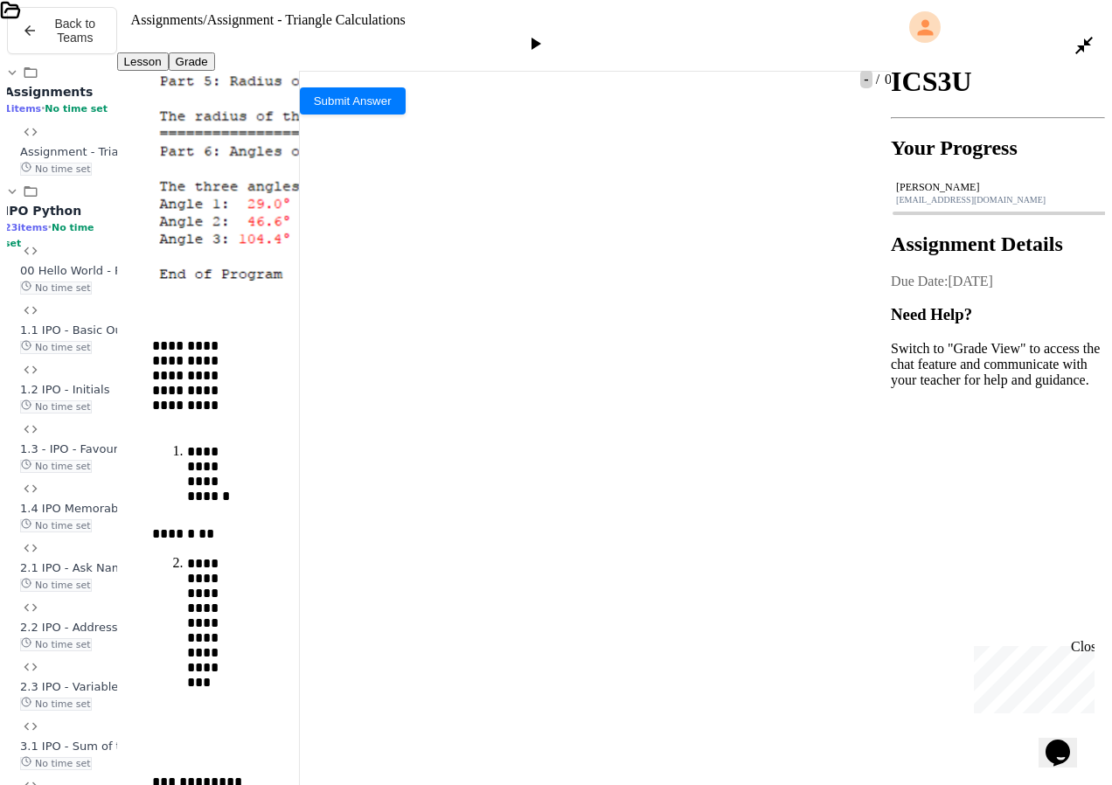
scroll to position [6394, 0]
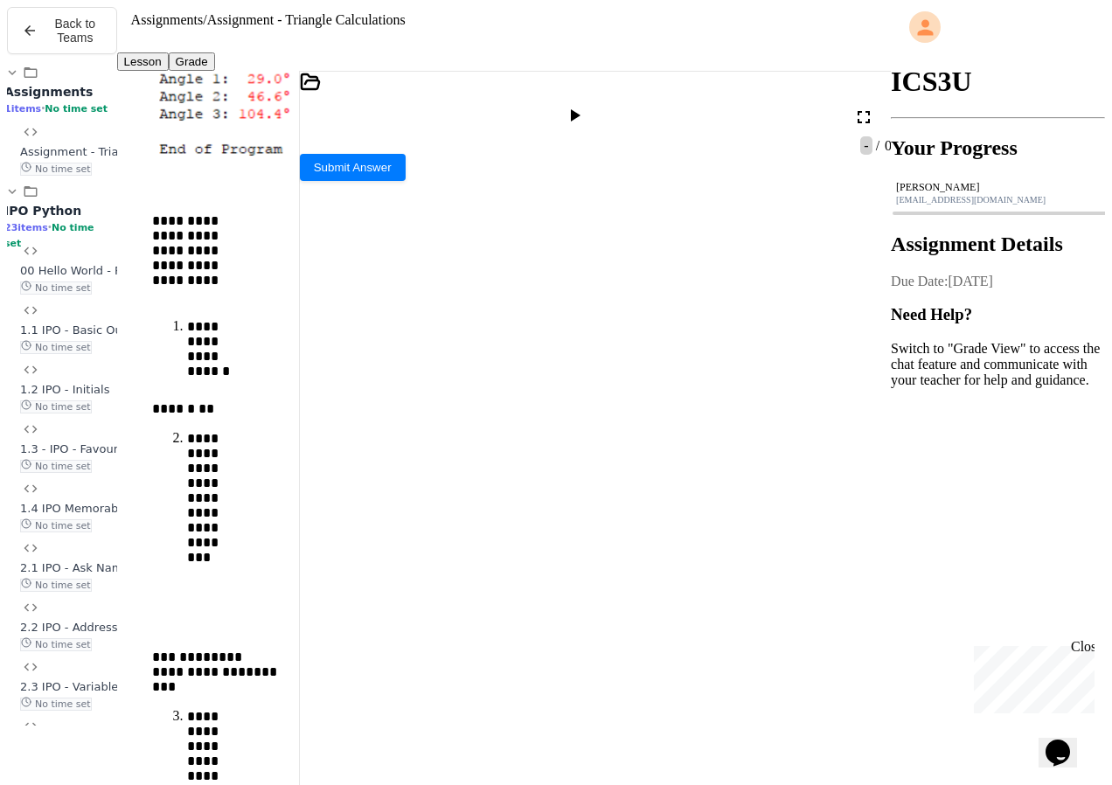
click at [754, 52] on div "Lesson Grade" at bounding box center [503, 61] width 773 height 18
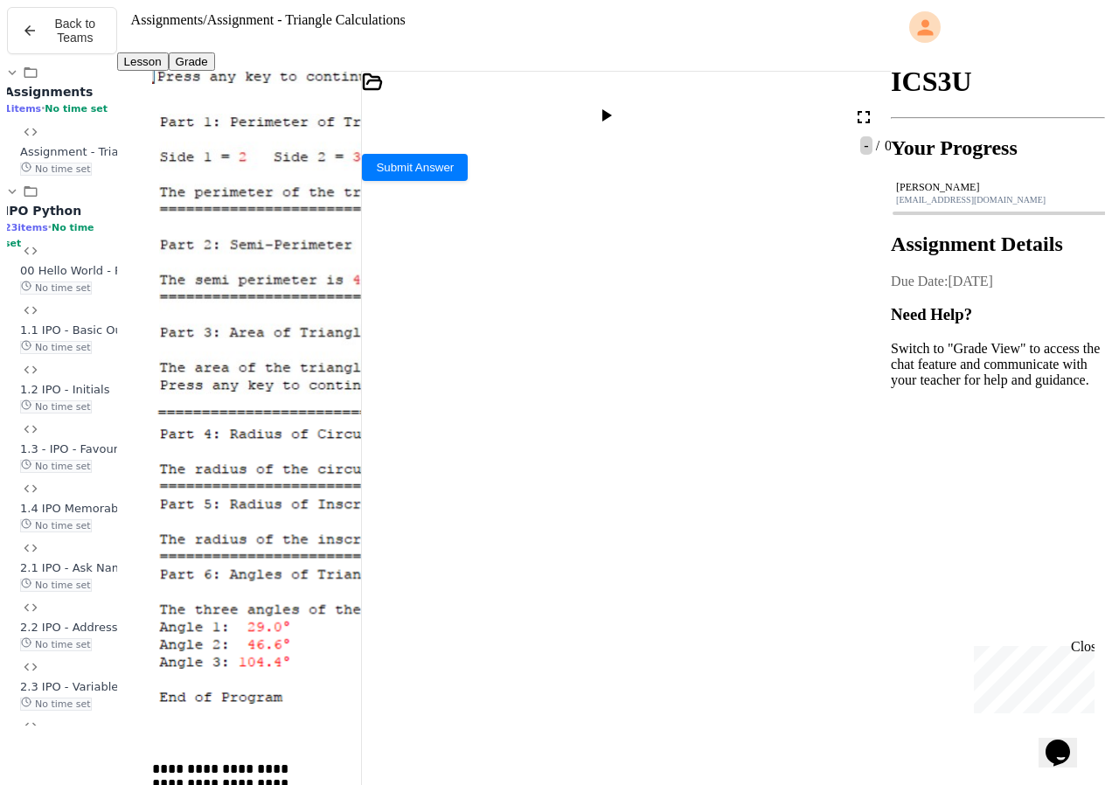
scroll to position [4125, 0]
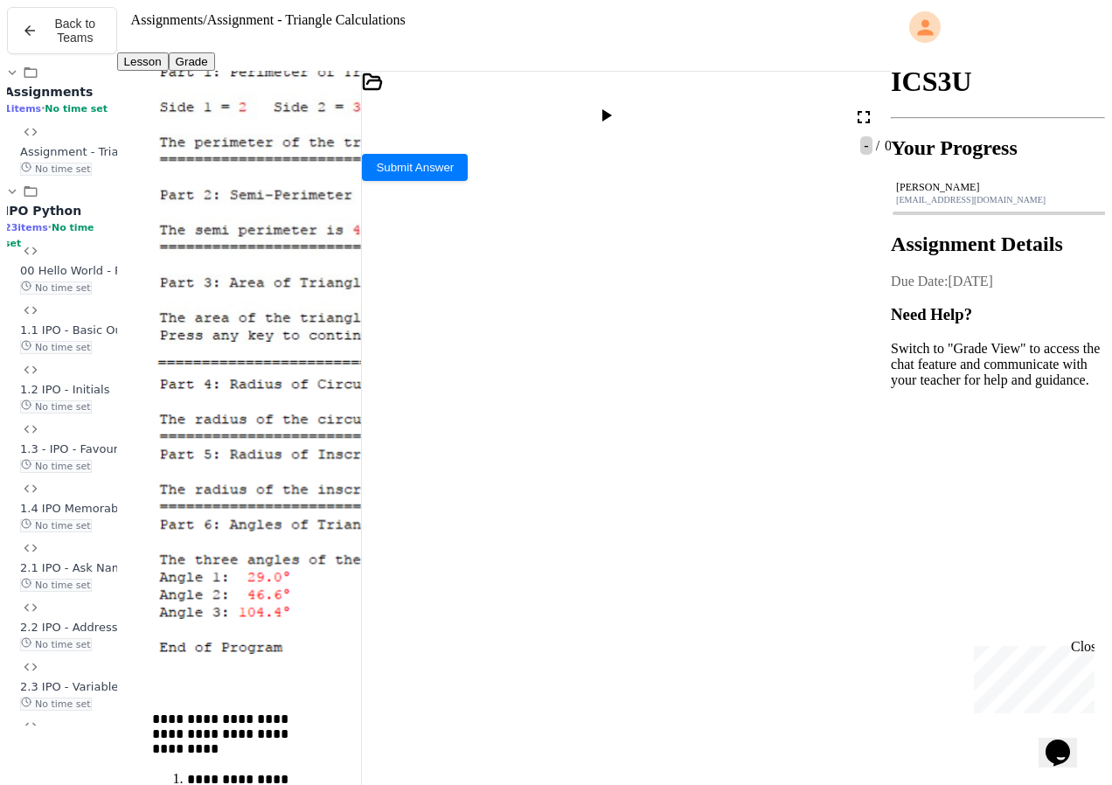
click at [361, 368] on div at bounding box center [361, 431] width 0 height 721
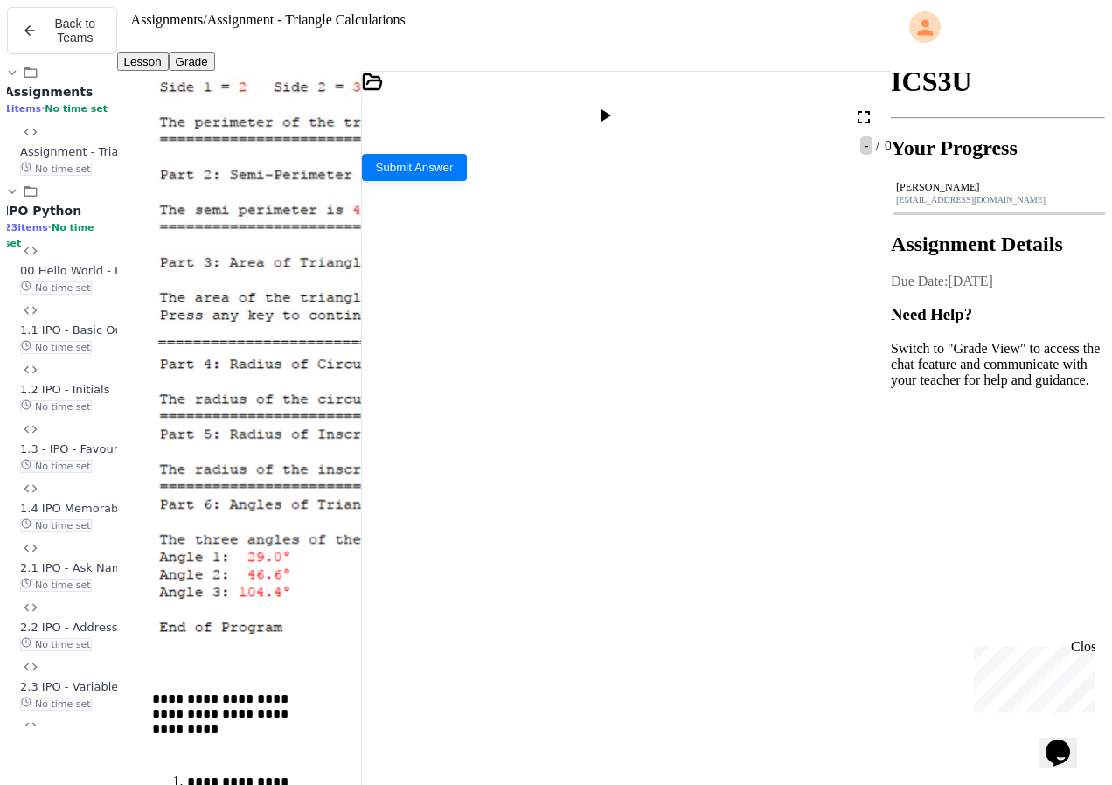
scroll to position [262, 0]
click at [414, 503] on div "**********" at bounding box center [618, 521] width 453 height 36
click at [409, 538] on div "**********" at bounding box center [618, 556] width 453 height 36
click at [399, 503] on div "**********" at bounding box center [618, 521] width 453 height 36
click at [407, 505] on span "**" at bounding box center [403, 511] width 10 height 12
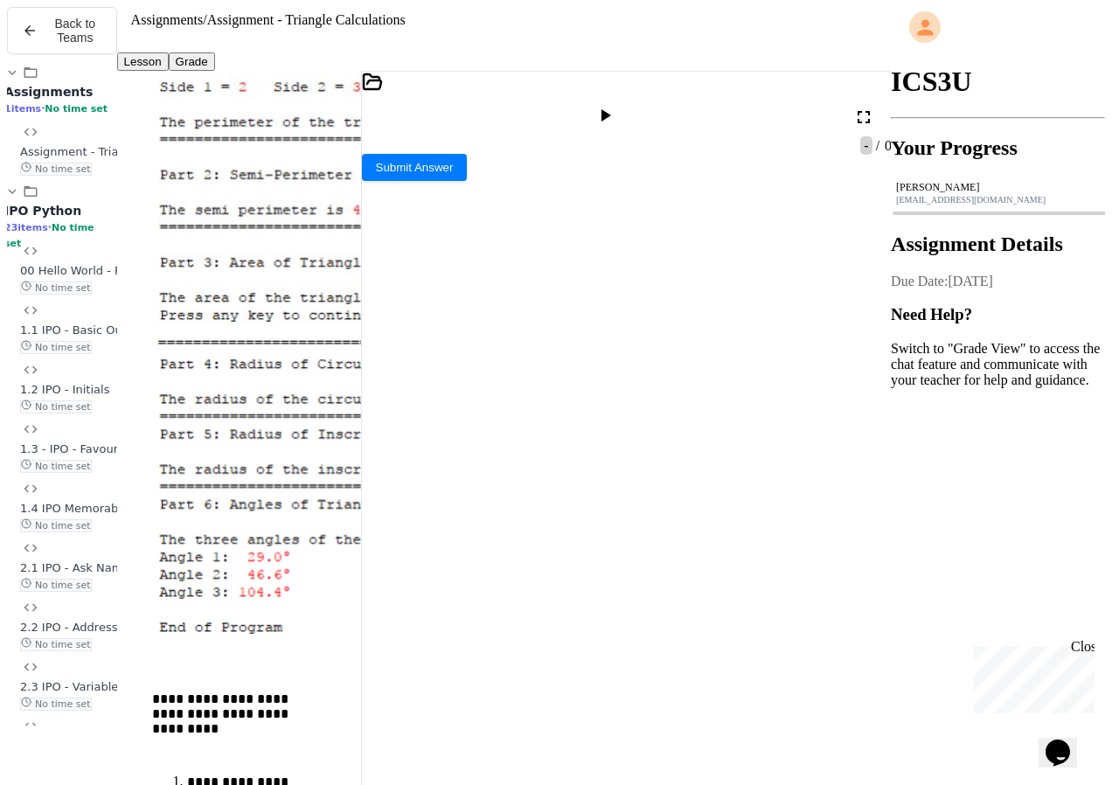
click at [421, 503] on div "**********" at bounding box center [618, 521] width 453 height 36
click at [446, 557] on div "**********" at bounding box center [618, 575] width 453 height 36
click at [509, 557] on div "**********" at bounding box center [618, 575] width 453 height 36
click at [511, 557] on div "**********" at bounding box center [618, 575] width 453 height 36
click at [620, 105] on div at bounding box center [606, 117] width 25 height 24
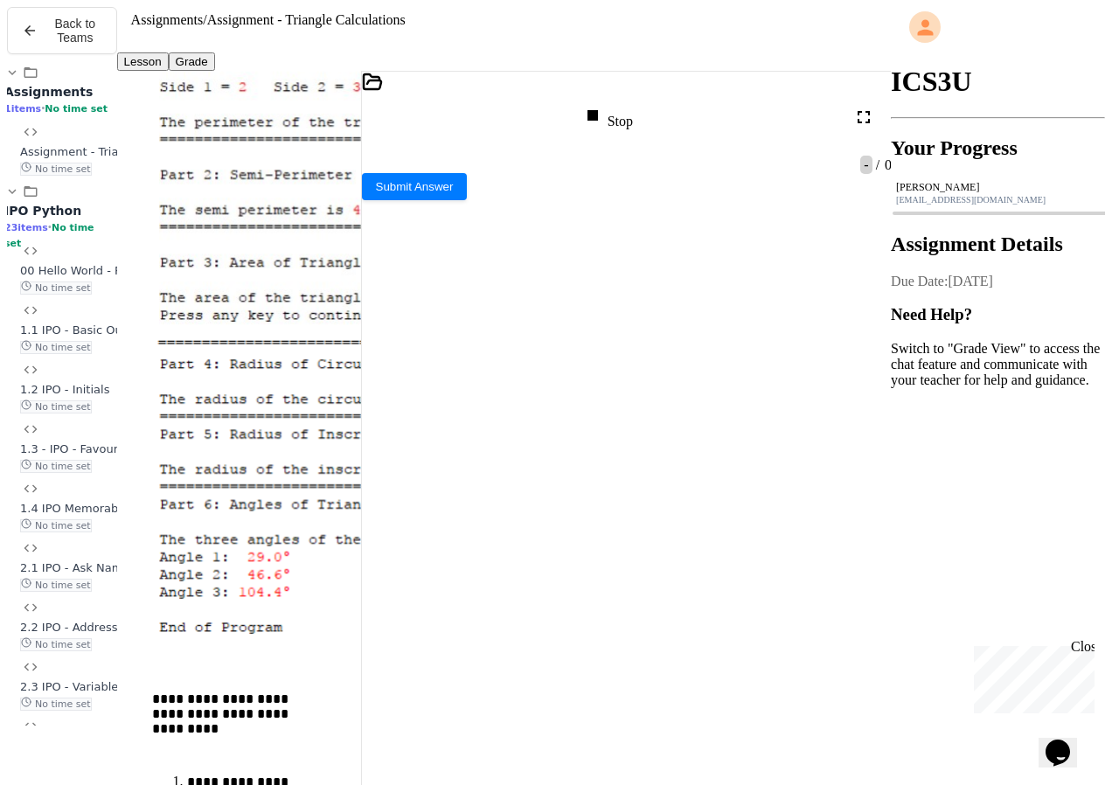
scroll to position [163, 0]
click at [374, 185] on icon at bounding box center [368, 179] width 12 height 12
click at [615, 105] on icon at bounding box center [604, 115] width 21 height 21
click at [447, 189] on div at bounding box center [627, 181] width 530 height 16
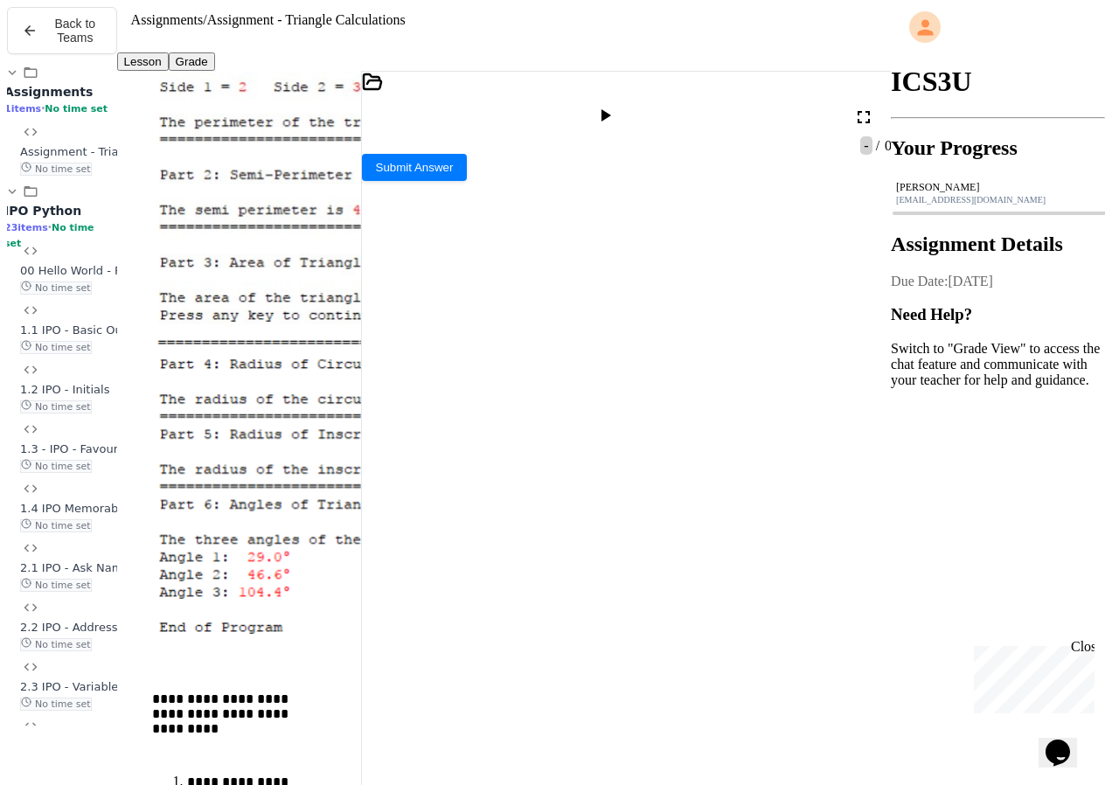
click at [620, 105] on div at bounding box center [606, 117] width 25 height 24
click at [375, 467] on textarea "Terminal input" at bounding box center [368, 457] width 13 height 20
click at [371, 183] on icon at bounding box center [367, 179] width 7 height 7
click at [615, 105] on icon at bounding box center [604, 115] width 21 height 21
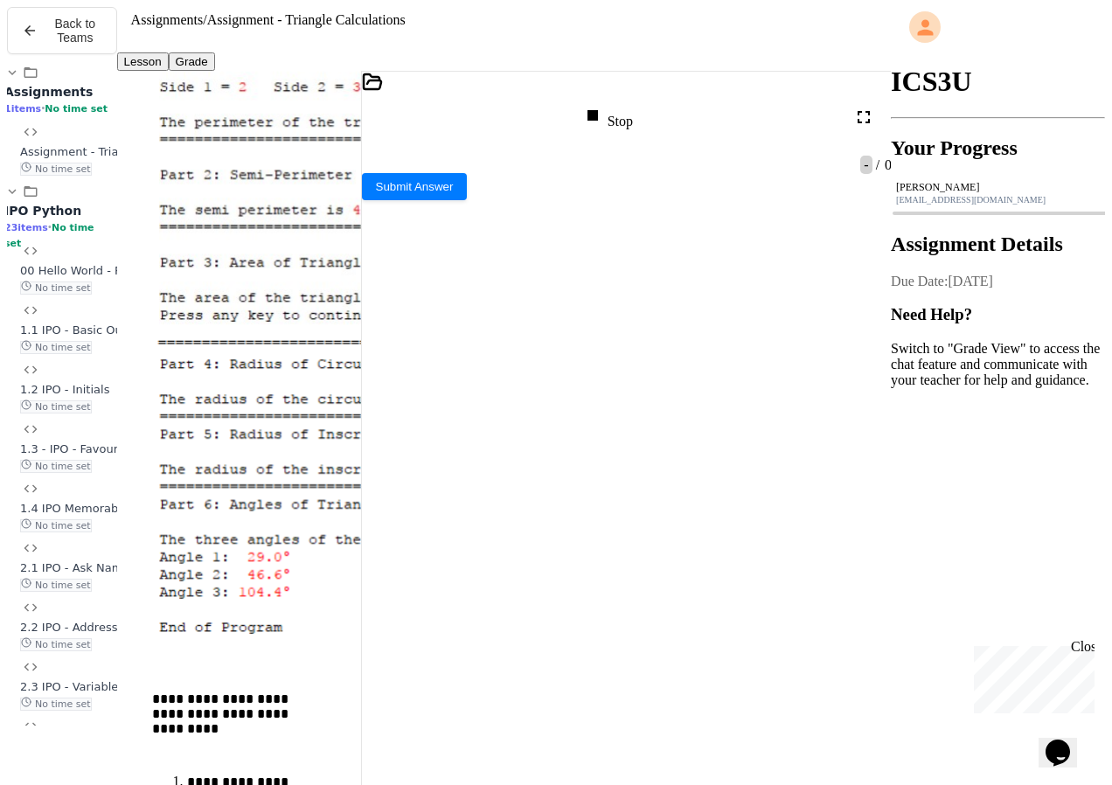
scroll to position [1140, 0]
click at [374, 185] on icon at bounding box center [368, 179] width 12 height 12
click at [633, 105] on div "Stop" at bounding box center [607, 117] width 51 height 24
click at [611, 109] on icon at bounding box center [606, 115] width 10 height 12
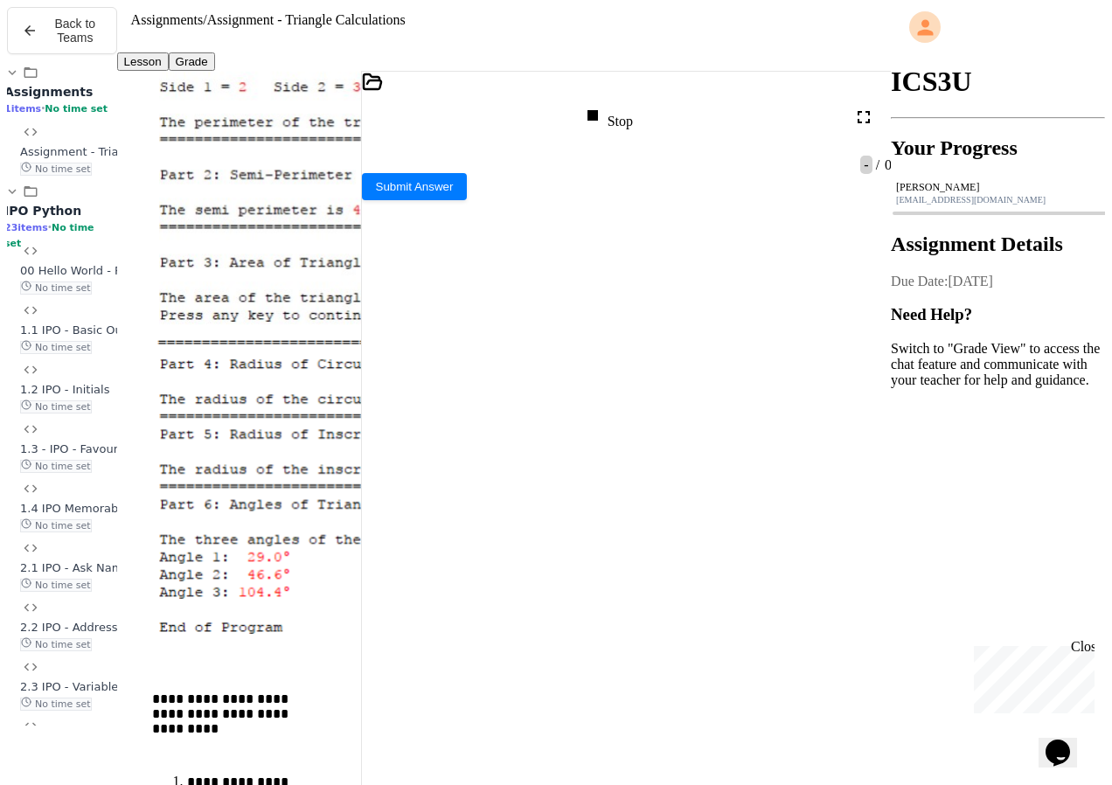
click at [374, 185] on icon at bounding box center [368, 179] width 12 height 12
click at [617, 111] on div "Stop" at bounding box center [607, 117] width 51 height 24
click at [617, 111] on div at bounding box center [606, 117] width 25 height 24
click at [395, 486] on div "R:" at bounding box center [606, 493] width 488 height 15
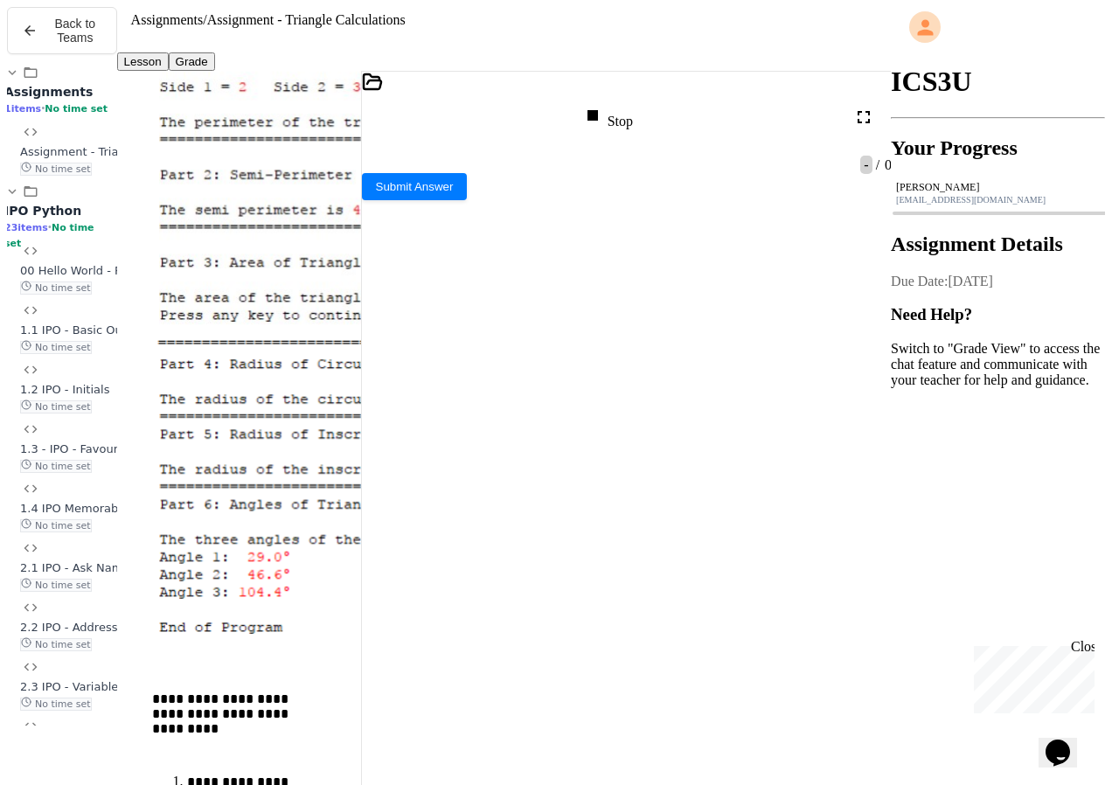
click at [398, 486] on div "R:" at bounding box center [606, 493] width 488 height 15
click at [375, 541] on textarea "Terminal input" at bounding box center [368, 531] width 13 height 20
click at [615, 105] on icon at bounding box center [604, 115] width 21 height 21
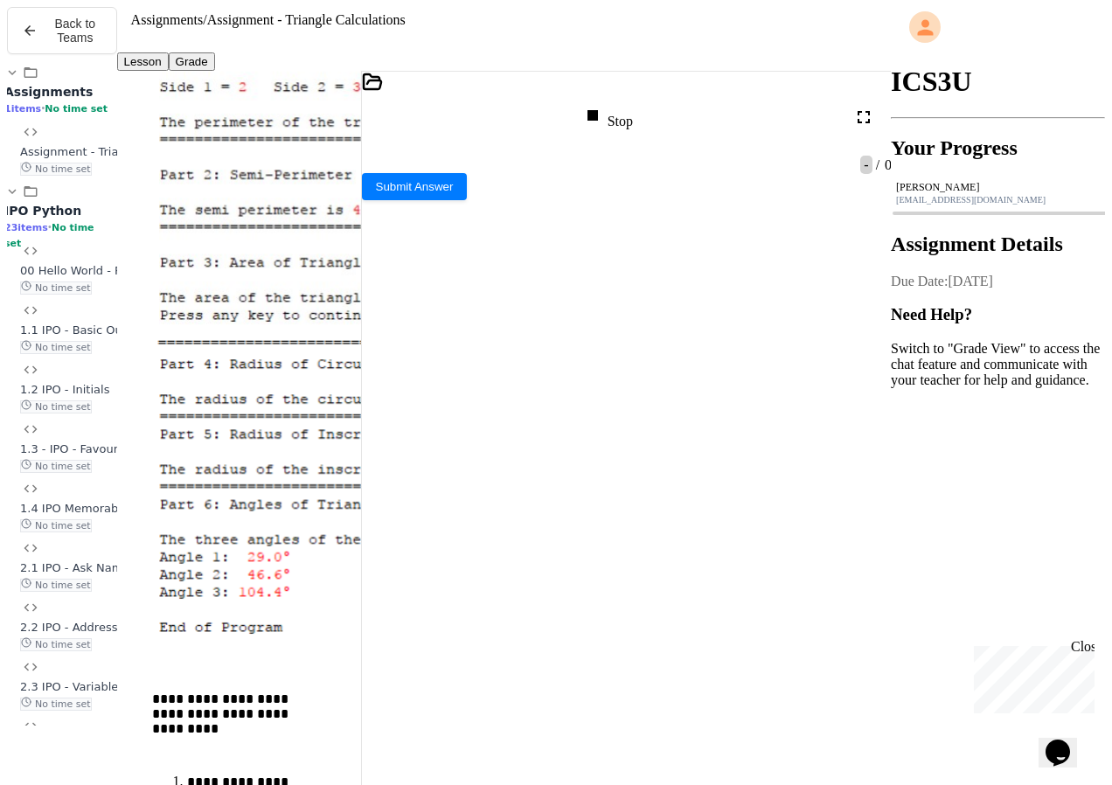
click at [453, 189] on div at bounding box center [627, 181] width 530 height 16
click at [618, 77] on div "**********" at bounding box center [627, 431] width 532 height 721
click at [603, 105] on icon at bounding box center [592, 115] width 21 height 21
click at [615, 105] on icon at bounding box center [604, 115] width 21 height 21
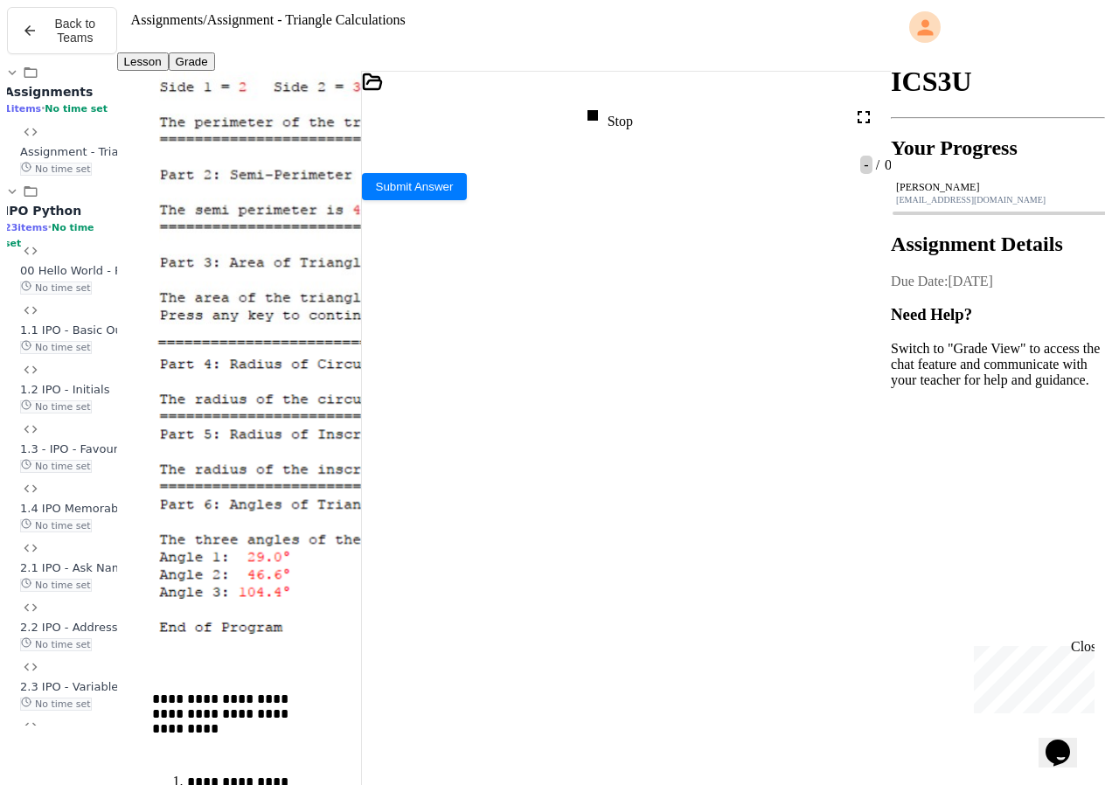
click at [375, 466] on textarea "Terminal input" at bounding box center [368, 457] width 13 height 20
click at [447, 189] on div at bounding box center [627, 181] width 530 height 16
click at [620, 105] on div at bounding box center [606, 117] width 25 height 24
click at [375, 467] on textarea "Terminal input" at bounding box center [368, 457] width 13 height 20
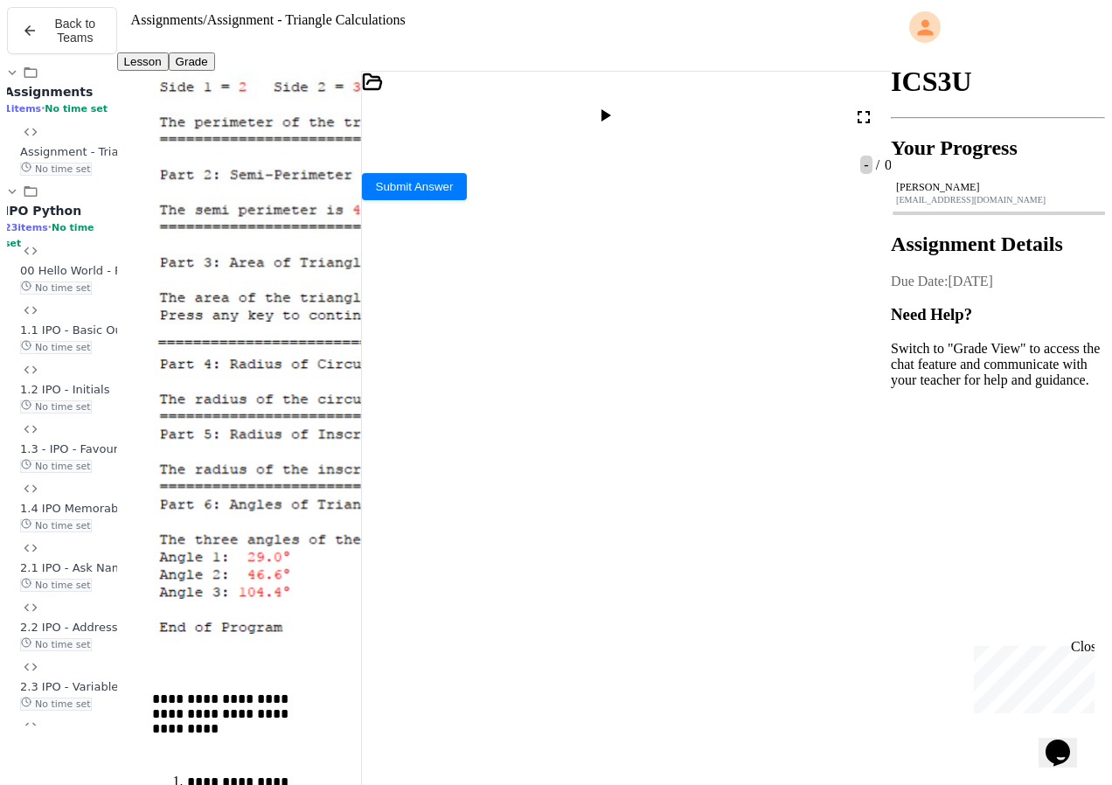
click at [374, 185] on icon at bounding box center [368, 179] width 12 height 12
click at [454, 174] on span "Submit Answer" at bounding box center [415, 167] width 78 height 13
